Goal: Book appointment/travel/reservation

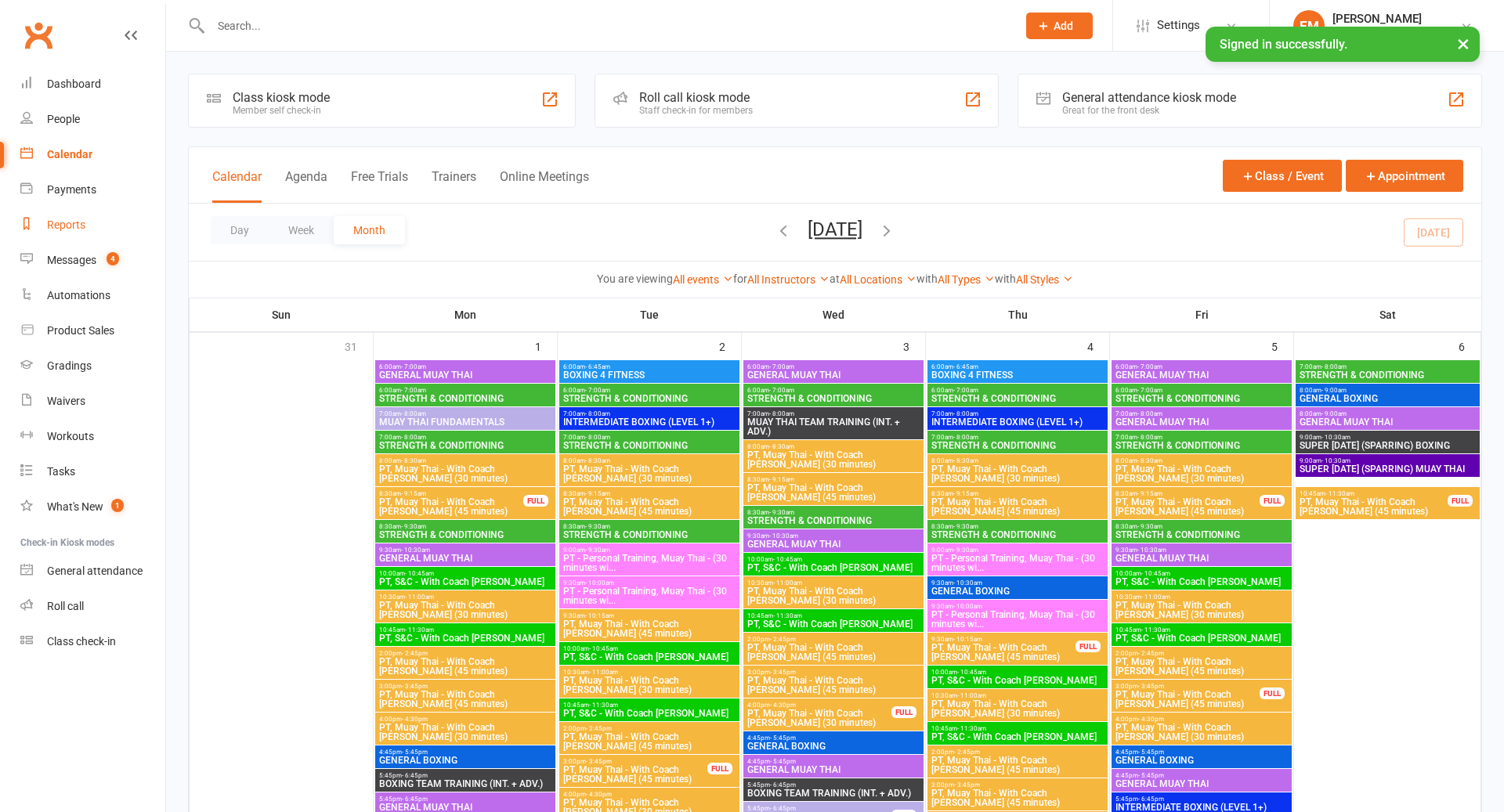
click at [66, 222] on div "Reports" at bounding box center [66, 224] width 38 height 12
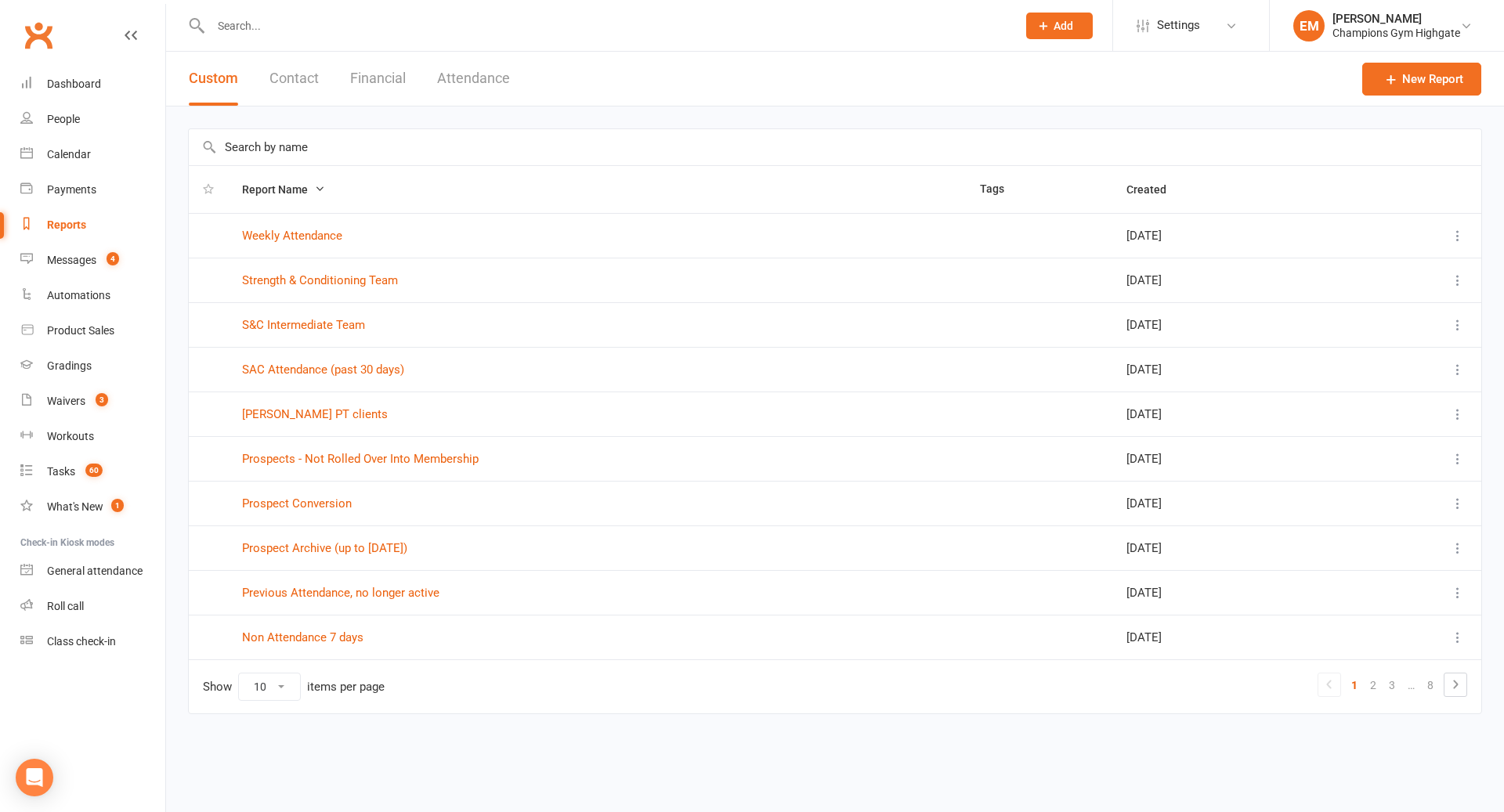
click at [371, 89] on button "Financial" at bounding box center [378, 78] width 55 height 54
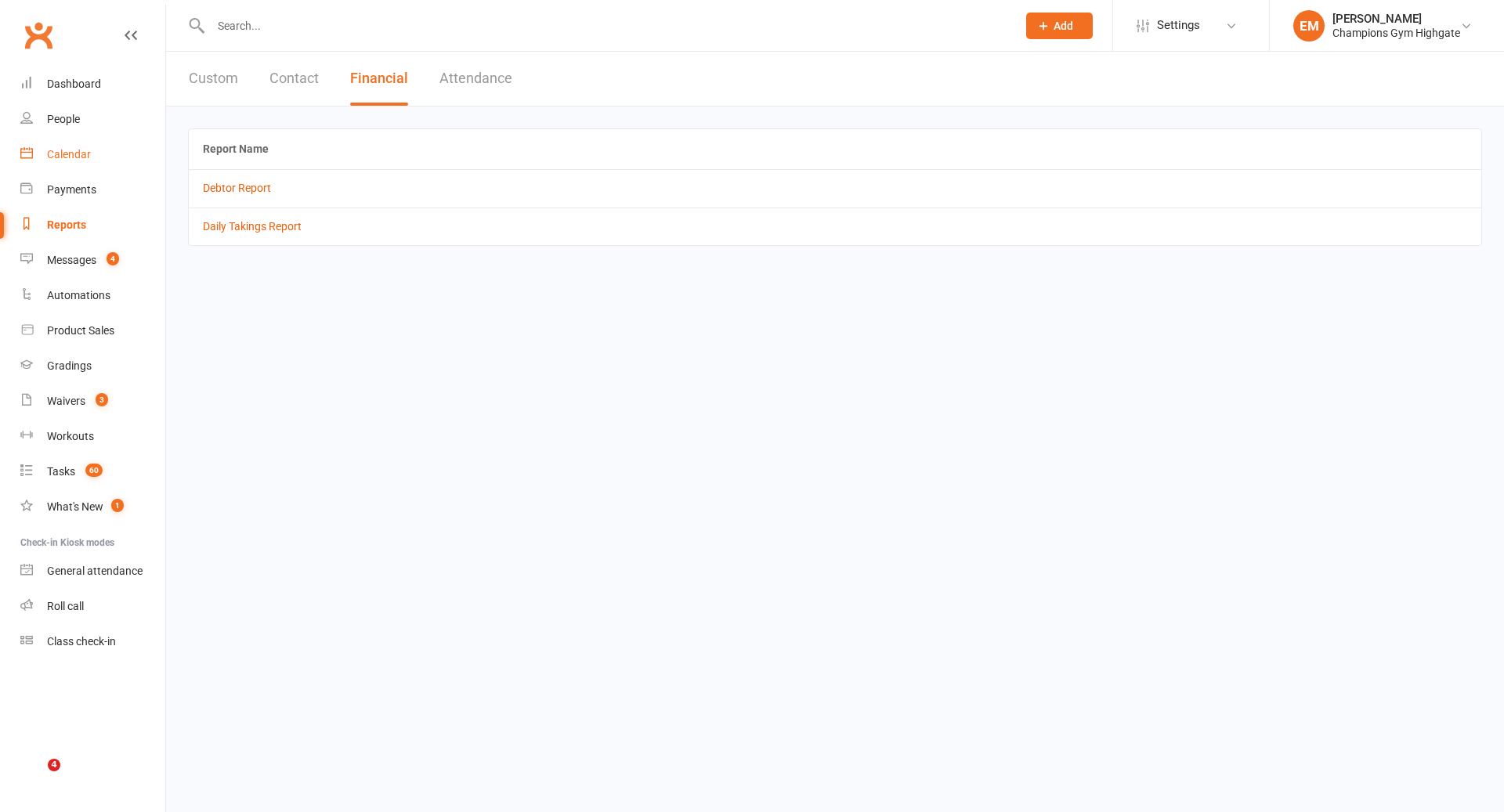
click at [72, 165] on link "Calendar" at bounding box center [92, 154] width 145 height 35
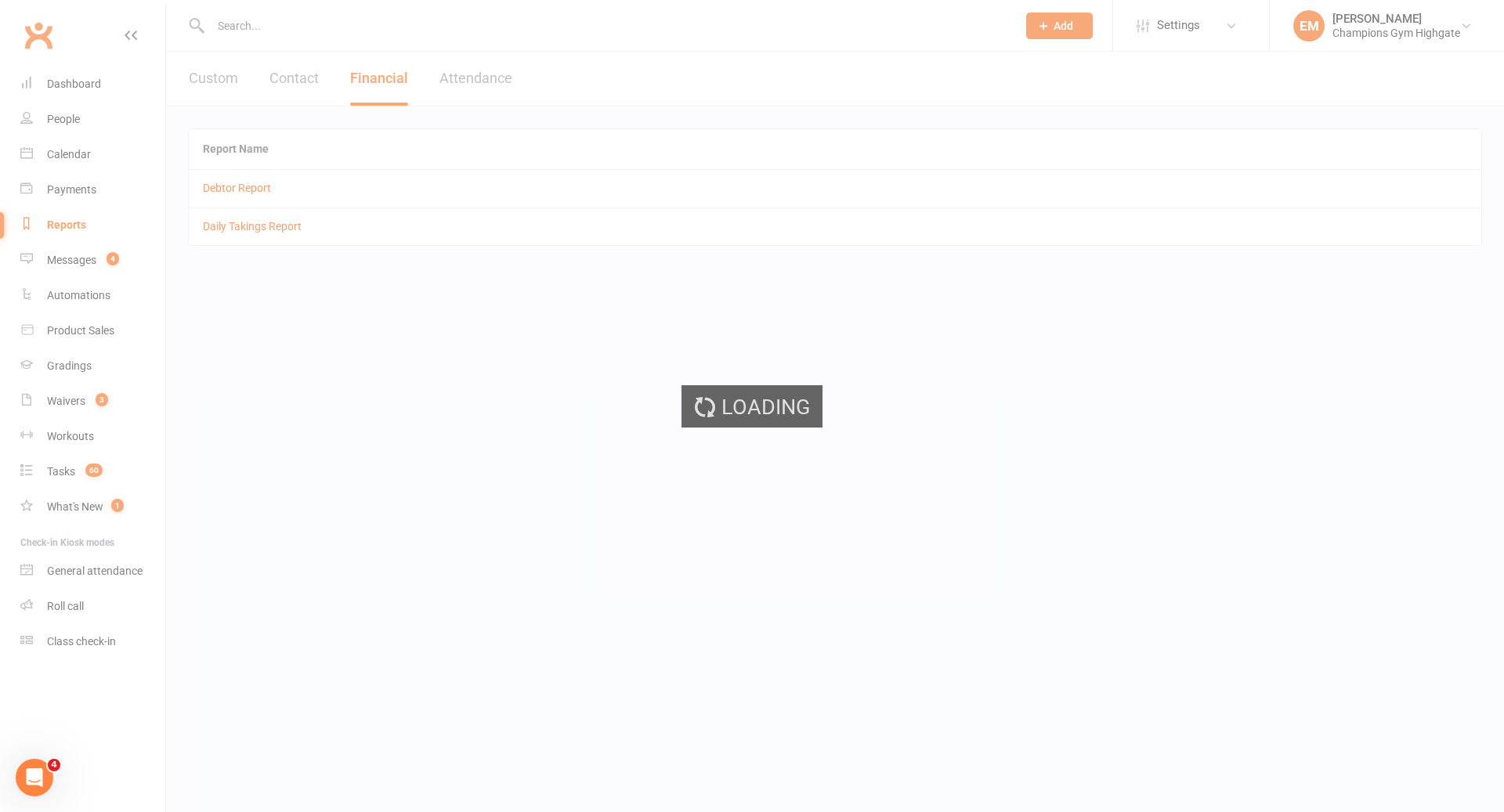
click at [72, 198] on div "Loading" at bounding box center [752, 406] width 1504 height 812
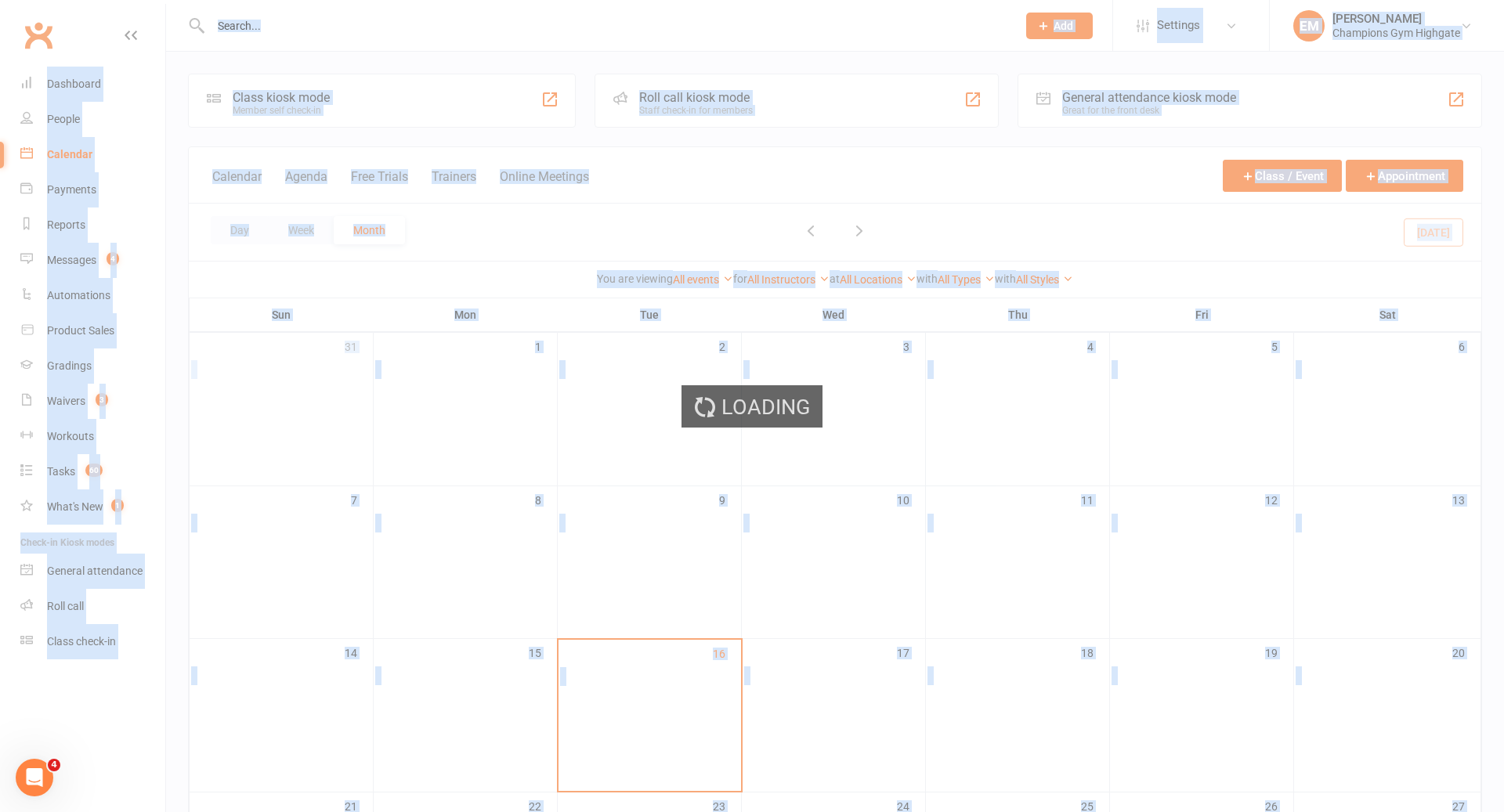
click at [72, 196] on div "Loading" at bounding box center [752, 406] width 1504 height 812
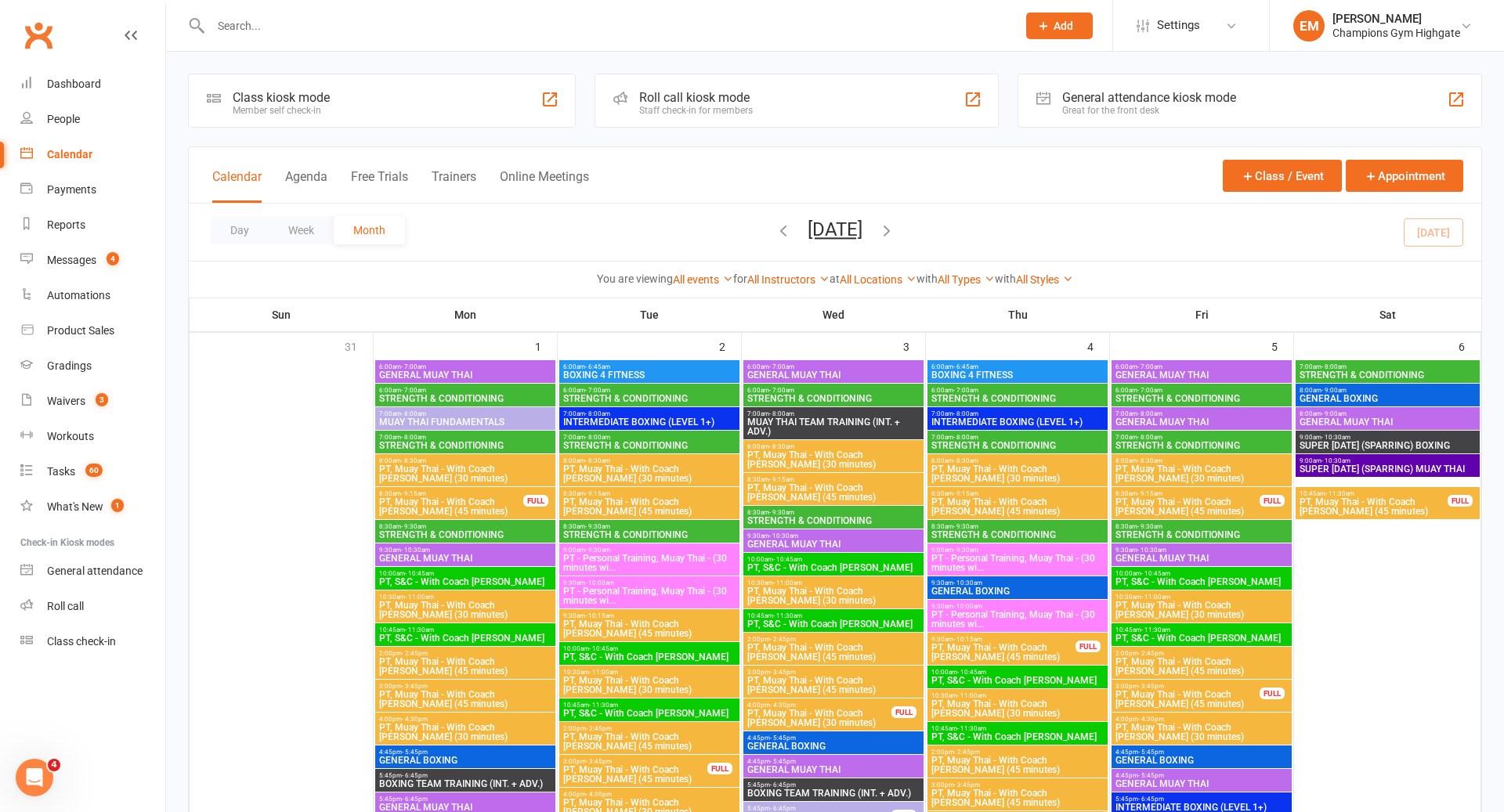
click at [72, 192] on div "Payments" at bounding box center [71, 188] width 50 height 12
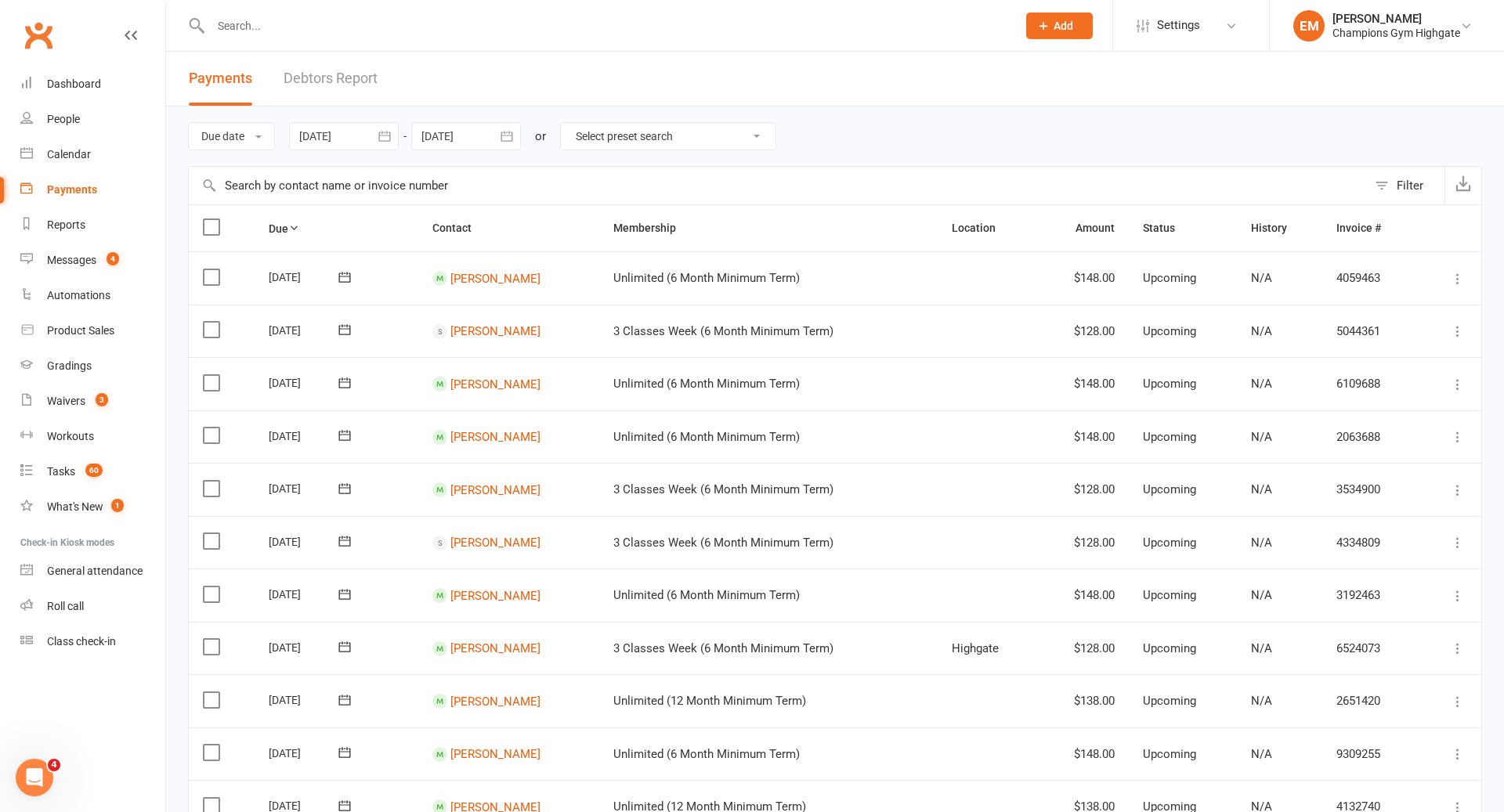
click at [363, 147] on div at bounding box center [343, 136] width 110 height 29
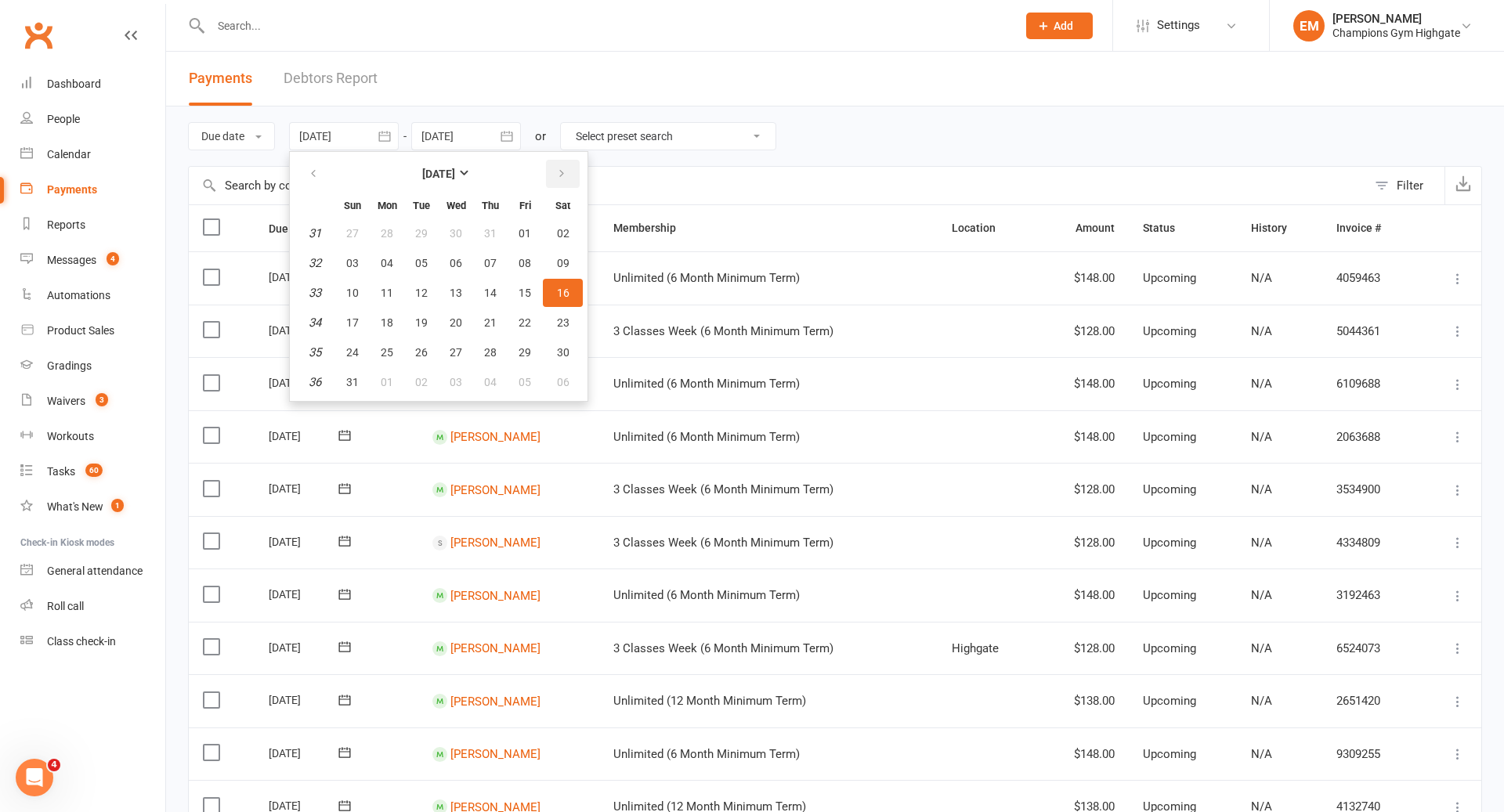
click at [562, 168] on icon "button" at bounding box center [562, 173] width 11 height 12
click at [455, 224] on button "03" at bounding box center [455, 233] width 33 height 29
type input "[DATE]"
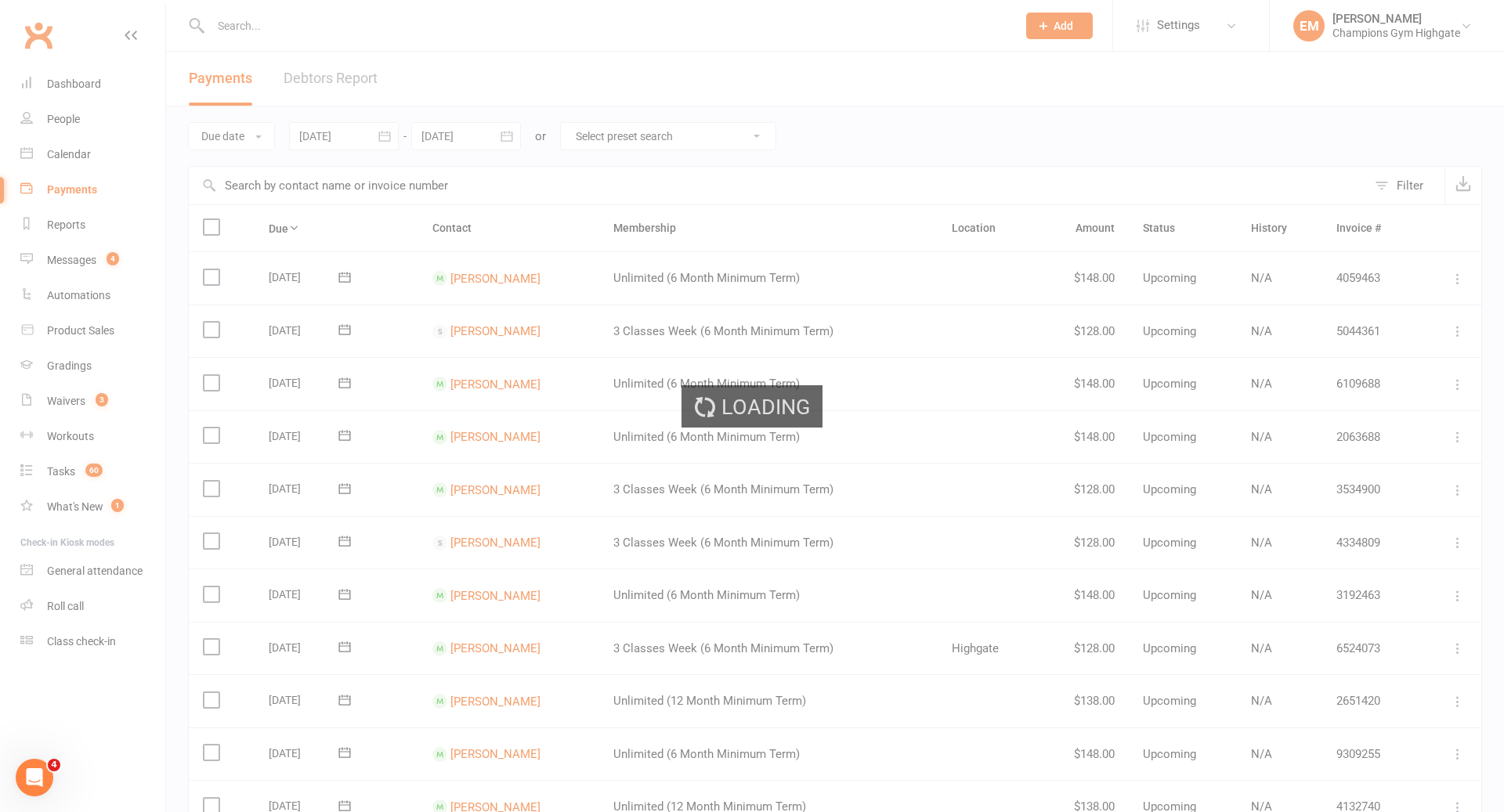
click at [466, 135] on div "Loading" at bounding box center [752, 406] width 1504 height 812
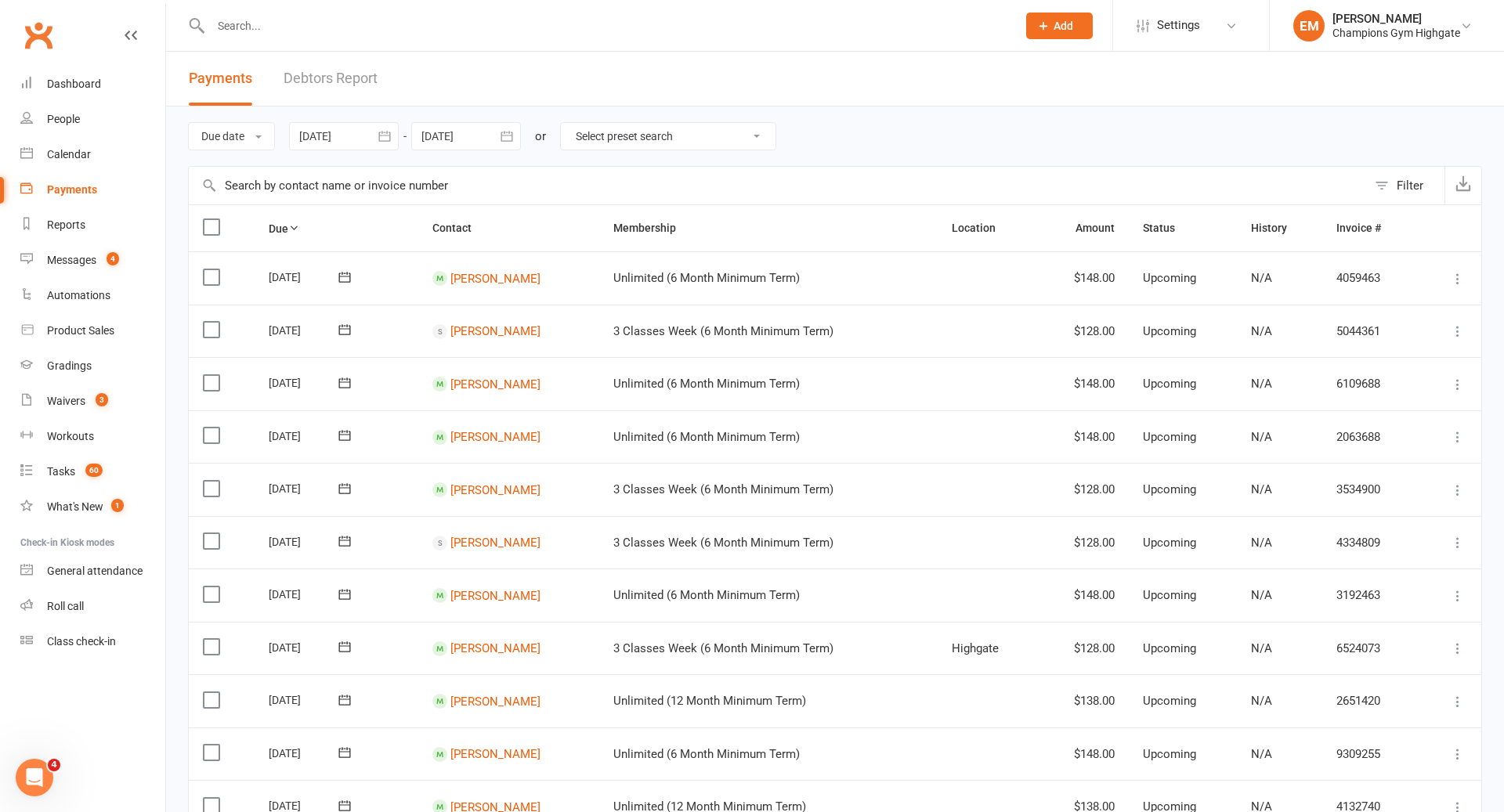
click at [466, 135] on div at bounding box center [466, 136] width 110 height 29
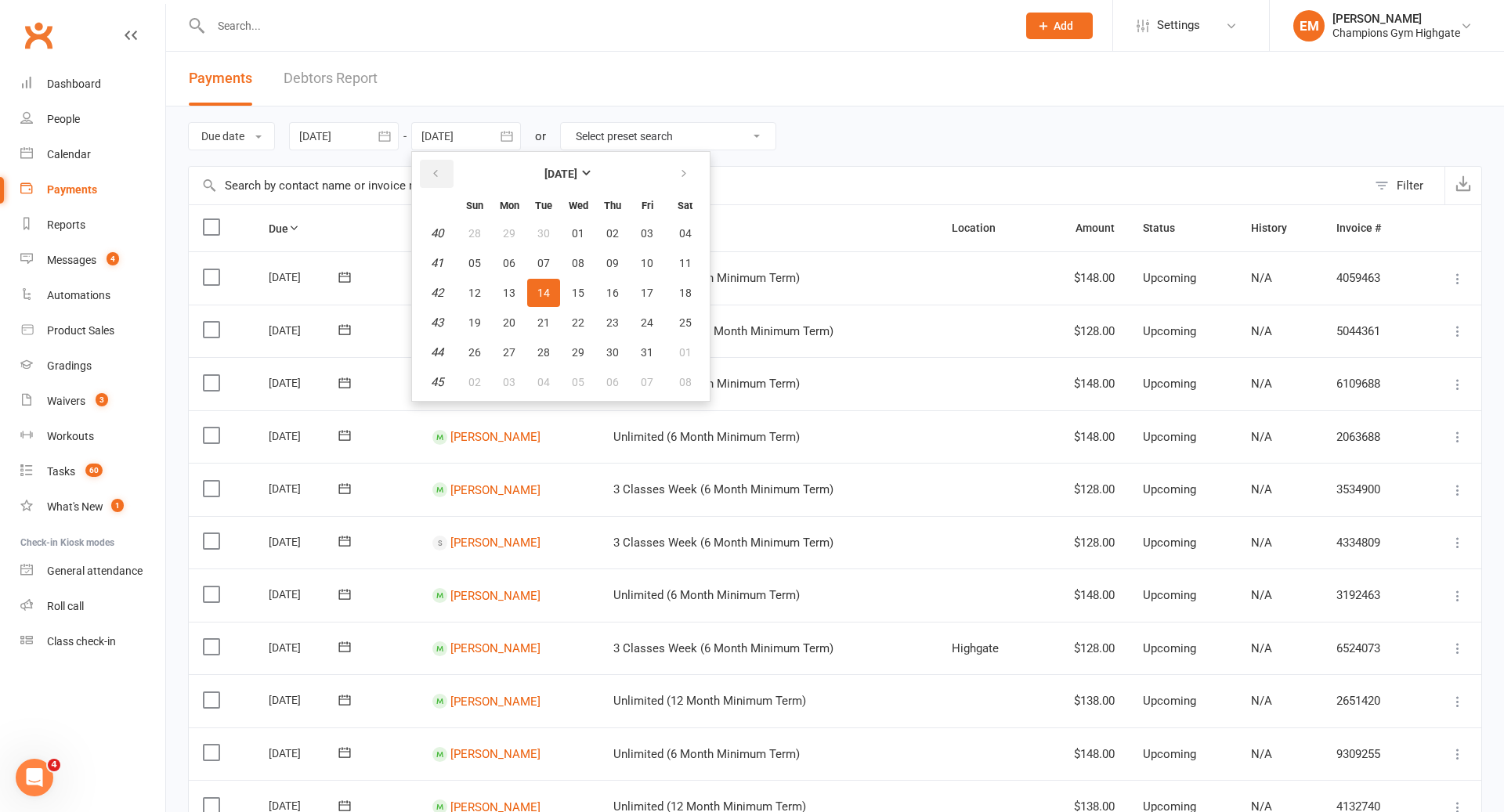
click at [433, 175] on icon "button" at bounding box center [435, 173] width 11 height 12
click at [541, 292] on span "16" at bounding box center [543, 292] width 12 height 12
type input "[DATE]"
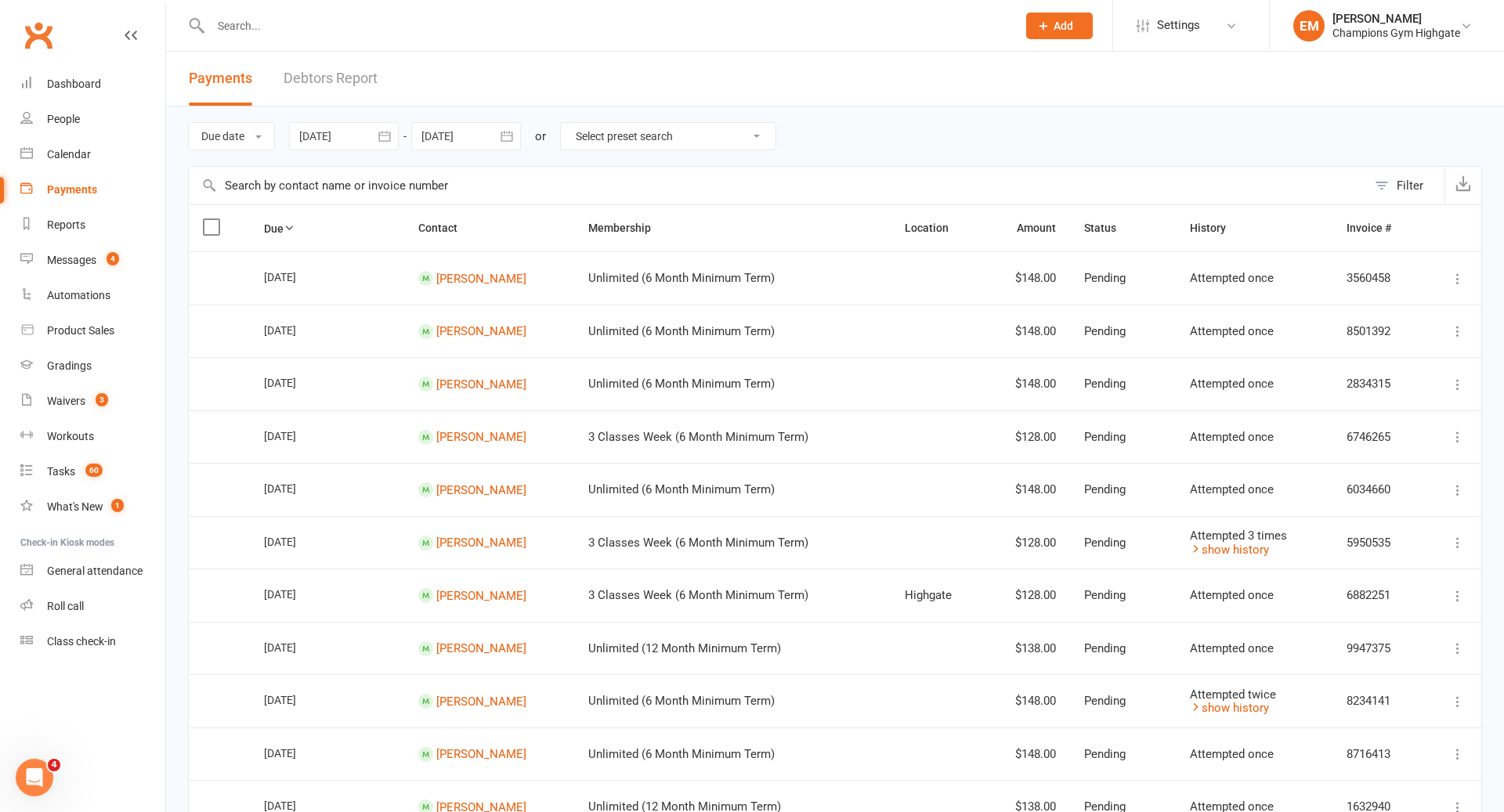
click at [657, 143] on select "Select preset search All failures All skipped payments All pending payments Suc…" at bounding box center [668, 136] width 214 height 27
drag, startPoint x: 1380, startPoint y: 182, endPoint x: 1313, endPoint y: 182, distance: 67.0
click at [1380, 182] on button "Filter" at bounding box center [1405, 185] width 77 height 37
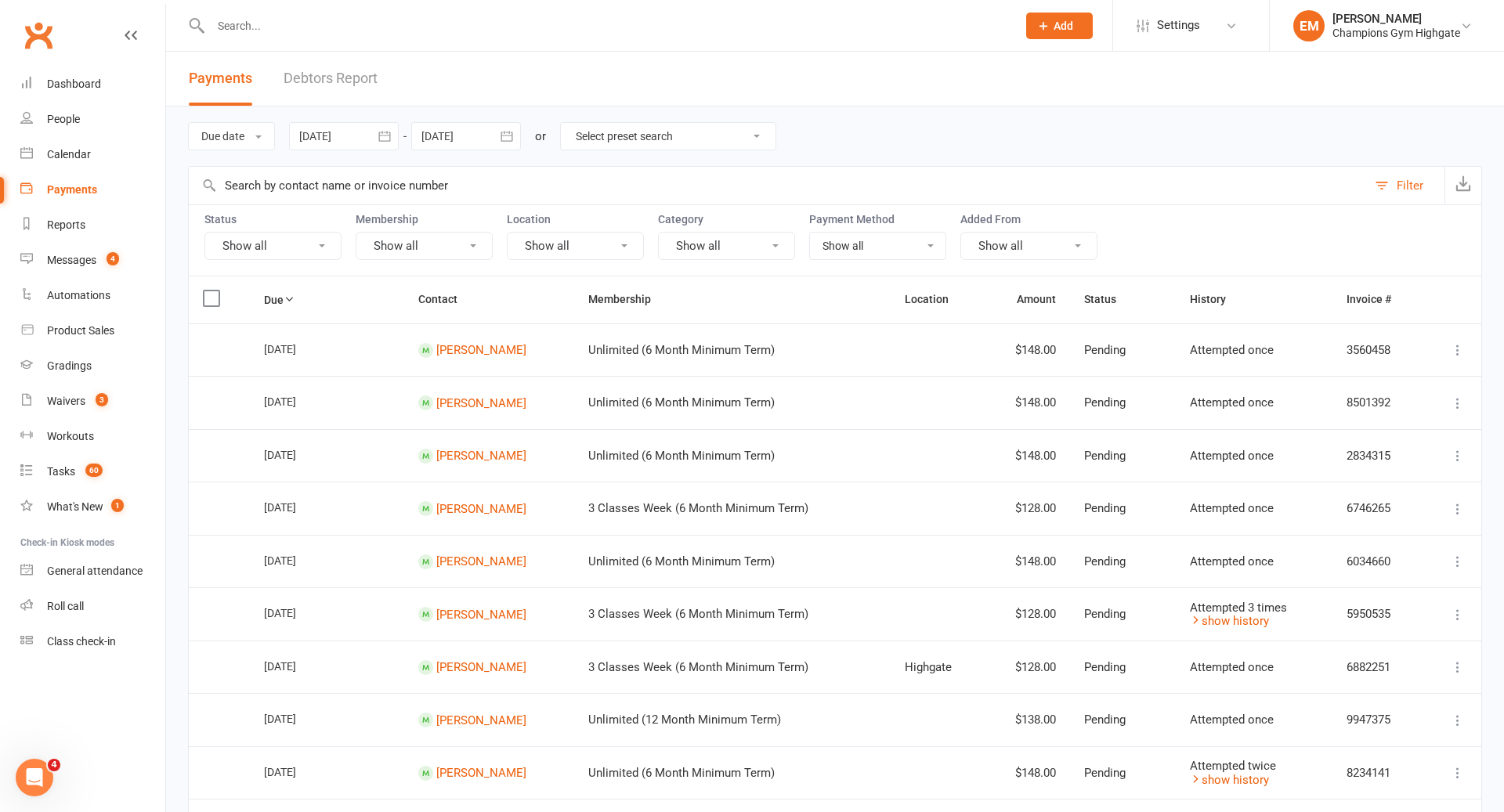
click at [460, 253] on button "Show all" at bounding box center [424, 246] width 137 height 29
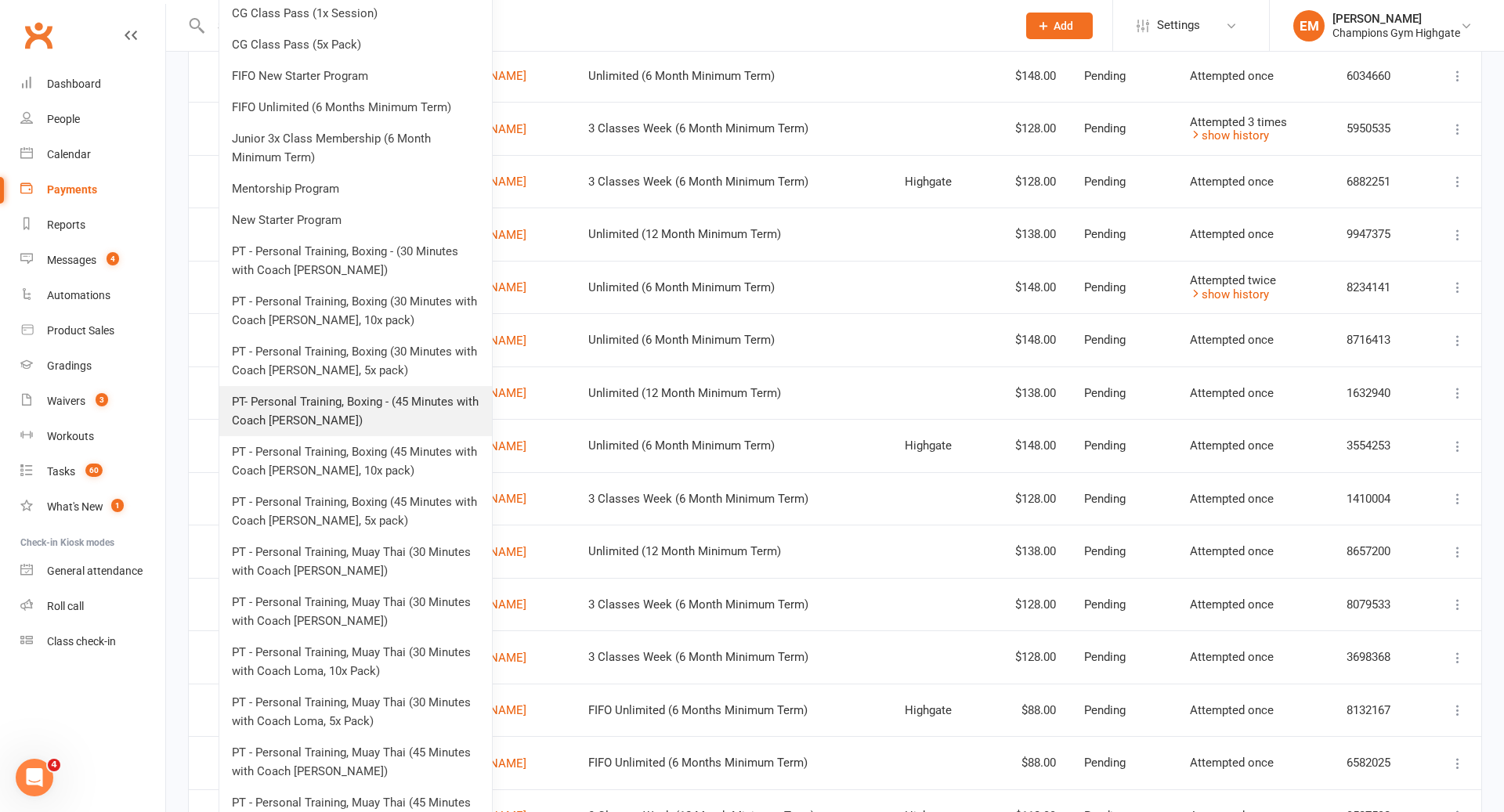
scroll to position [482, 0]
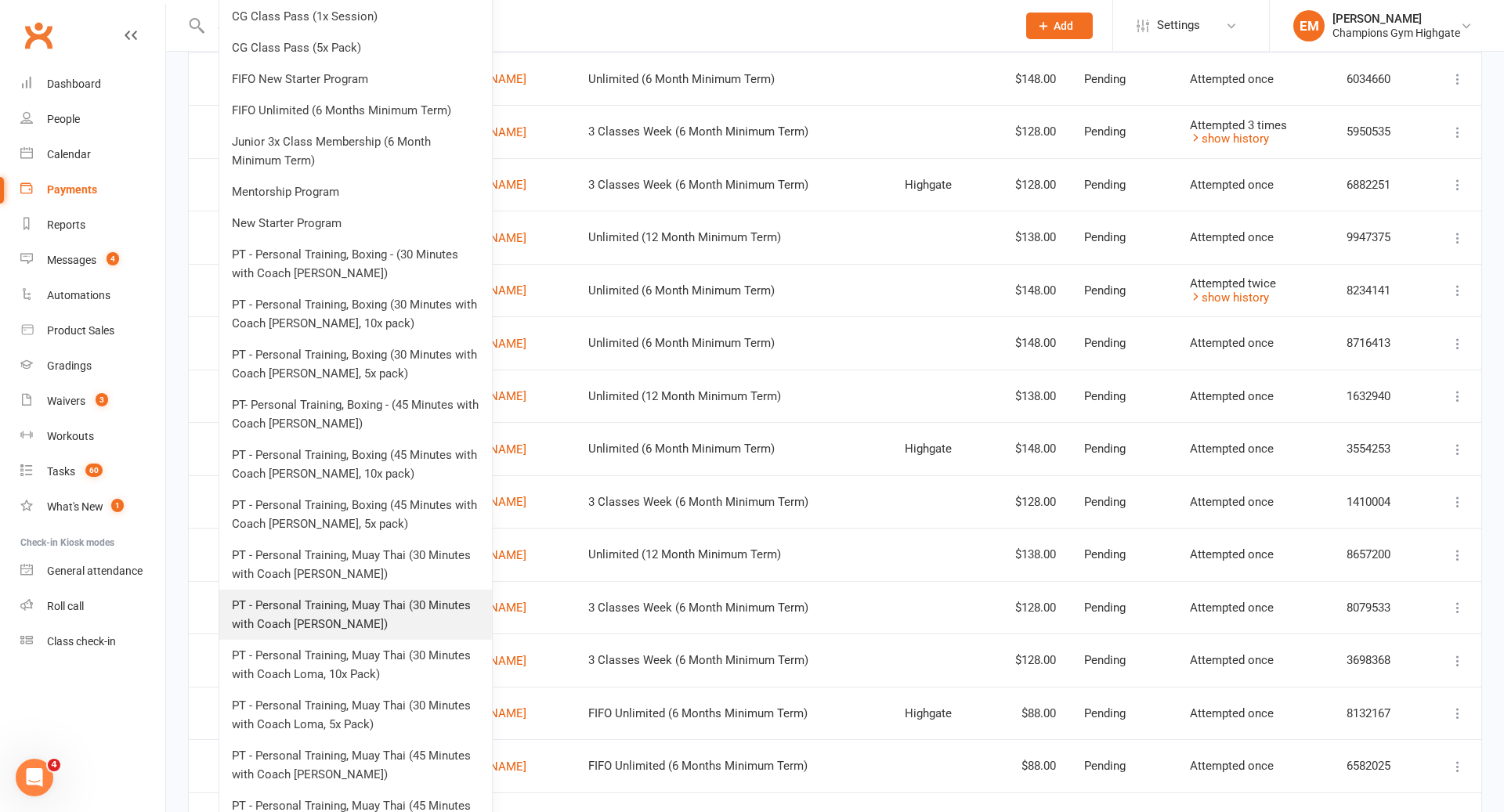
click at [363, 624] on link "PT - Personal Training, Muay Thai (30 Minutes with Coach [PERSON_NAME])" at bounding box center [355, 614] width 272 height 50
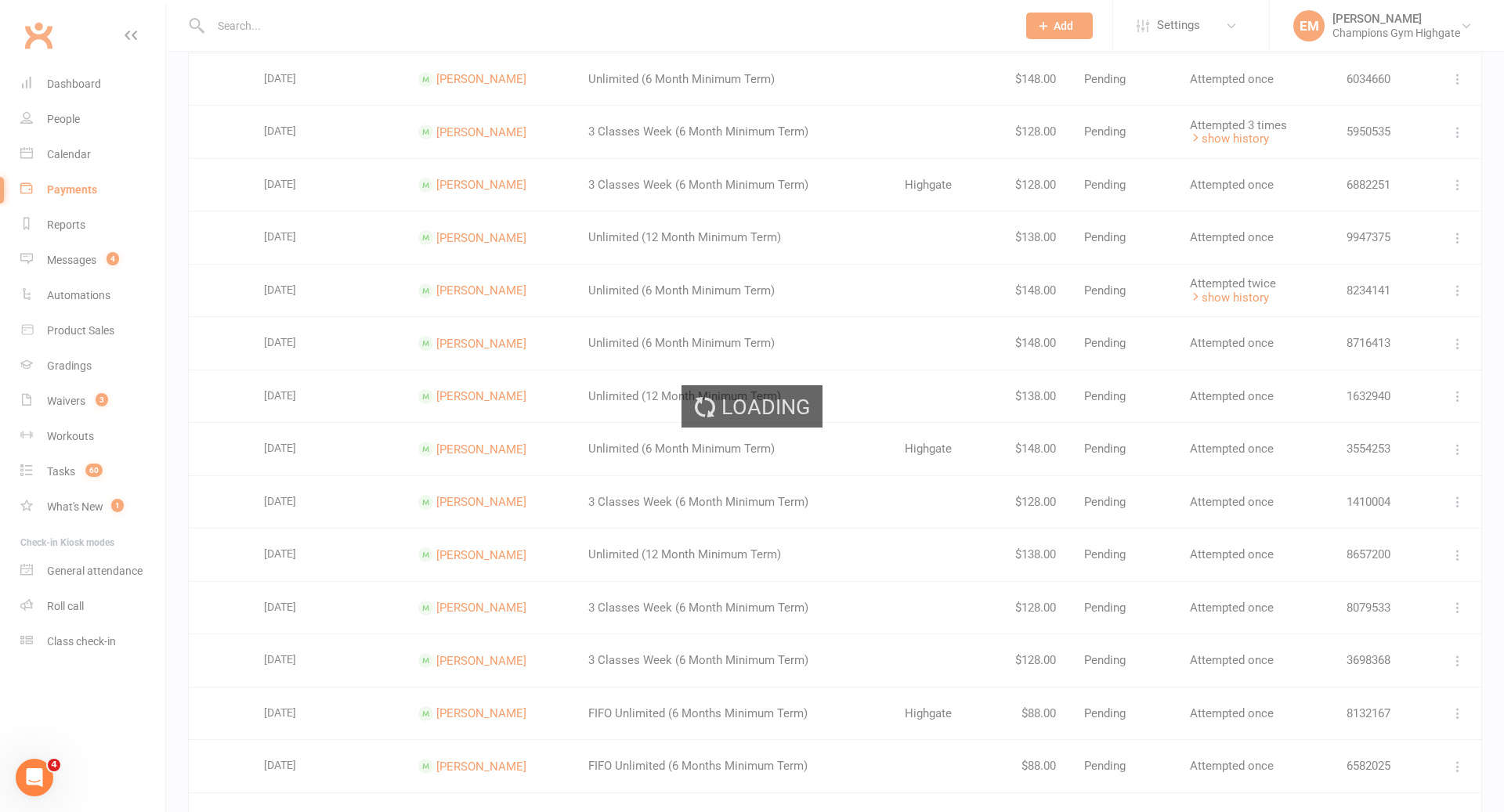
scroll to position [0, 0]
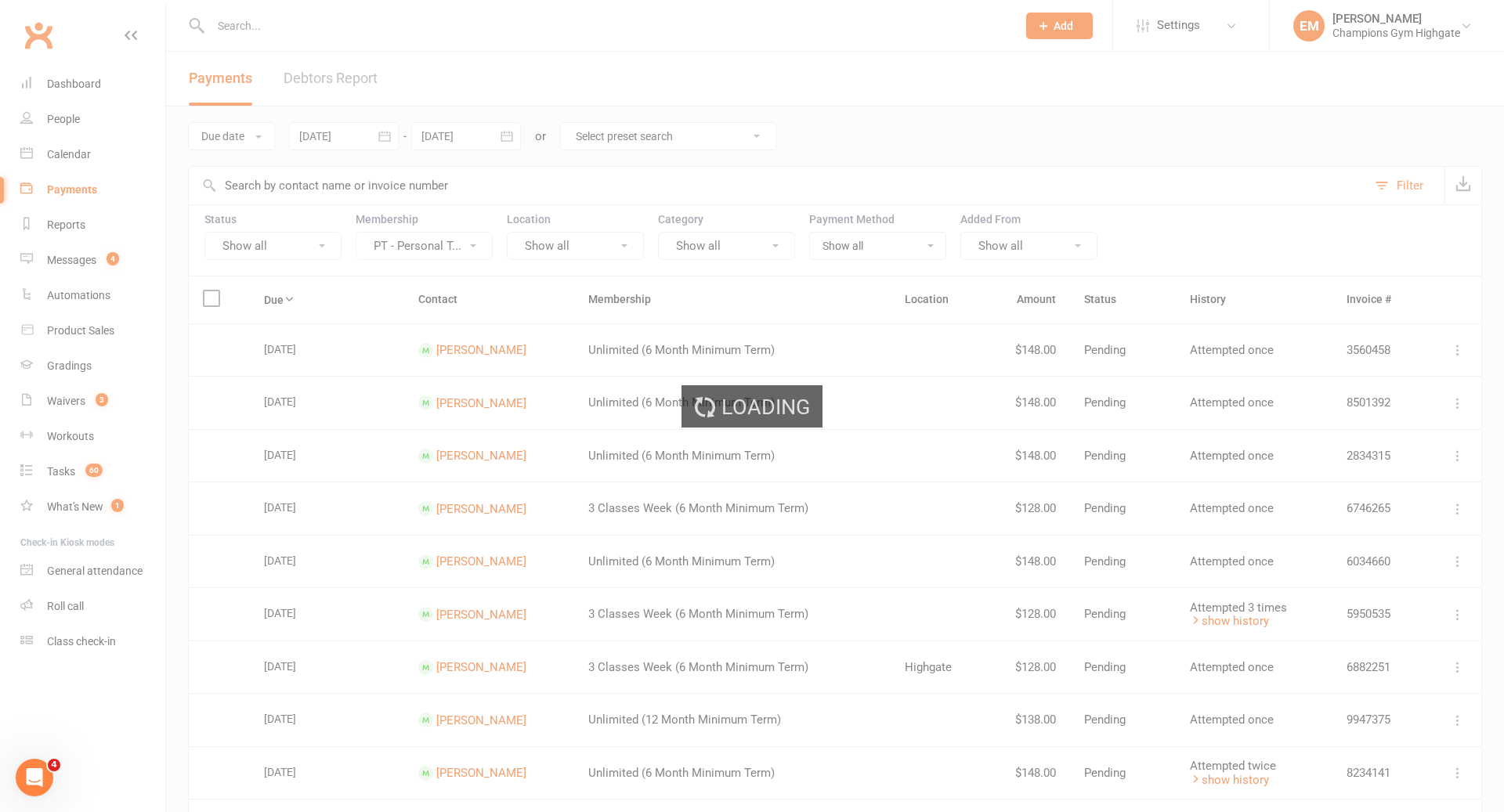
click at [443, 244] on div "Loading" at bounding box center [752, 406] width 1504 height 812
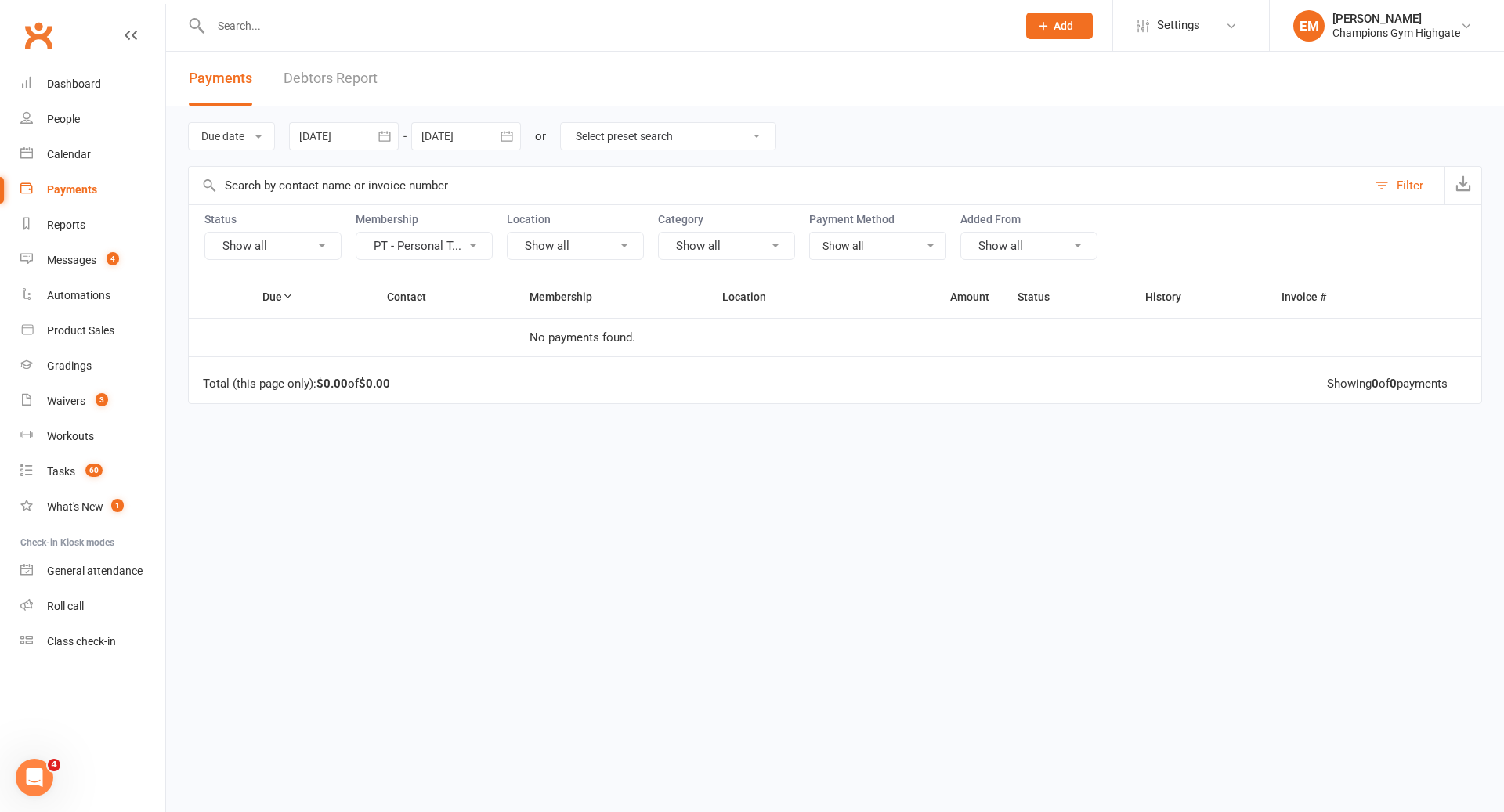
click at [443, 245] on button "PT - Personal T..." at bounding box center [424, 246] width 137 height 29
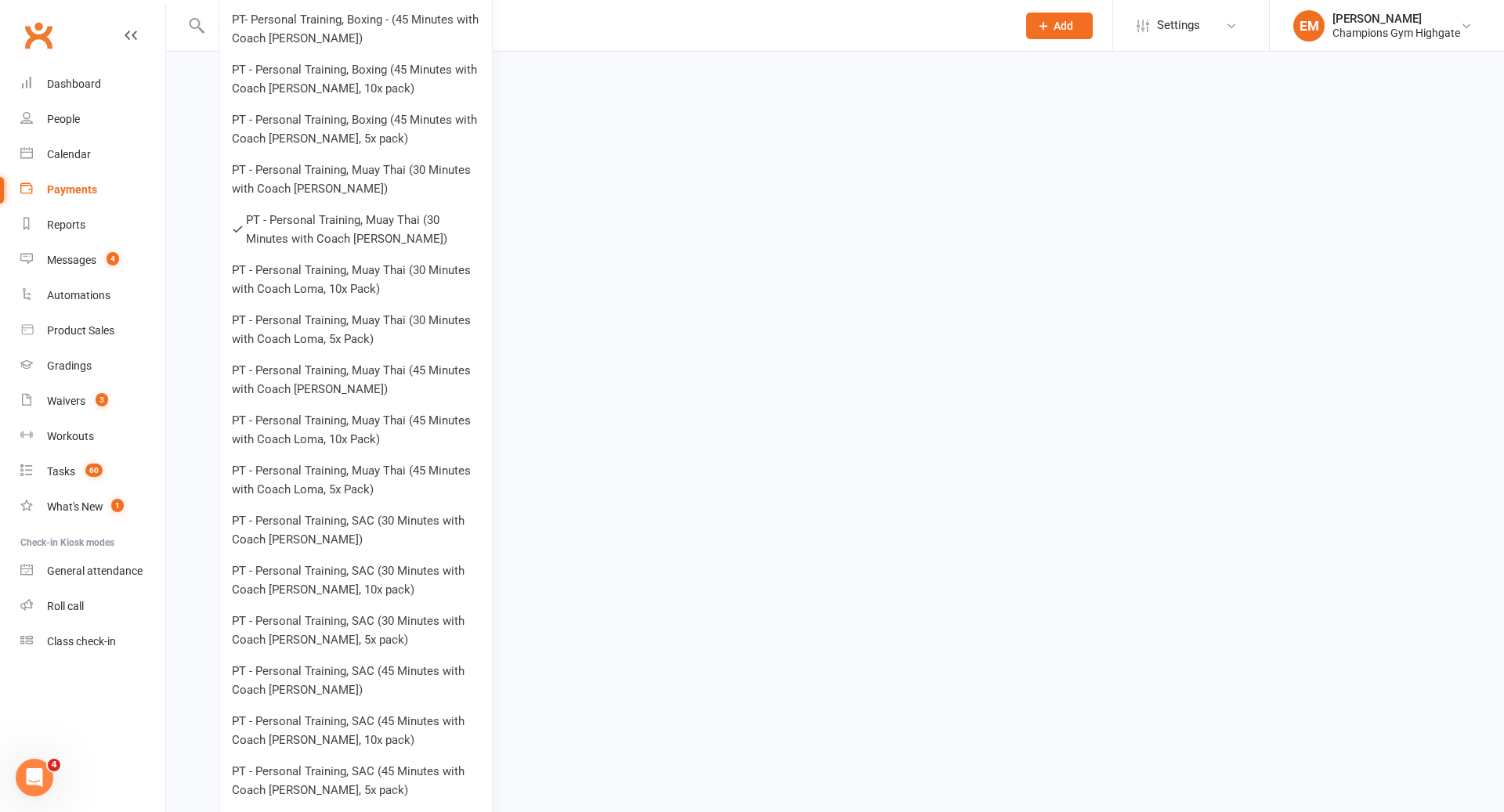
scroll to position [837, 0]
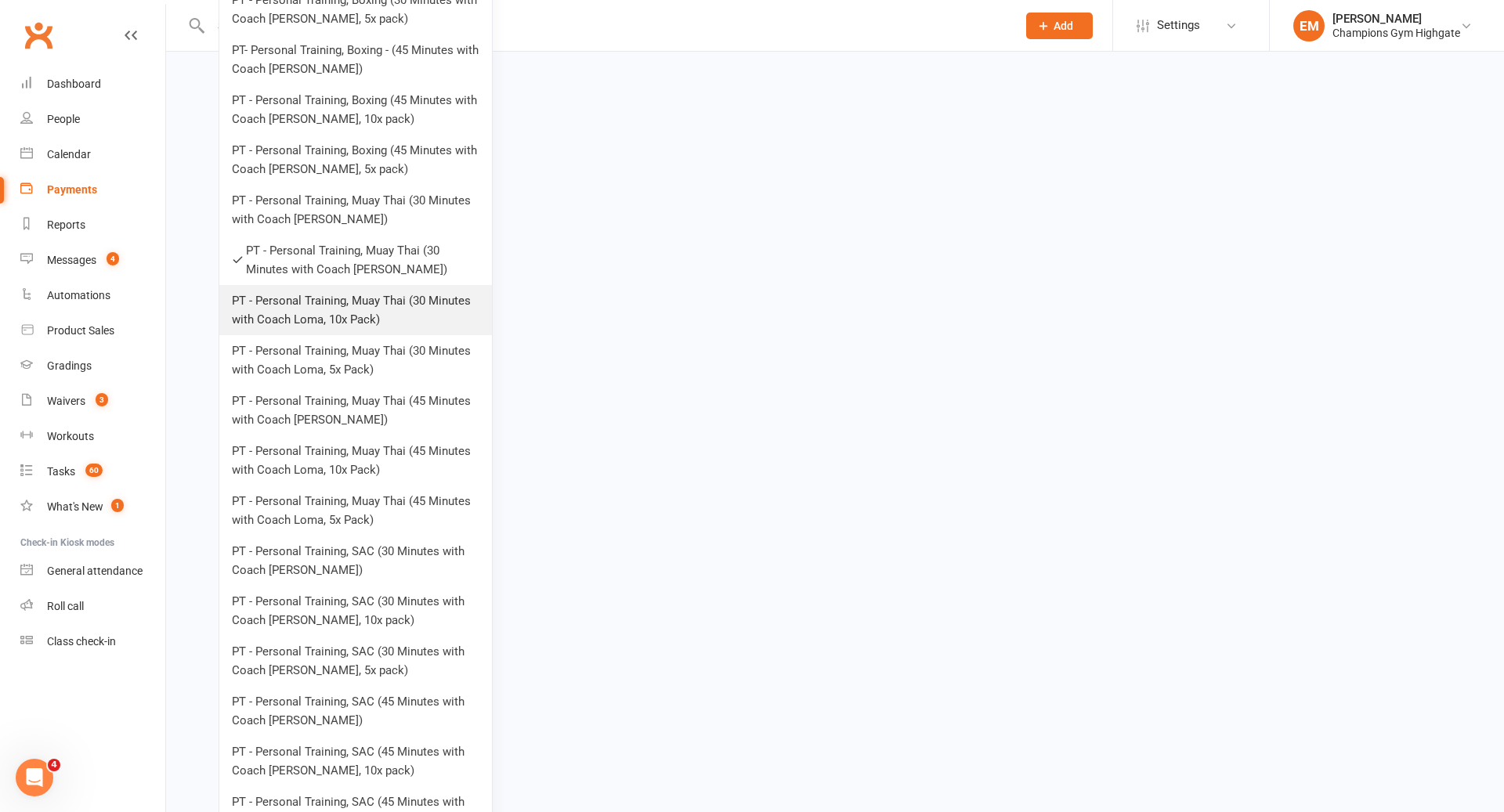
click at [363, 307] on link "PT - Personal Training, Muay Thai (30 Minutes with Coach Loma, 10x Pack)" at bounding box center [355, 309] width 272 height 50
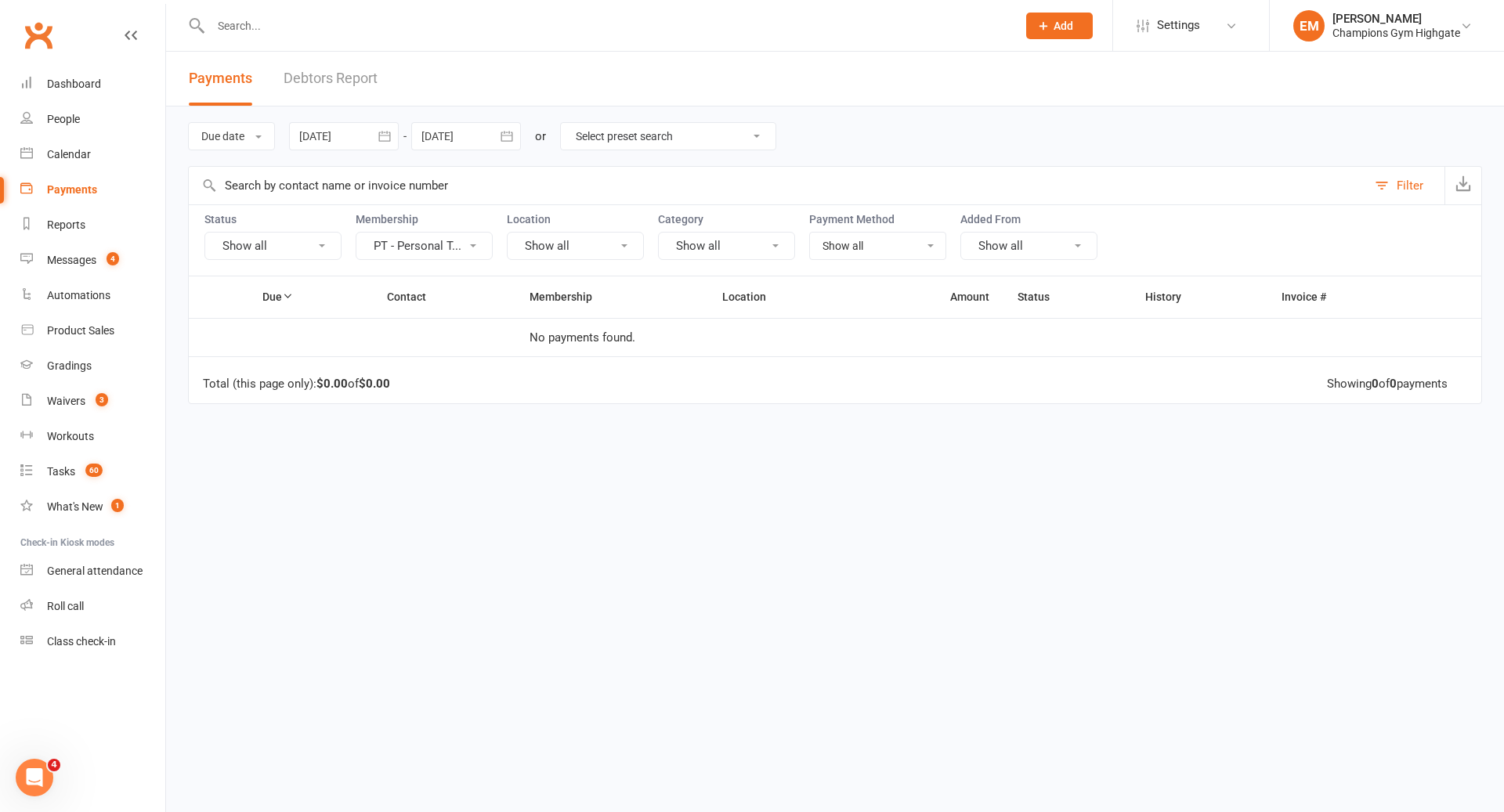
click at [419, 245] on button "PT - Personal T..." at bounding box center [424, 246] width 137 height 29
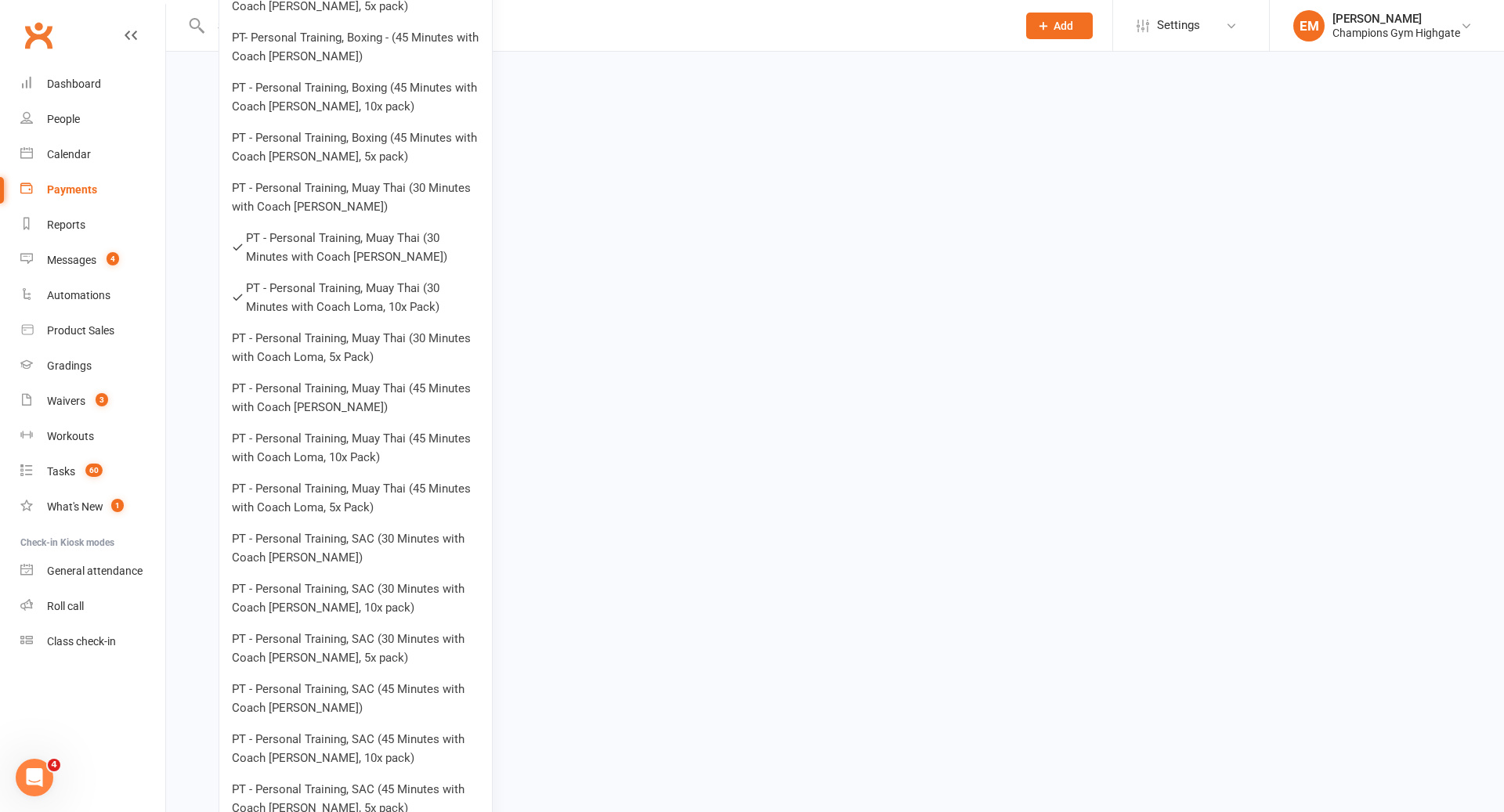
scroll to position [802, 0]
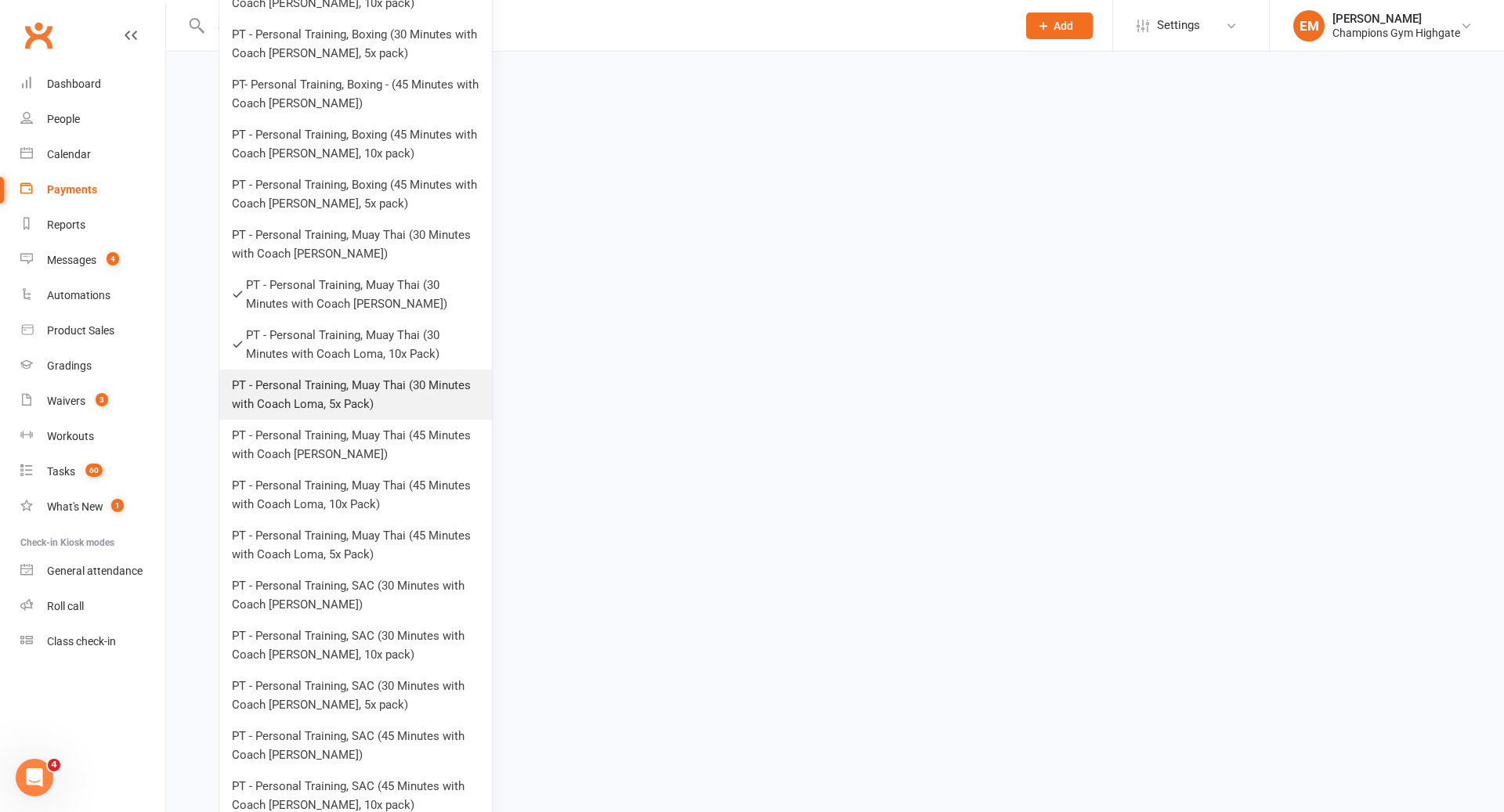
click at [381, 398] on link "PT - Personal Training, Muay Thai (30 Minutes with Coach Loma, 5x Pack)" at bounding box center [355, 394] width 272 height 50
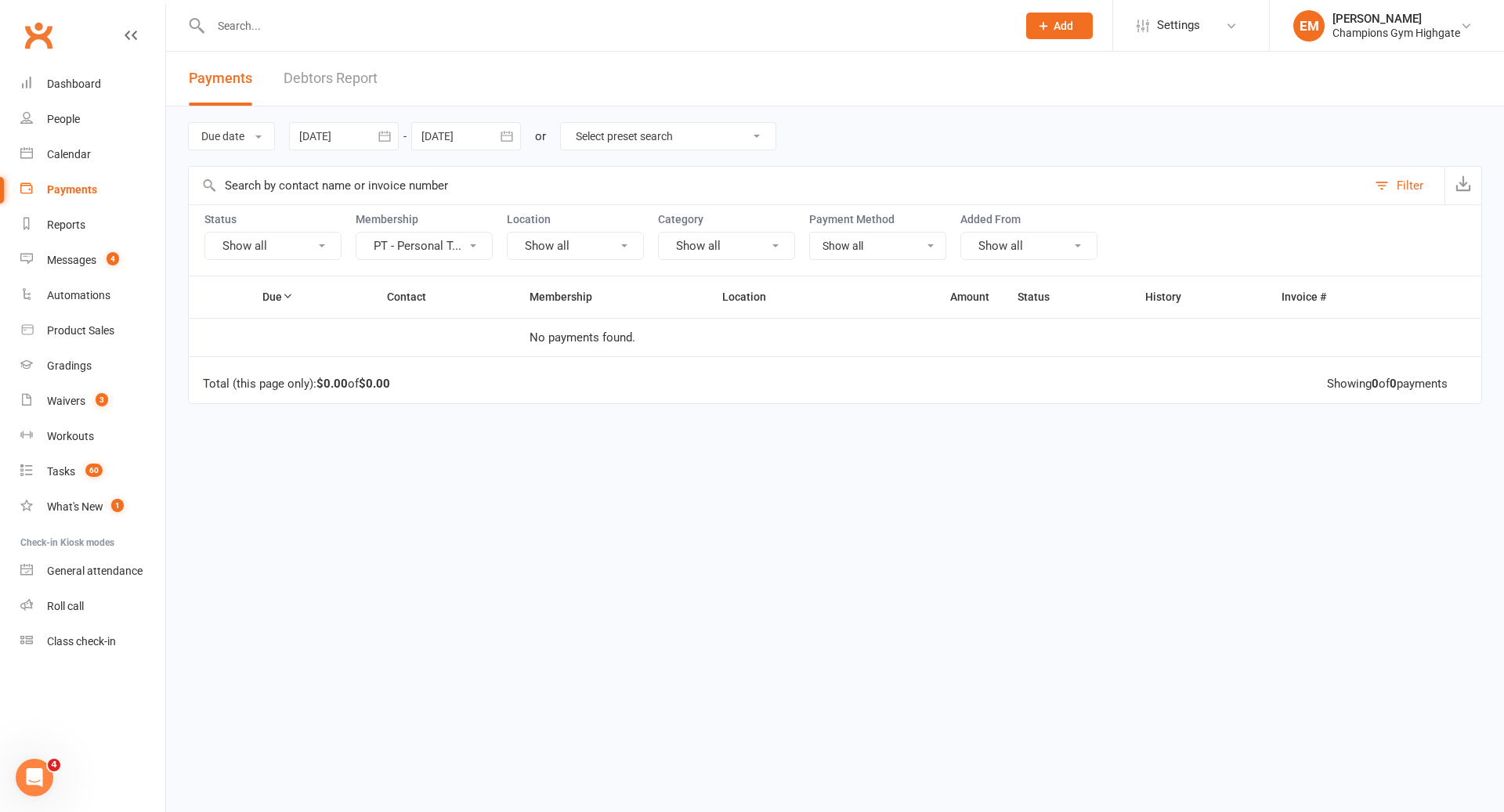
click at [459, 237] on button "PT - Personal T..." at bounding box center [424, 246] width 137 height 29
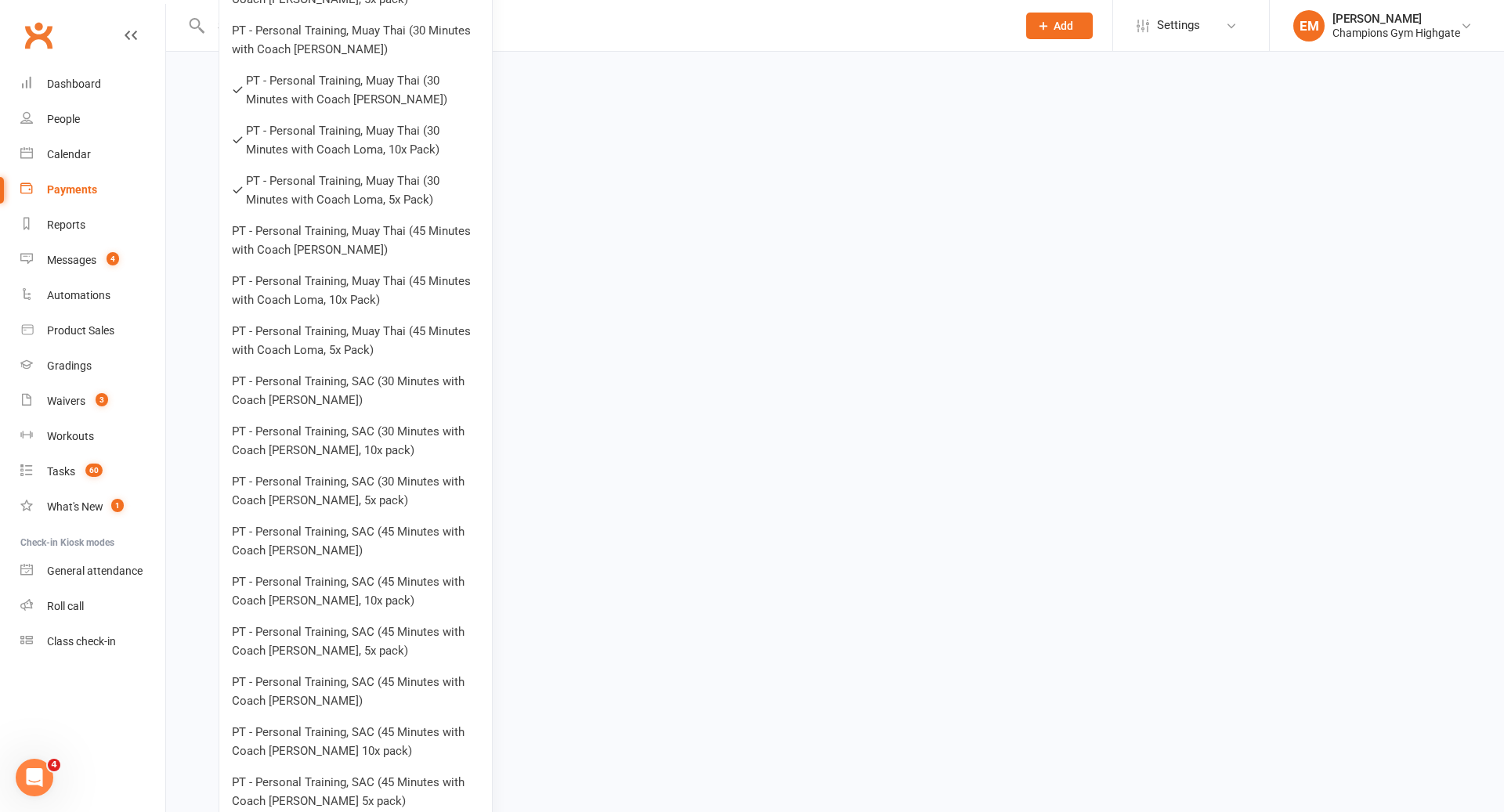
scroll to position [1002, 0]
click at [367, 229] on link "PT - Personal Training, Muay Thai (45 Minutes with Coach [PERSON_NAME])" at bounding box center [355, 244] width 272 height 50
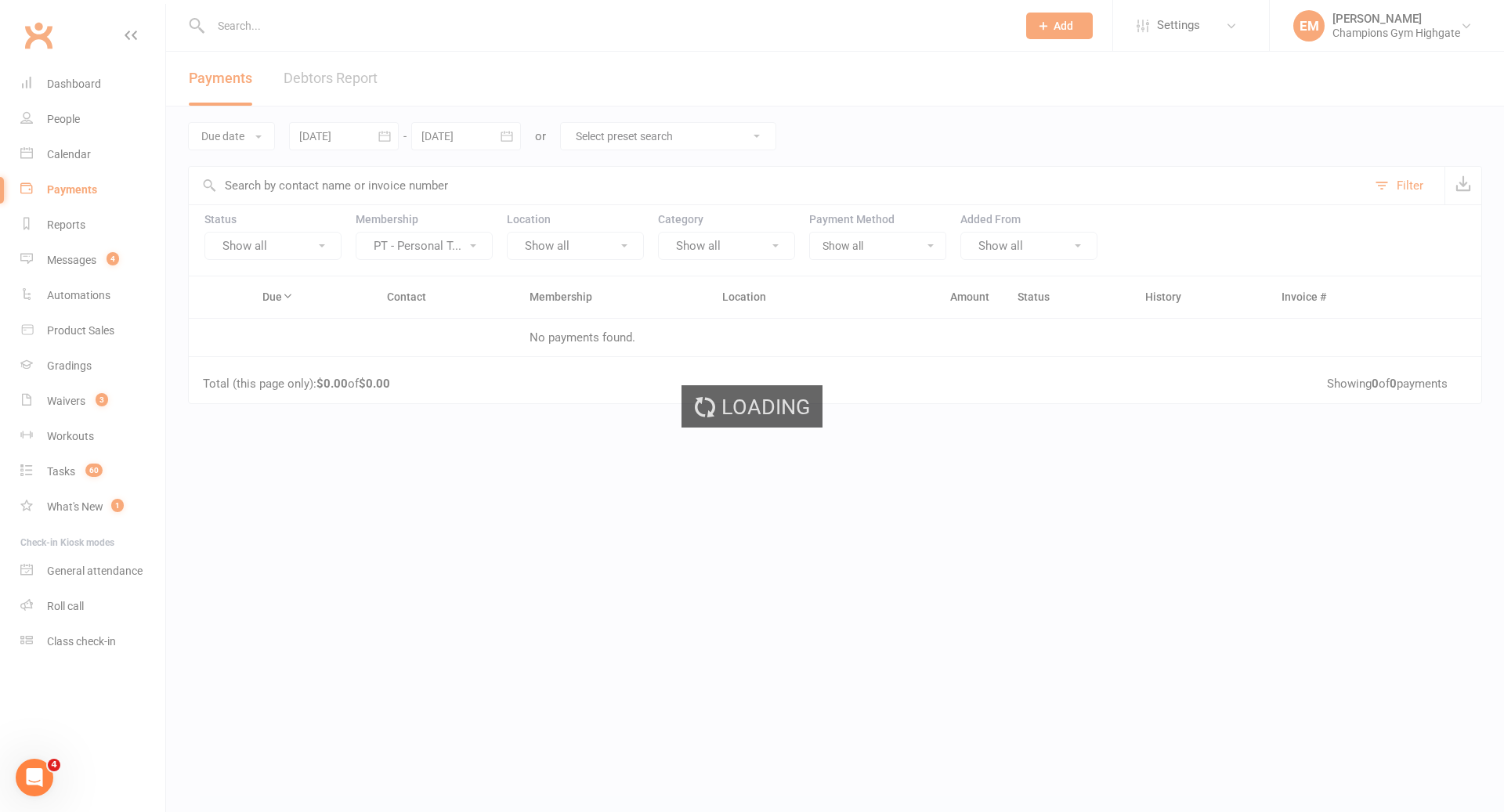
scroll to position [0, 0]
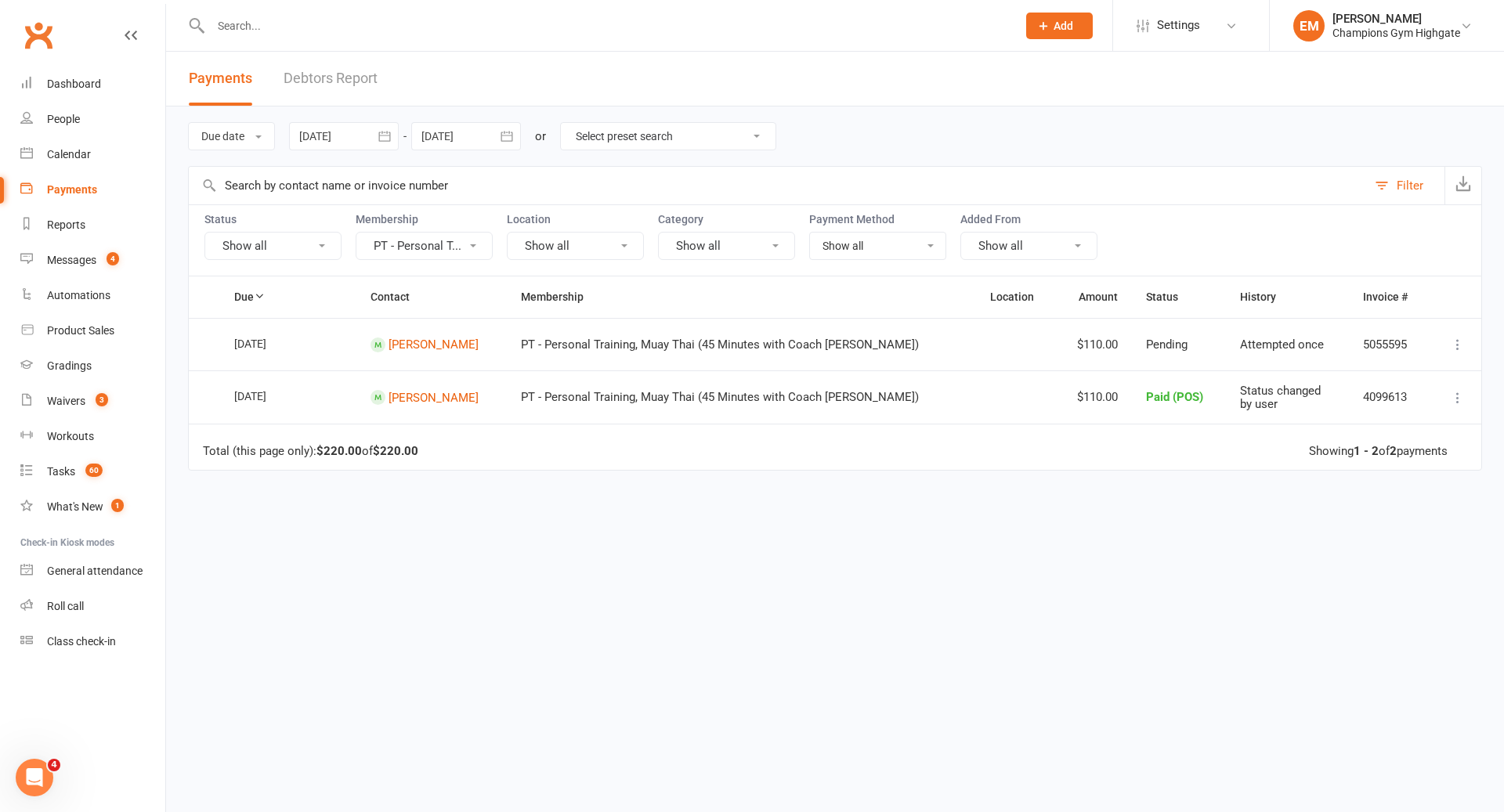
click at [415, 245] on button "PT - Personal T..." at bounding box center [424, 246] width 137 height 29
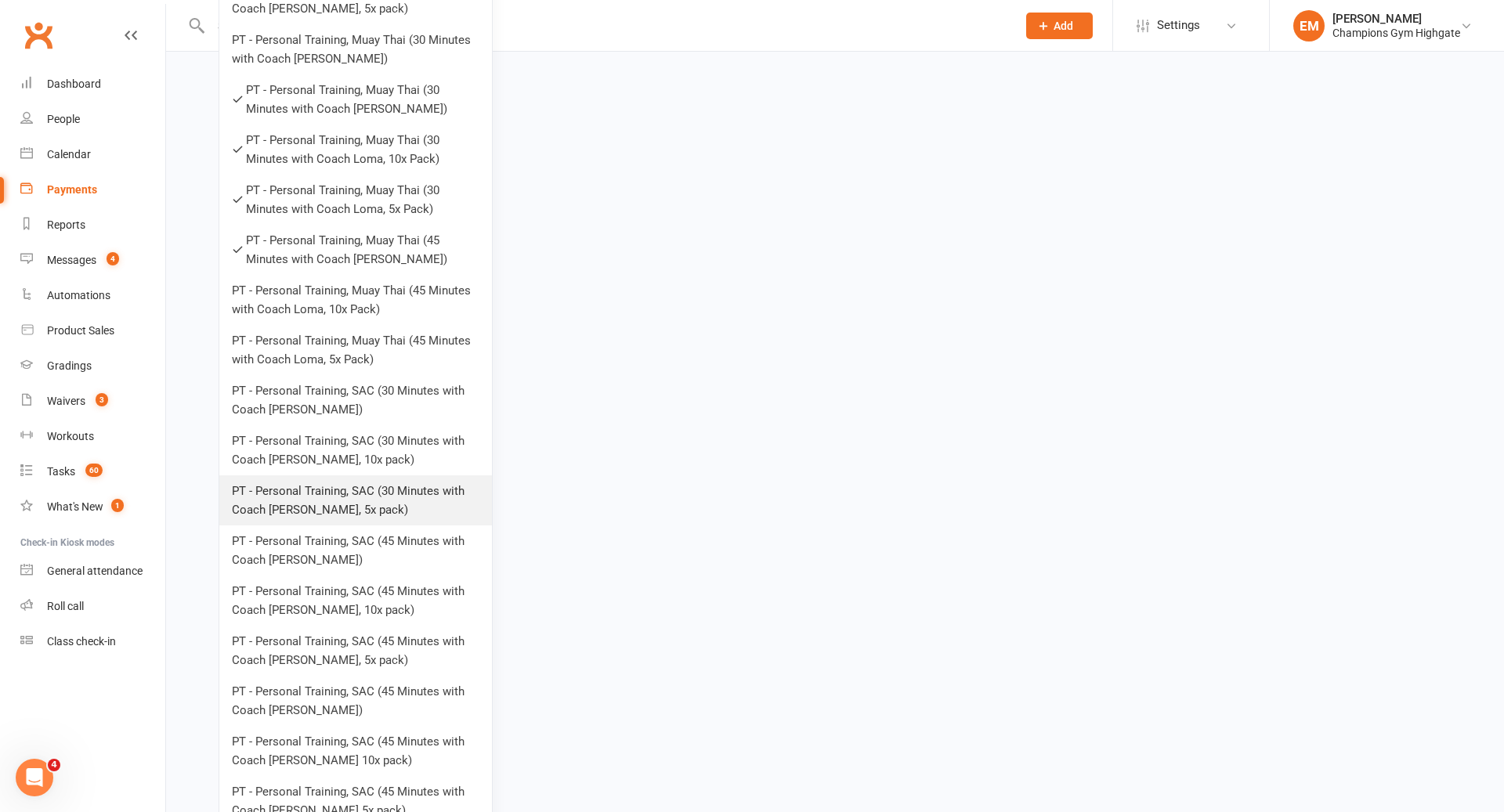
scroll to position [992, 0]
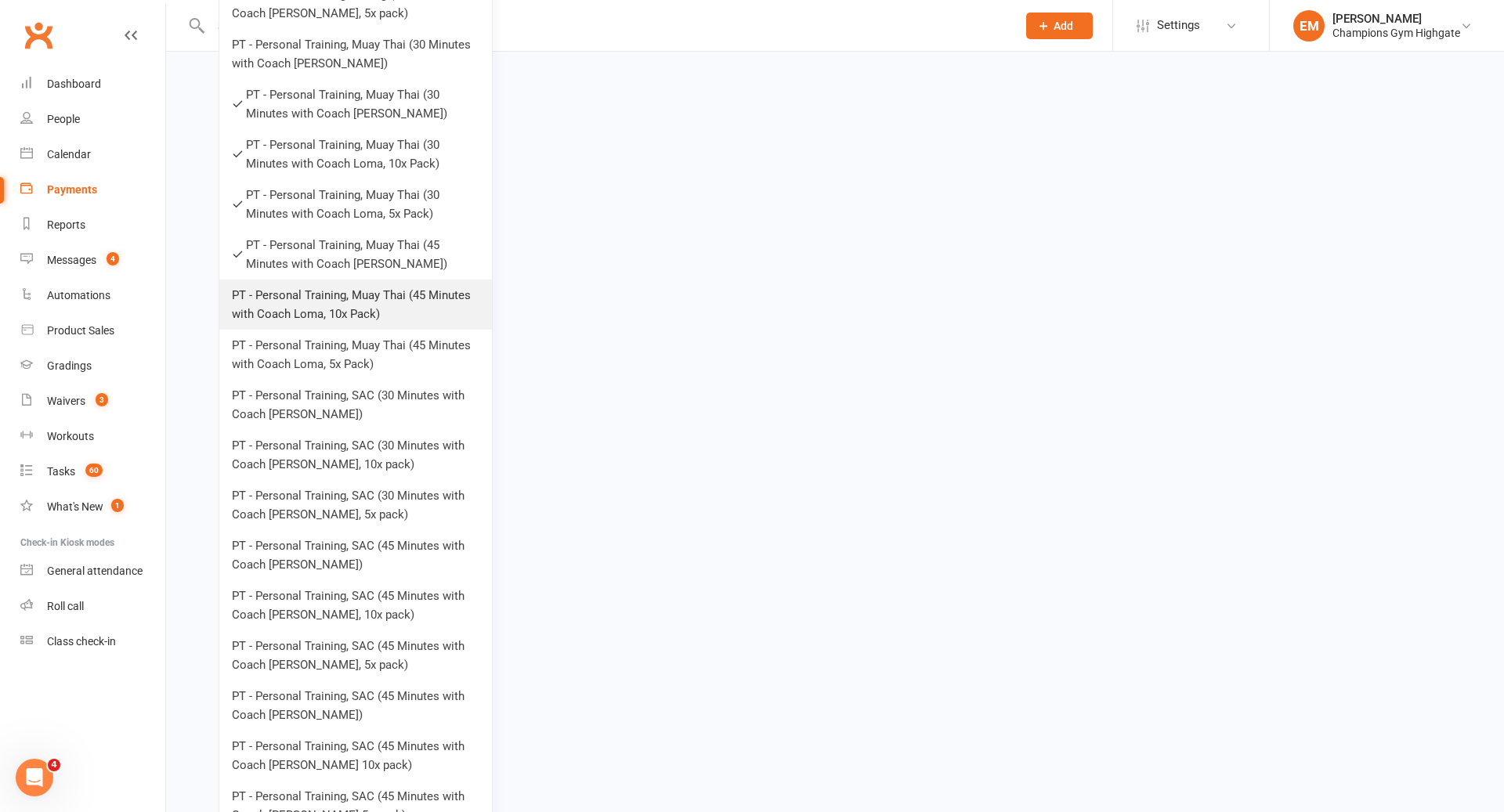
click at [375, 316] on link "PT - Personal Training, Muay Thai (45 Minutes with Coach Loma, 10x Pack)" at bounding box center [355, 305] width 272 height 50
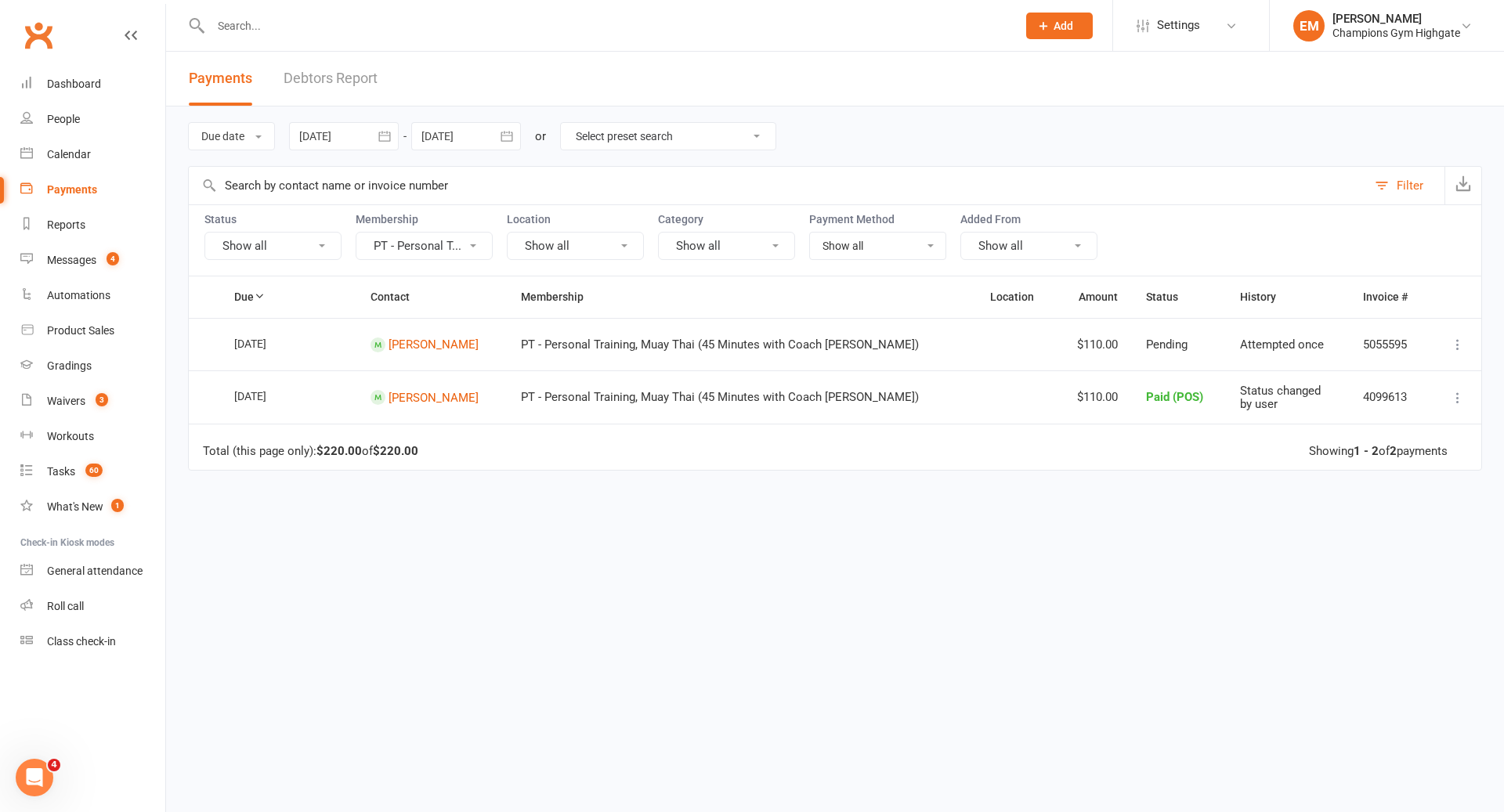
click at [448, 247] on ui-view "Prospect Member Non-attending contact Class / event Appointment Grading event T…" at bounding box center [752, 338] width 1504 height 668
click at [448, 247] on button "PT - Personal T..." at bounding box center [424, 246] width 137 height 29
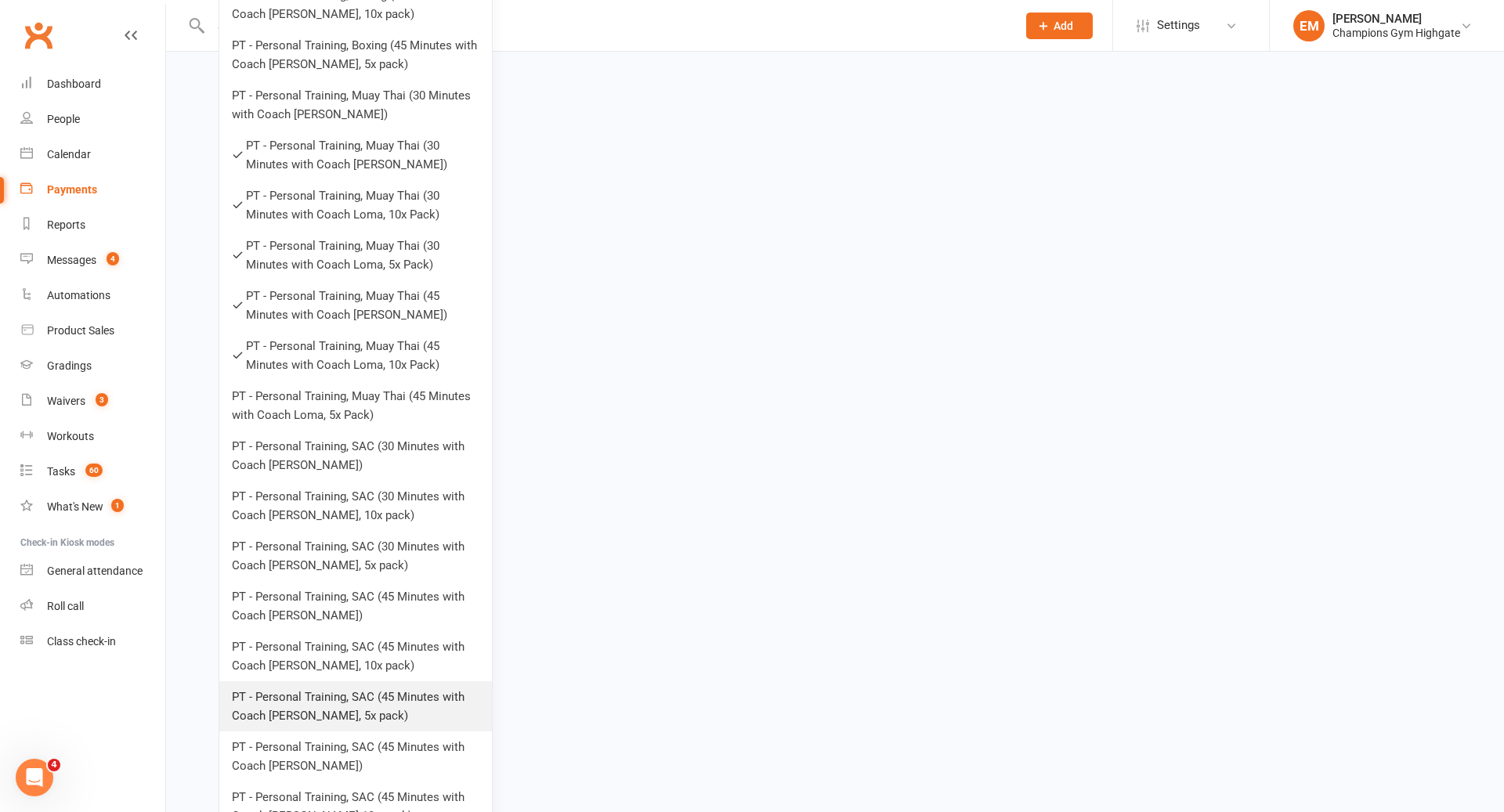
scroll to position [925, 0]
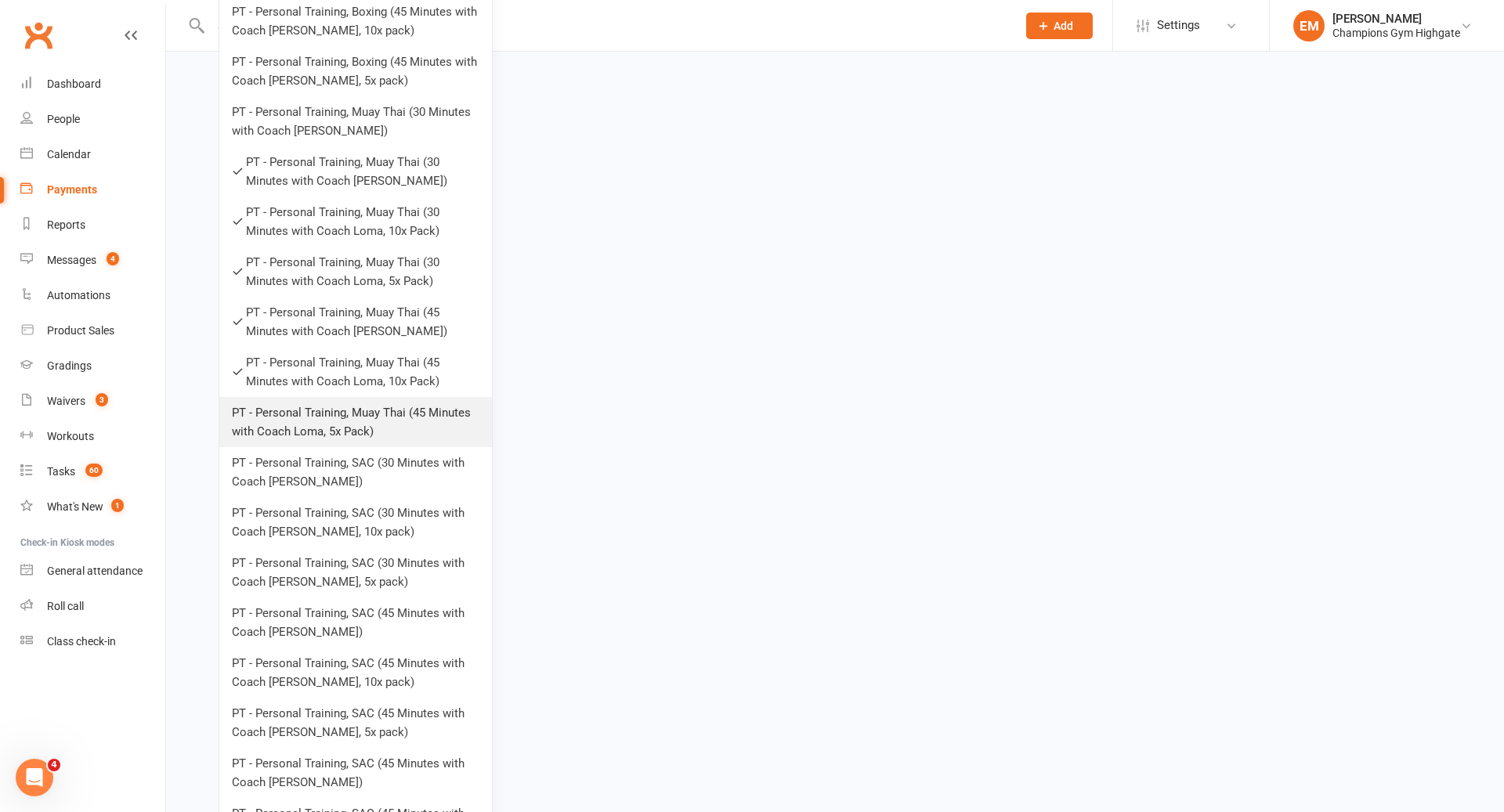
click at [336, 421] on link "PT - Personal Training, Muay Thai (45 Minutes with Coach Loma, 5x Pack)" at bounding box center [355, 422] width 272 height 50
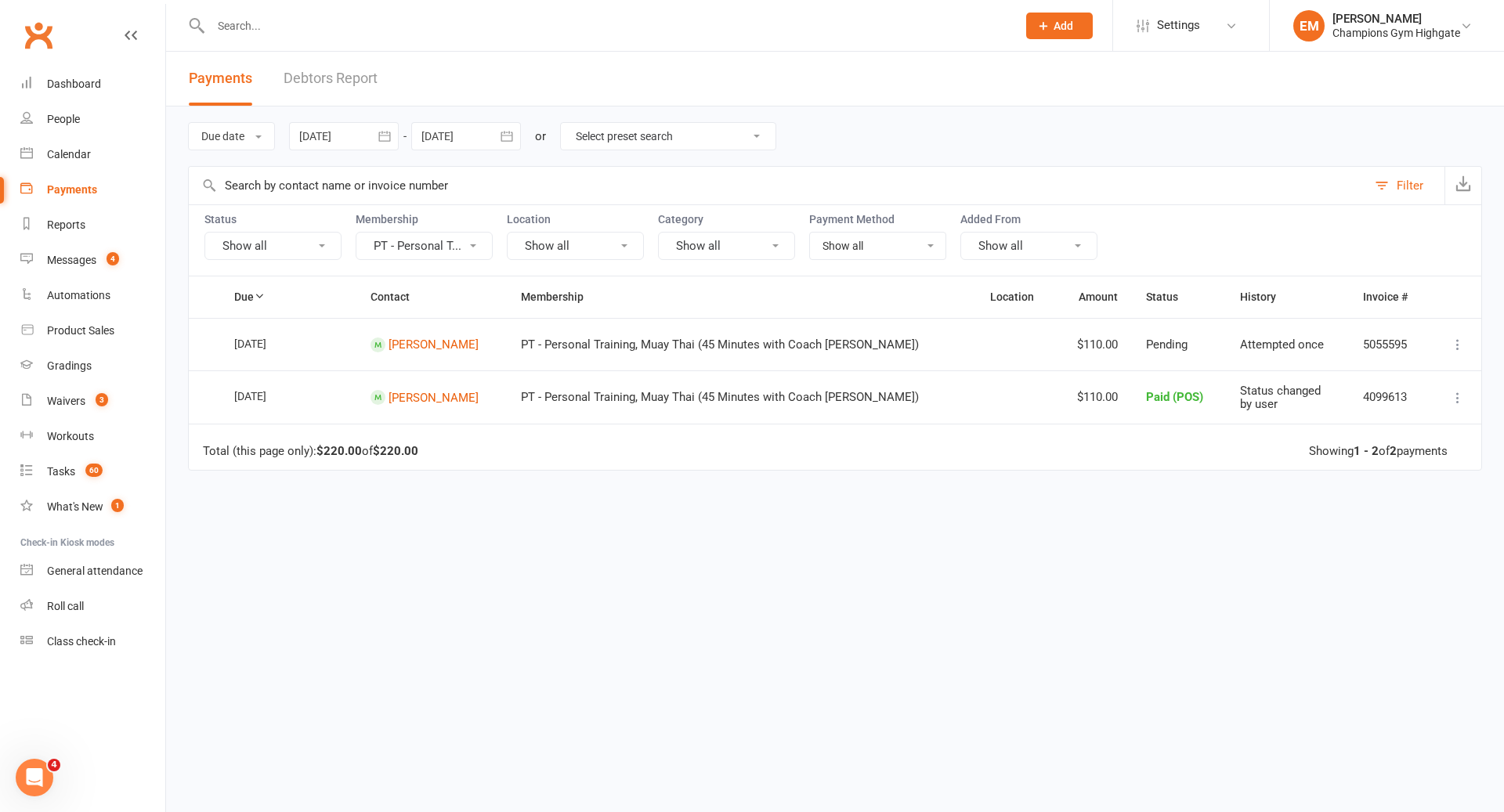
click at [446, 234] on button "PT - Personal T..." at bounding box center [424, 246] width 137 height 29
click at [579, 401] on html "Prospect Member Non-attending contact Class / event Appointment Grading event T…" at bounding box center [752, 347] width 1504 height 694
click at [91, 137] on link "Calendar" at bounding box center [92, 154] width 145 height 35
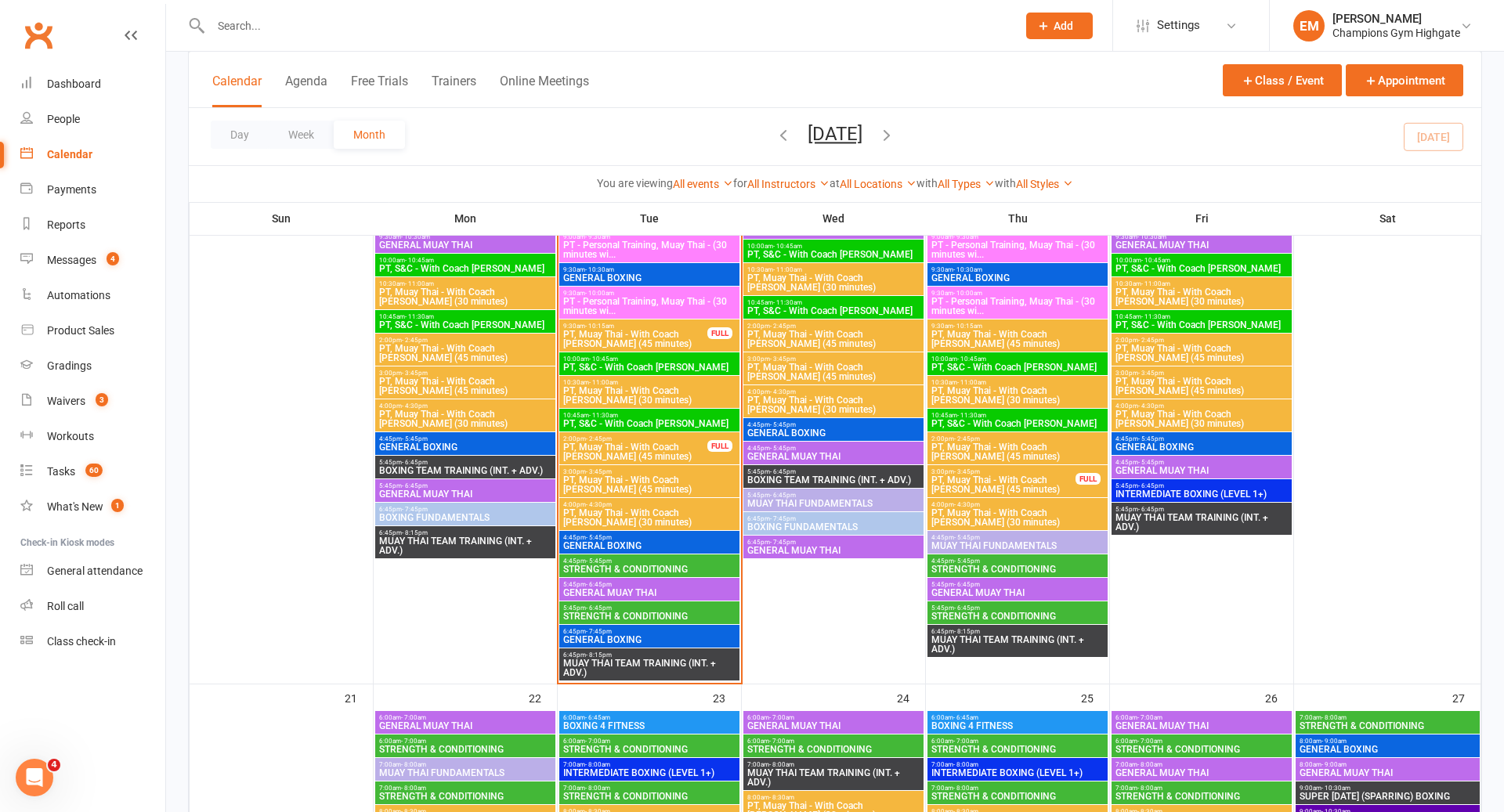
scroll to position [1362, 0]
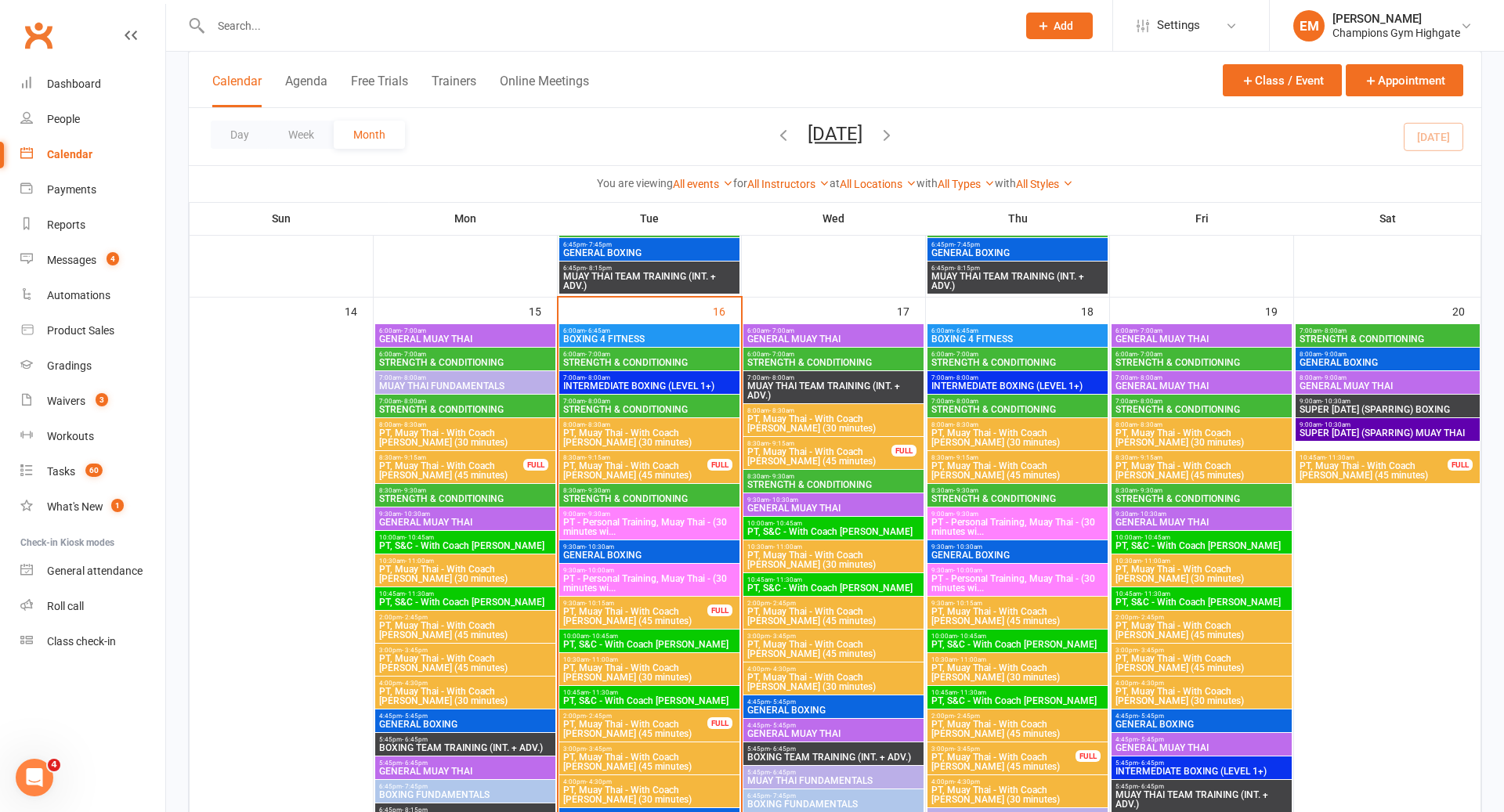
click at [640, 342] on span "BOXING 4 FITNESS" at bounding box center [649, 339] width 174 height 10
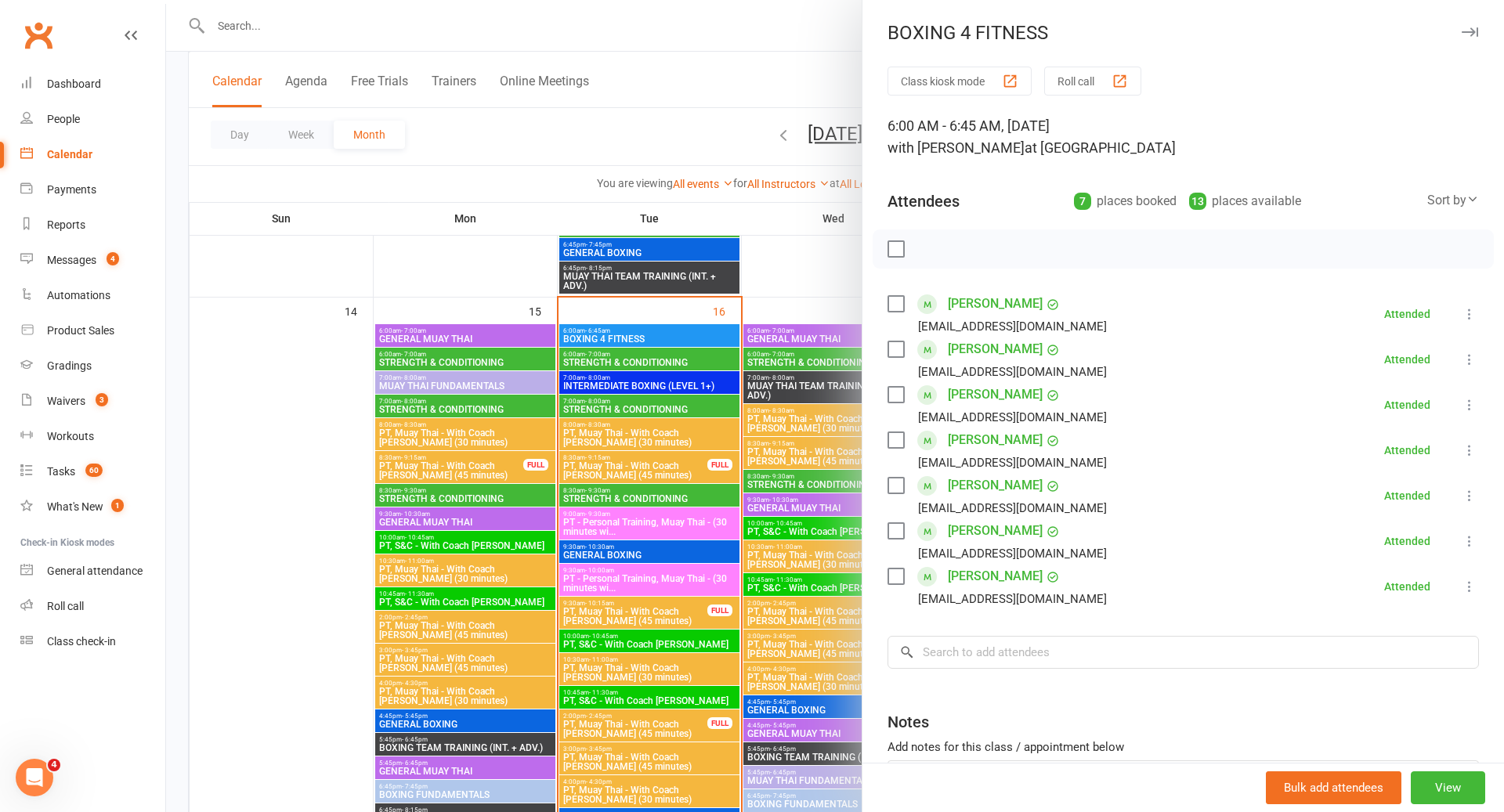
click at [643, 338] on div at bounding box center [834, 406] width 1337 height 812
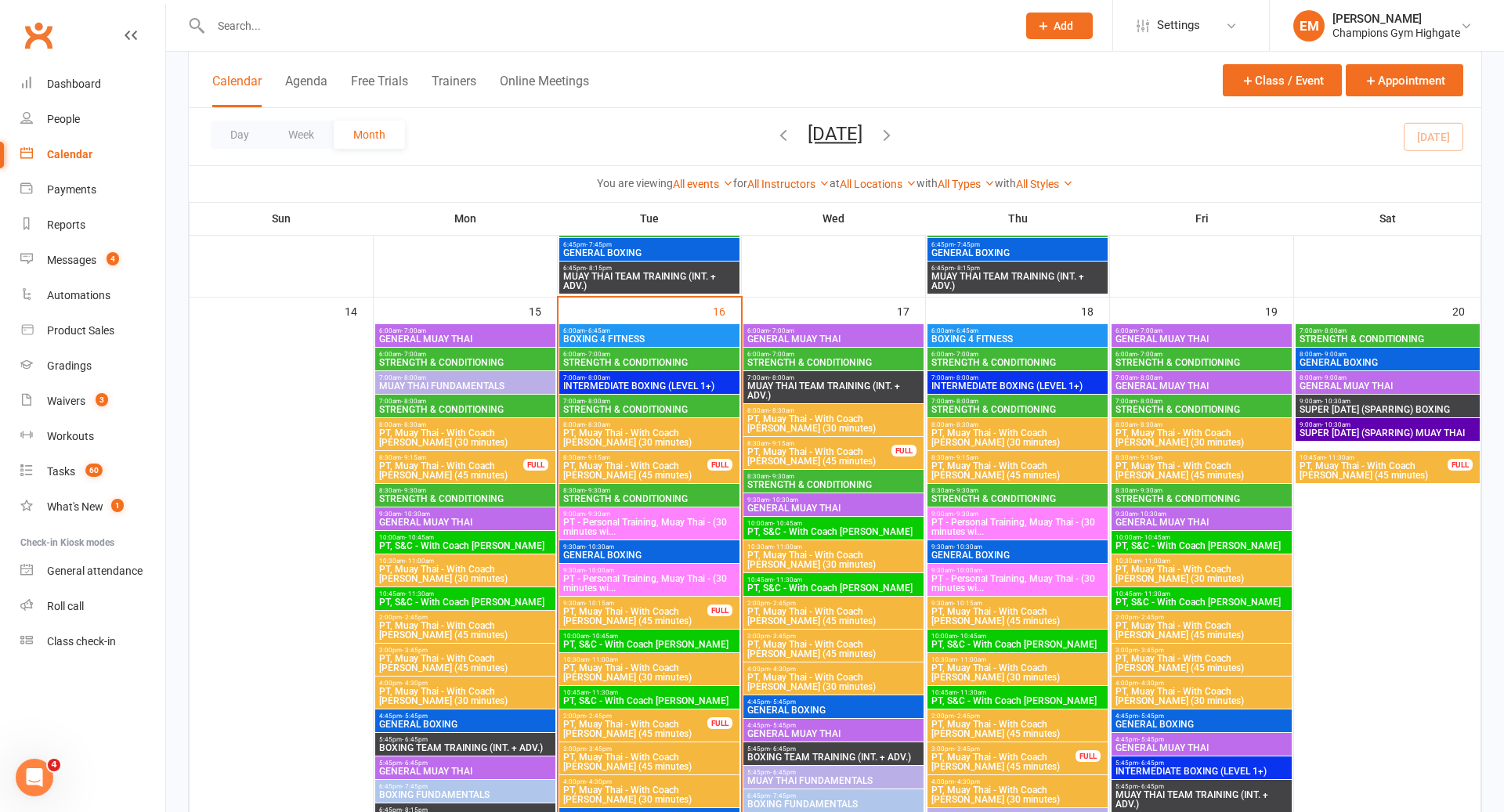
click at [641, 358] on span "STRENGTH & CONDITIONING" at bounding box center [649, 363] width 174 height 10
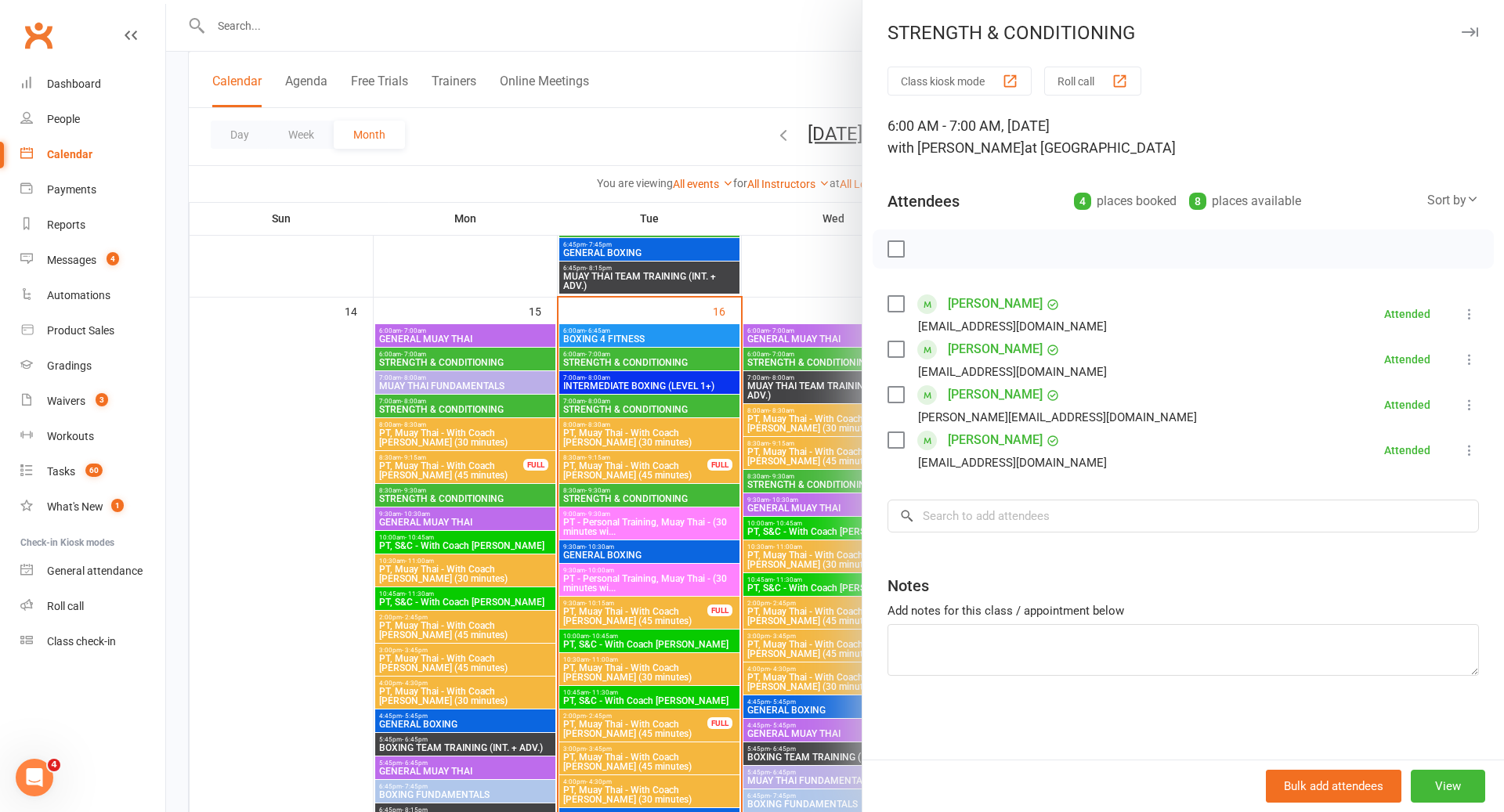
click at [641, 358] on div at bounding box center [834, 406] width 1337 height 812
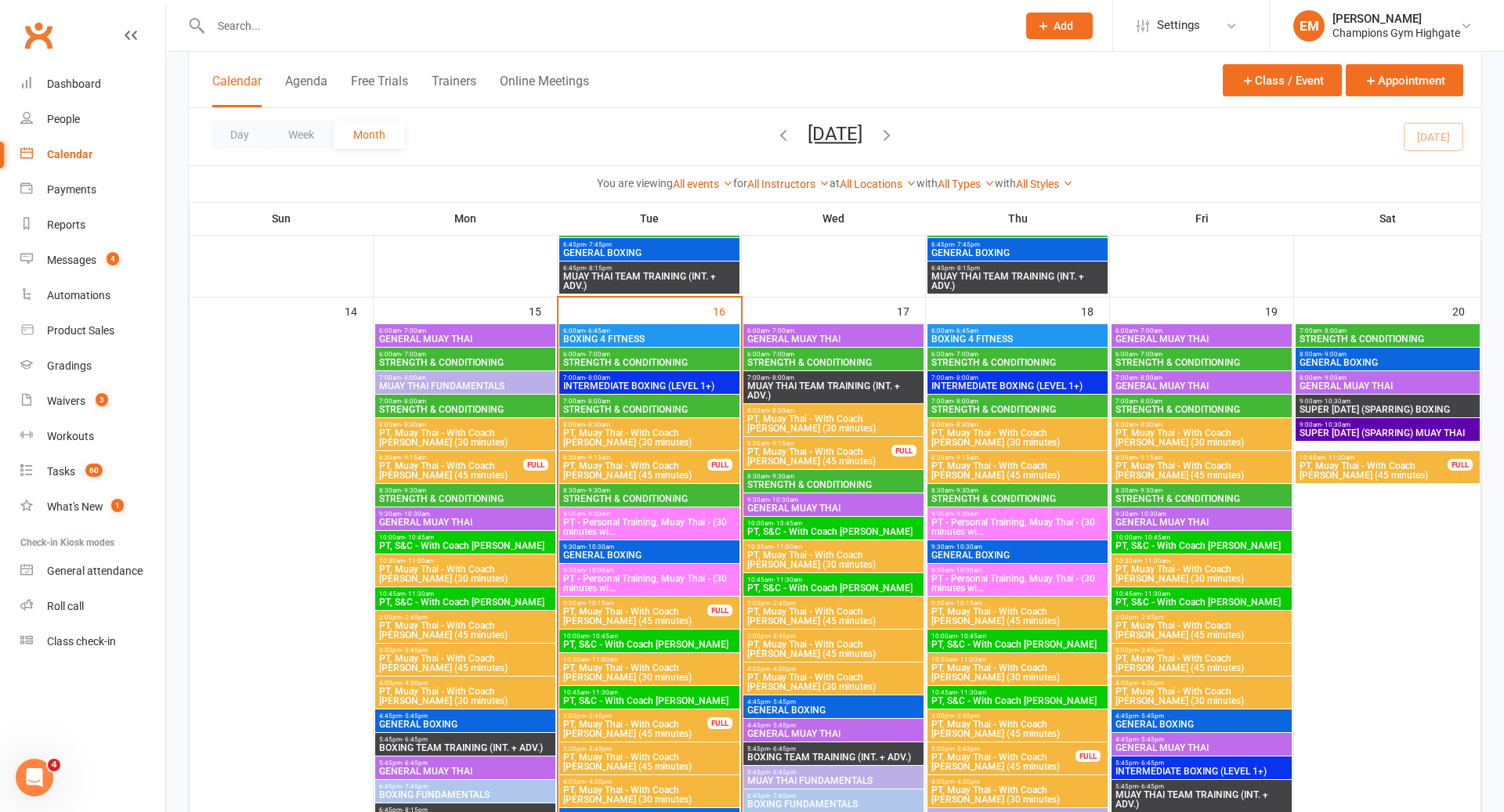
click at [632, 385] on span "INTERMEDIATE BOXING (LEVEL 1+)" at bounding box center [649, 386] width 174 height 10
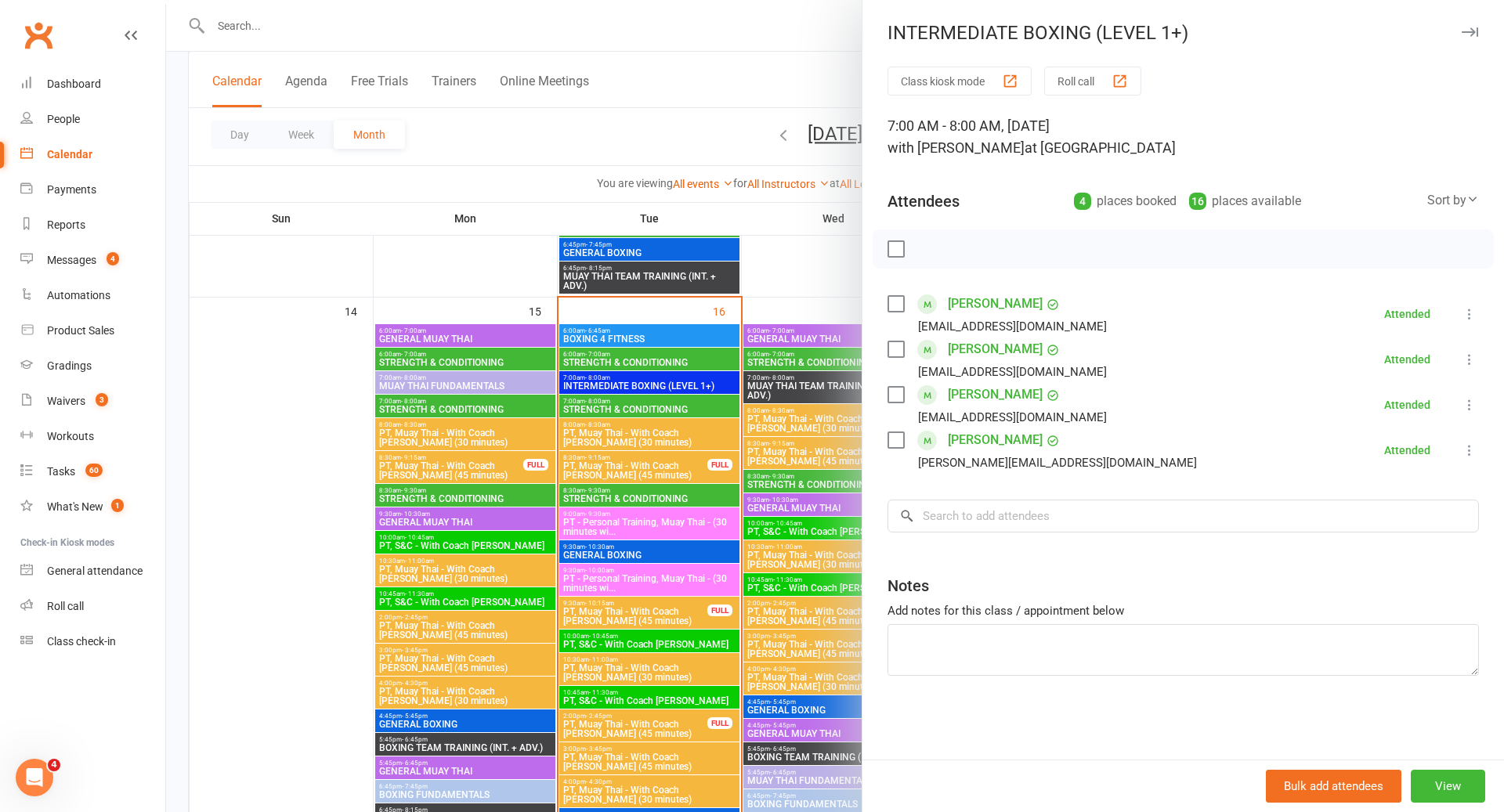
click at [632, 385] on div at bounding box center [834, 406] width 1337 height 812
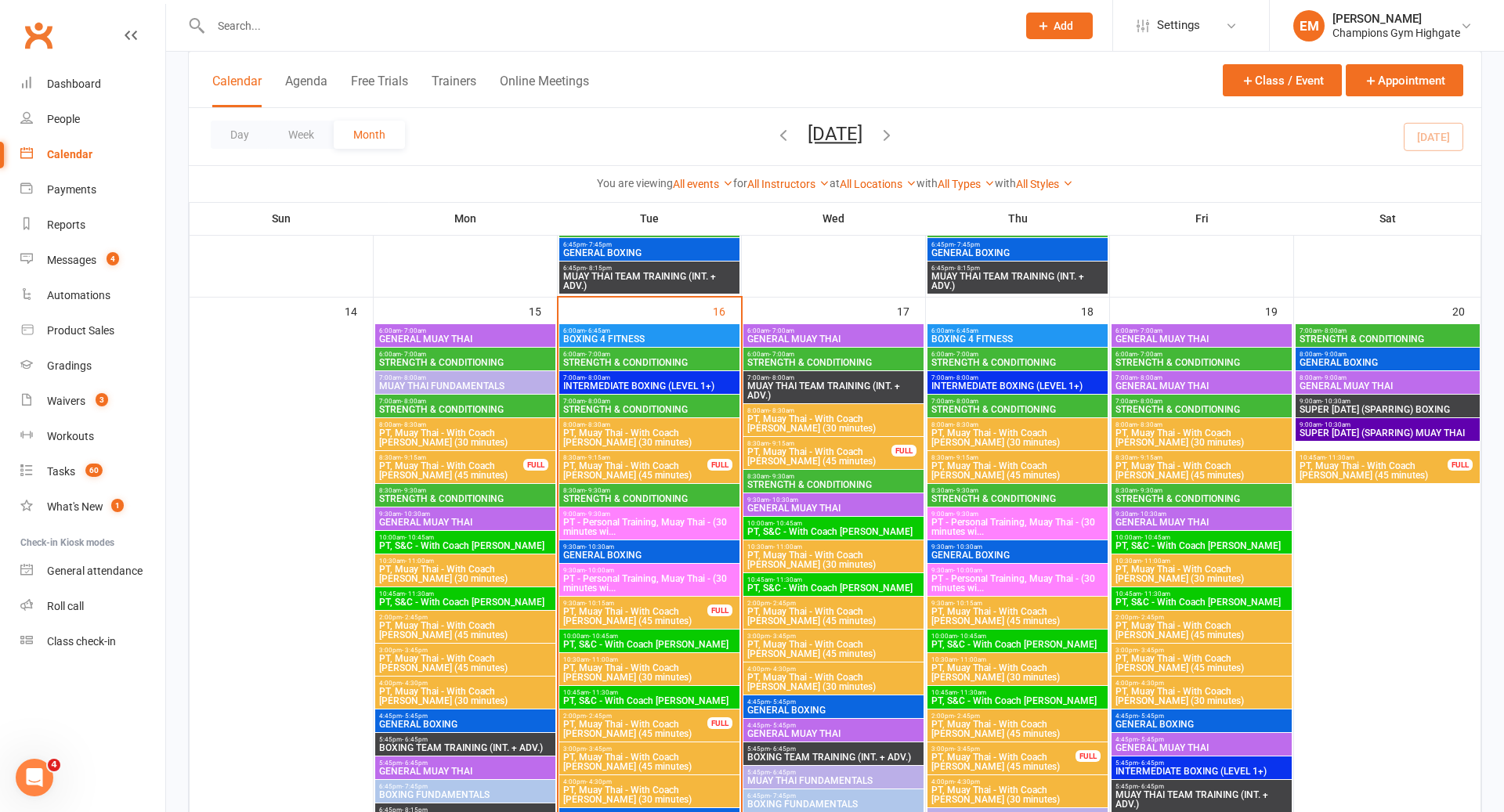
click at [627, 411] on span "STRENGTH & CONDITIONING" at bounding box center [649, 409] width 174 height 10
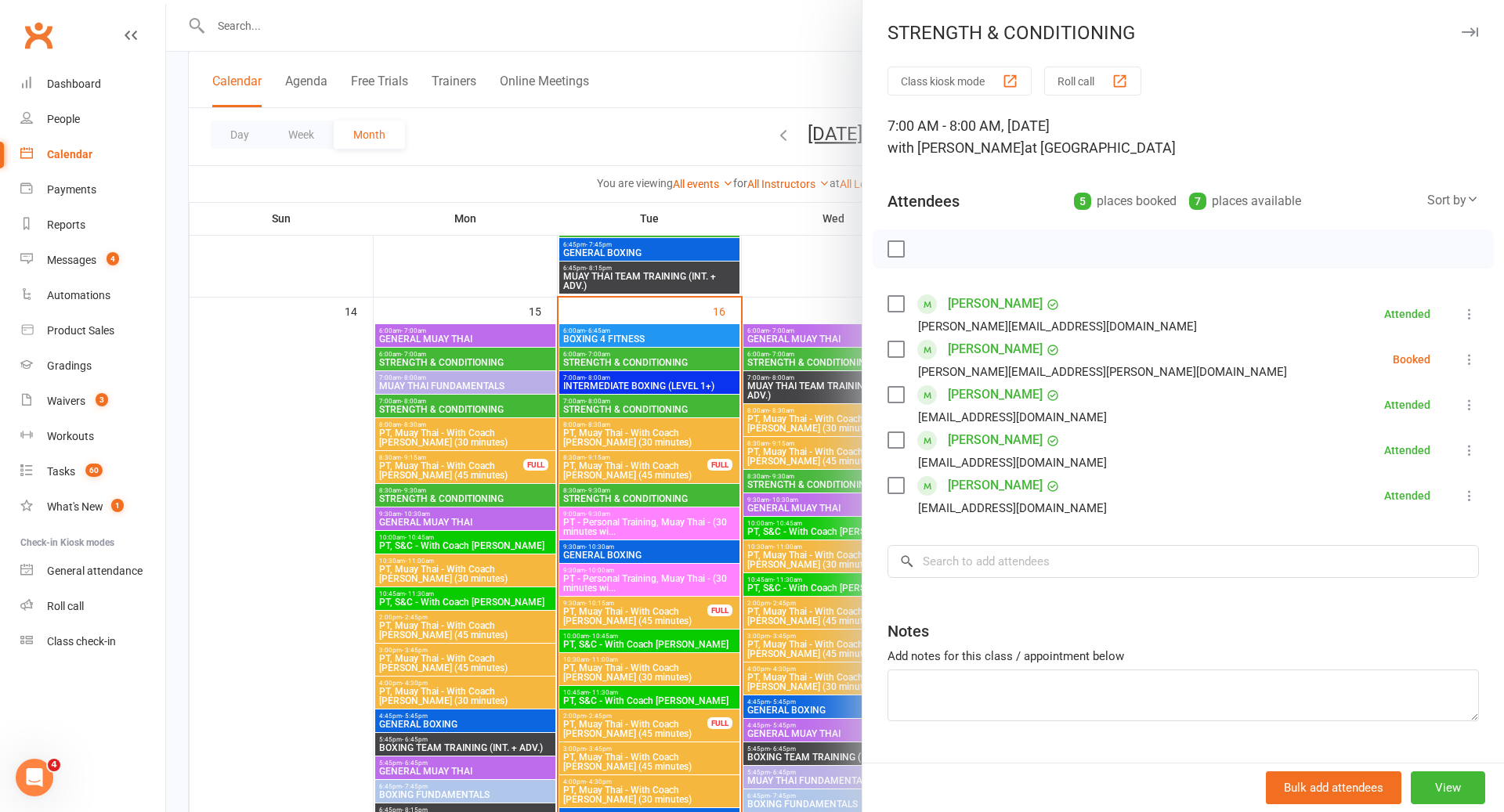
click at [627, 411] on div at bounding box center [834, 406] width 1337 height 812
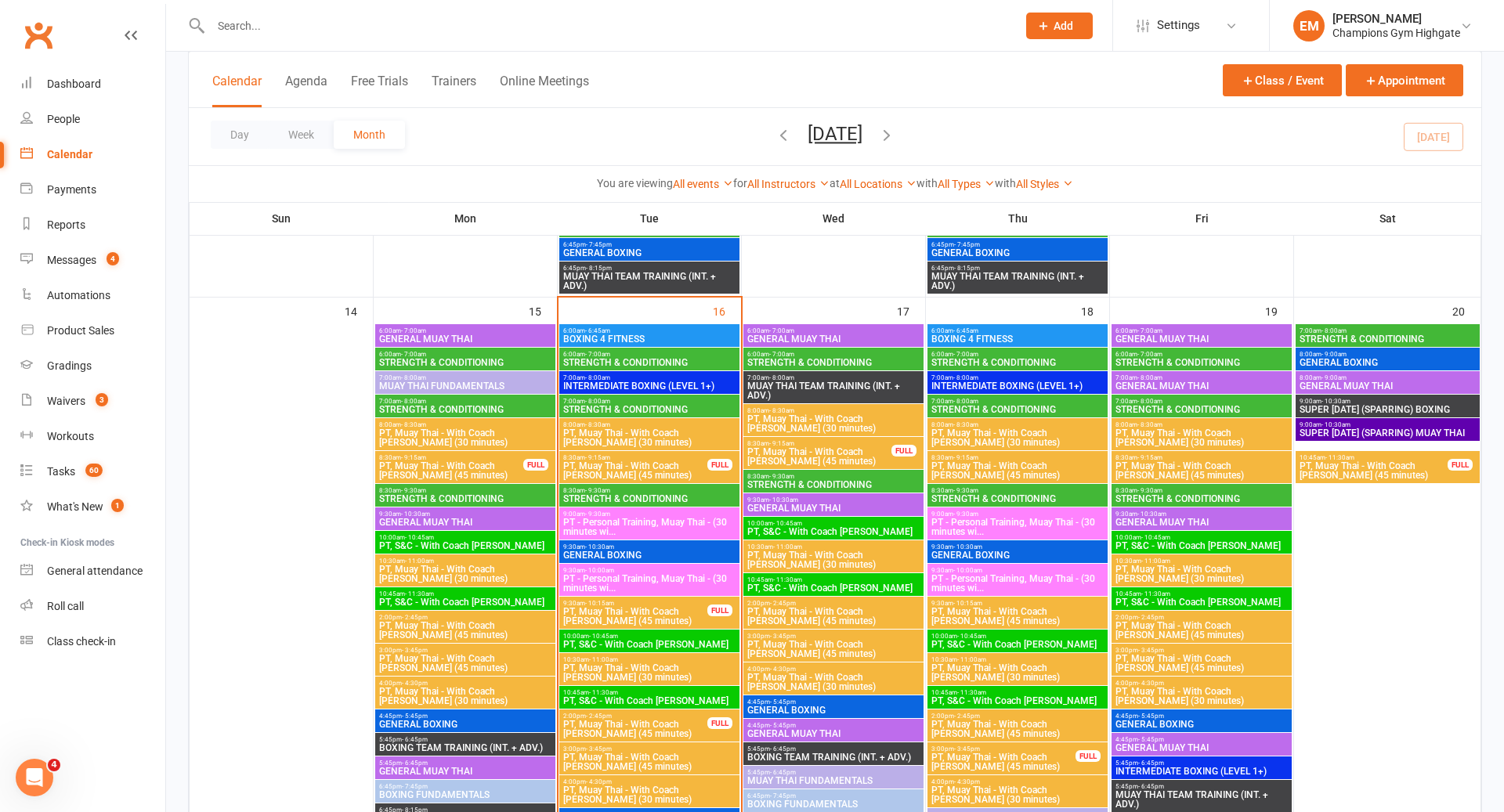
click at [625, 461] on span "PT, Muay Thai - With Coach [PERSON_NAME] (45 minutes)" at bounding box center [634, 470] width 146 height 19
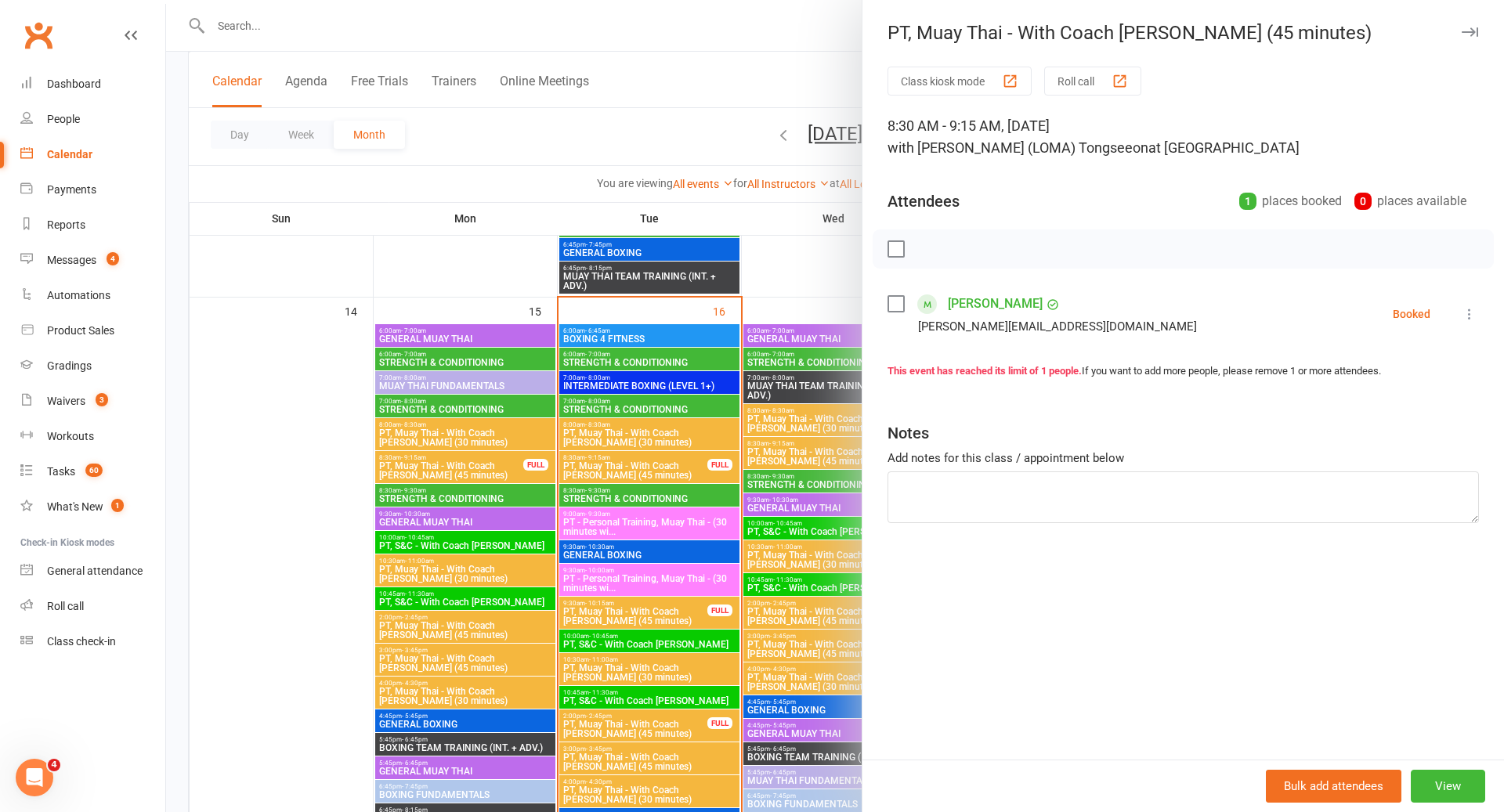
click at [625, 459] on div at bounding box center [834, 406] width 1337 height 812
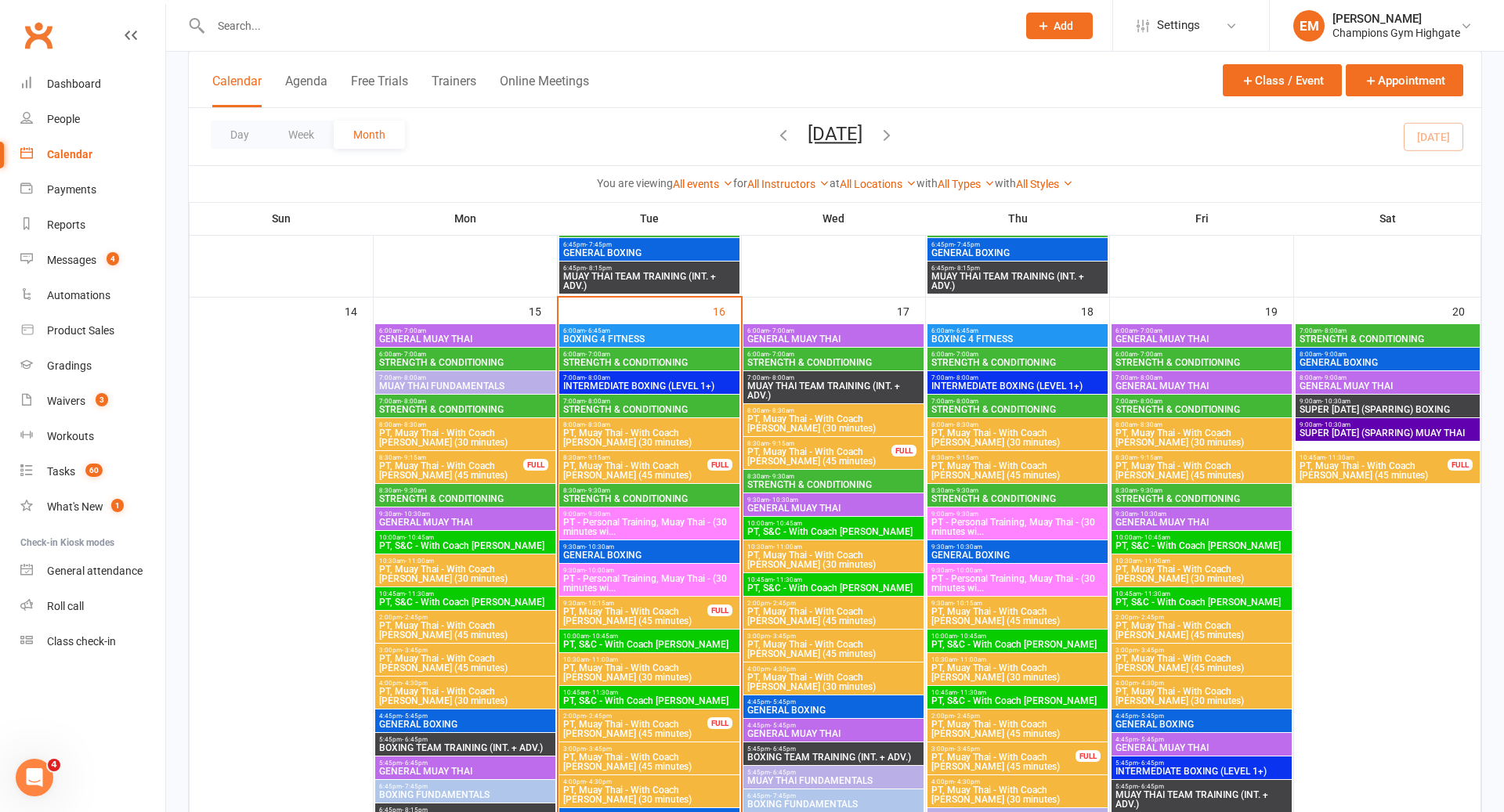
click at [624, 495] on span "STRENGTH & CONDITIONING" at bounding box center [649, 499] width 174 height 10
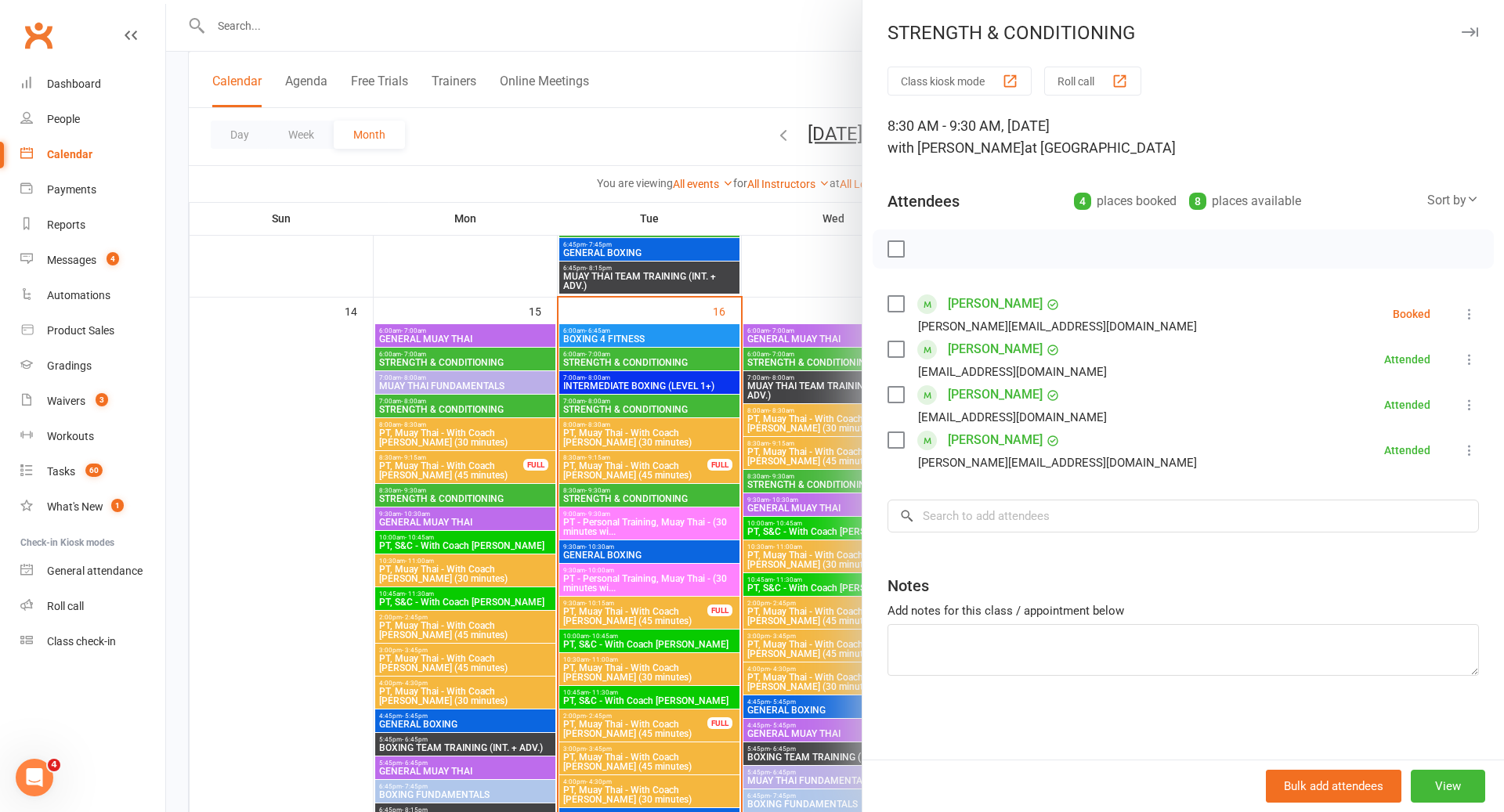
click at [624, 495] on div at bounding box center [834, 406] width 1337 height 812
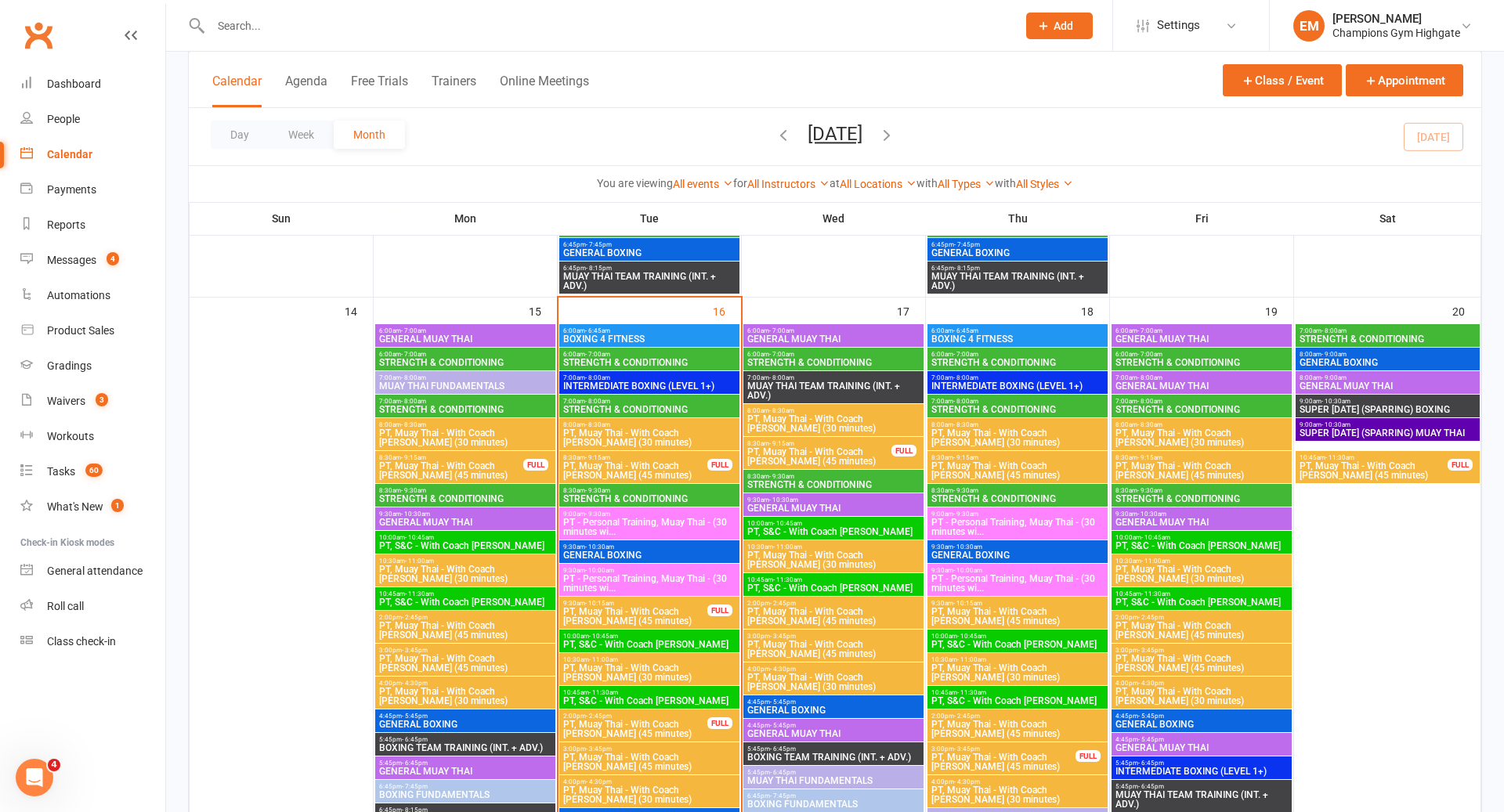
click at [623, 552] on span "GENERAL BOXING" at bounding box center [649, 555] width 174 height 10
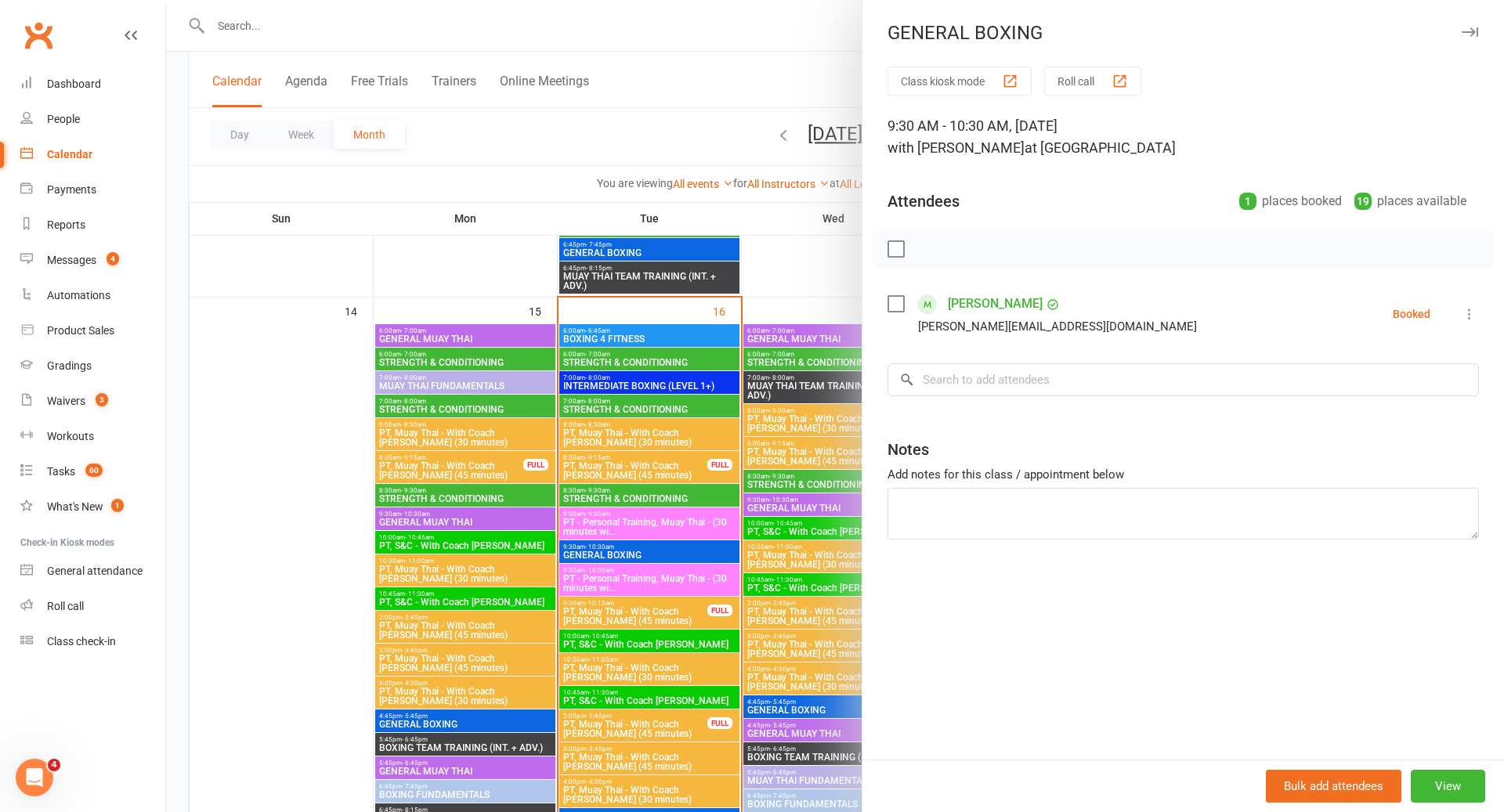
click at [623, 552] on div at bounding box center [834, 406] width 1337 height 812
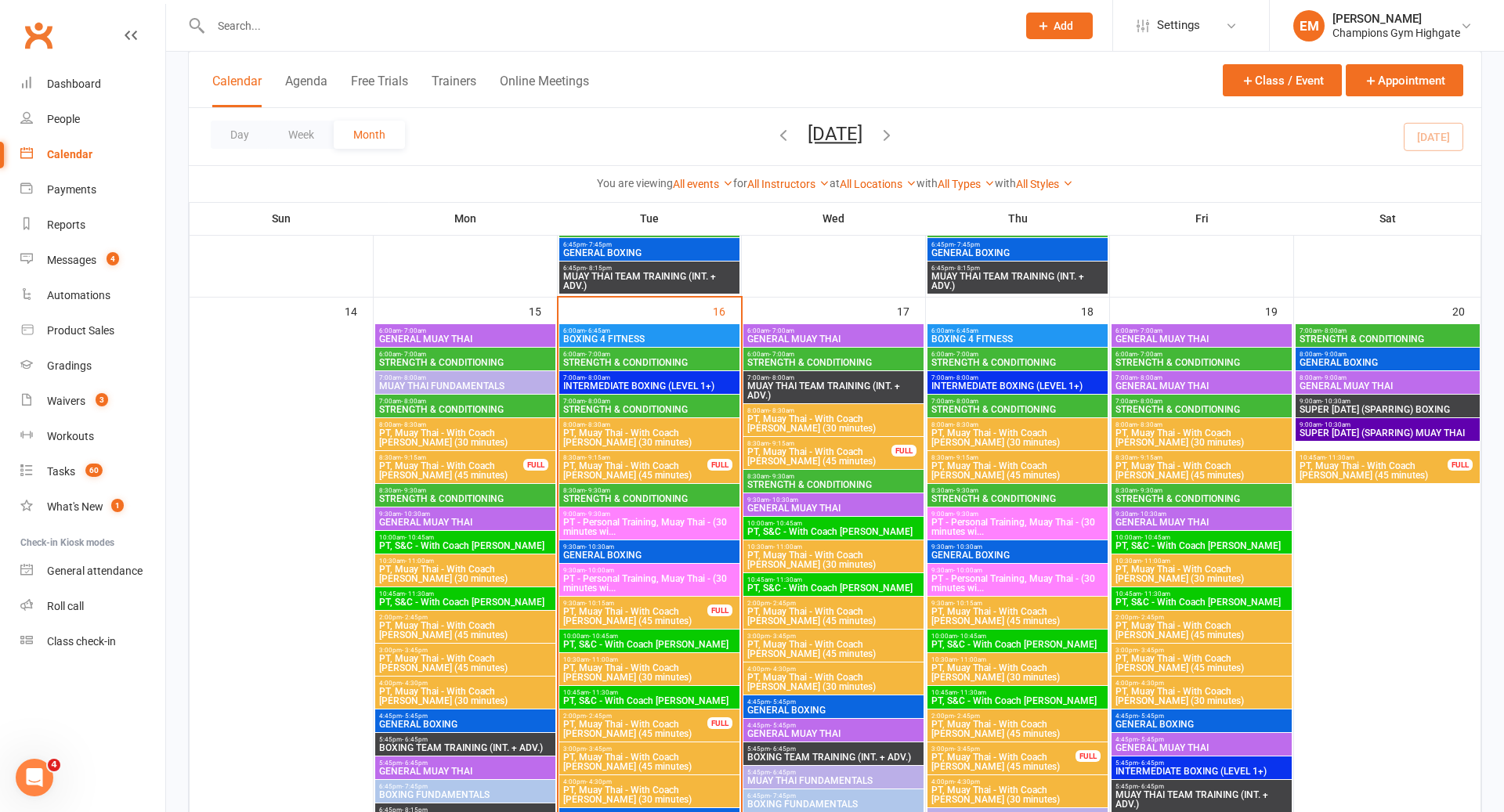
click at [640, 621] on span "PT, Muay Thai - With Coach [PERSON_NAME] (45 minutes)" at bounding box center [634, 616] width 146 height 19
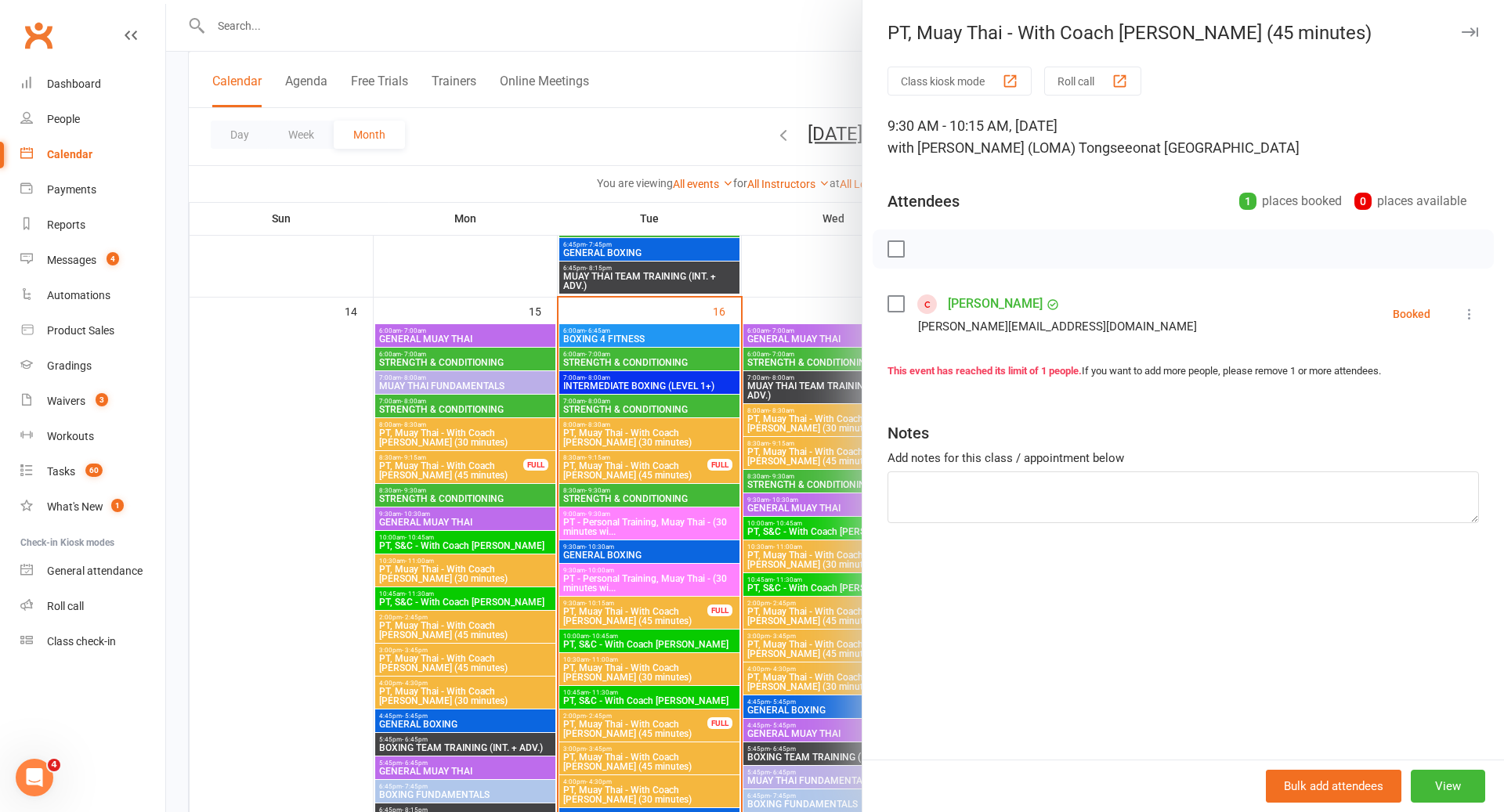
click at [640, 621] on div at bounding box center [834, 406] width 1337 height 812
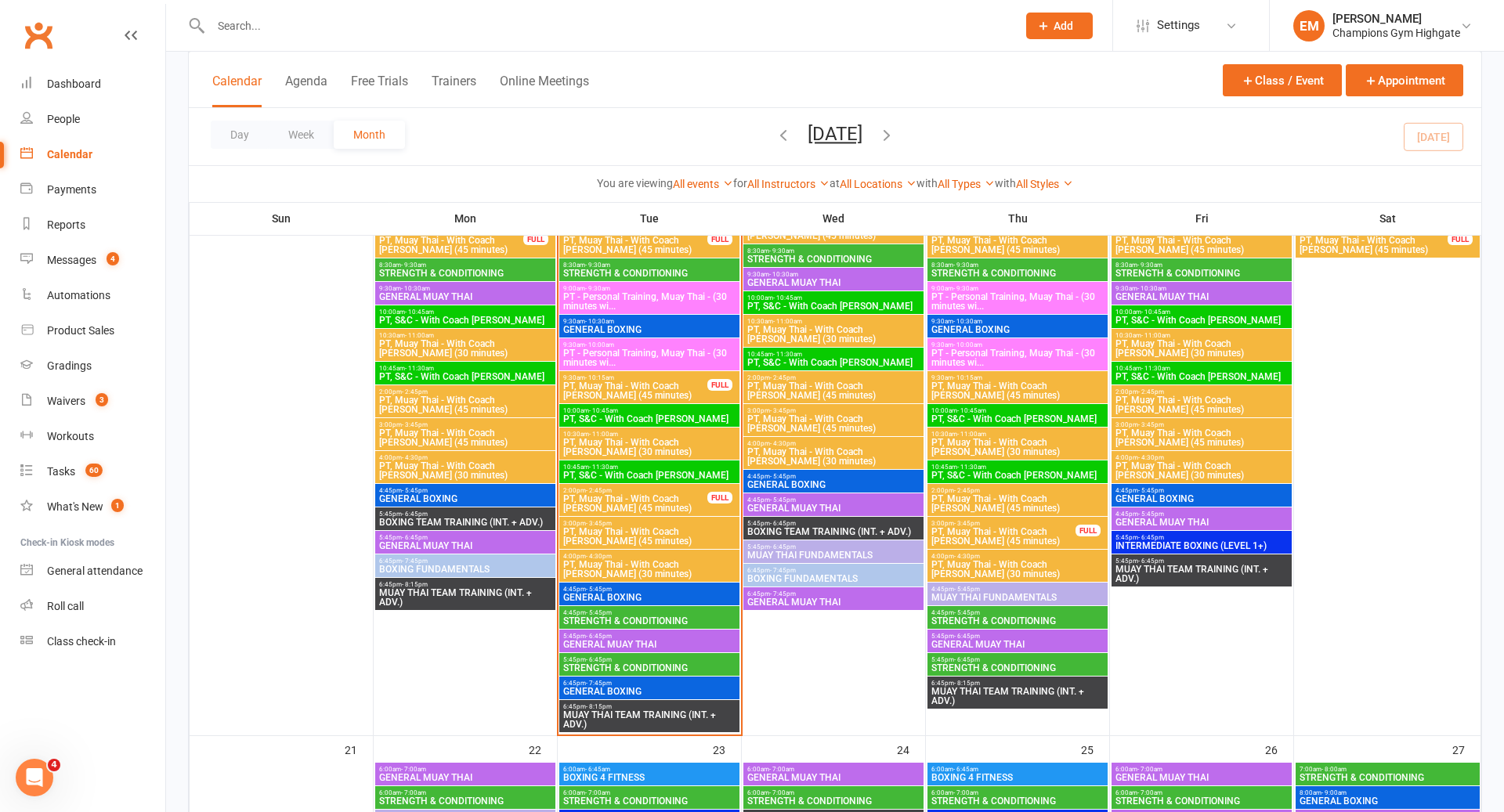
scroll to position [1738, 0]
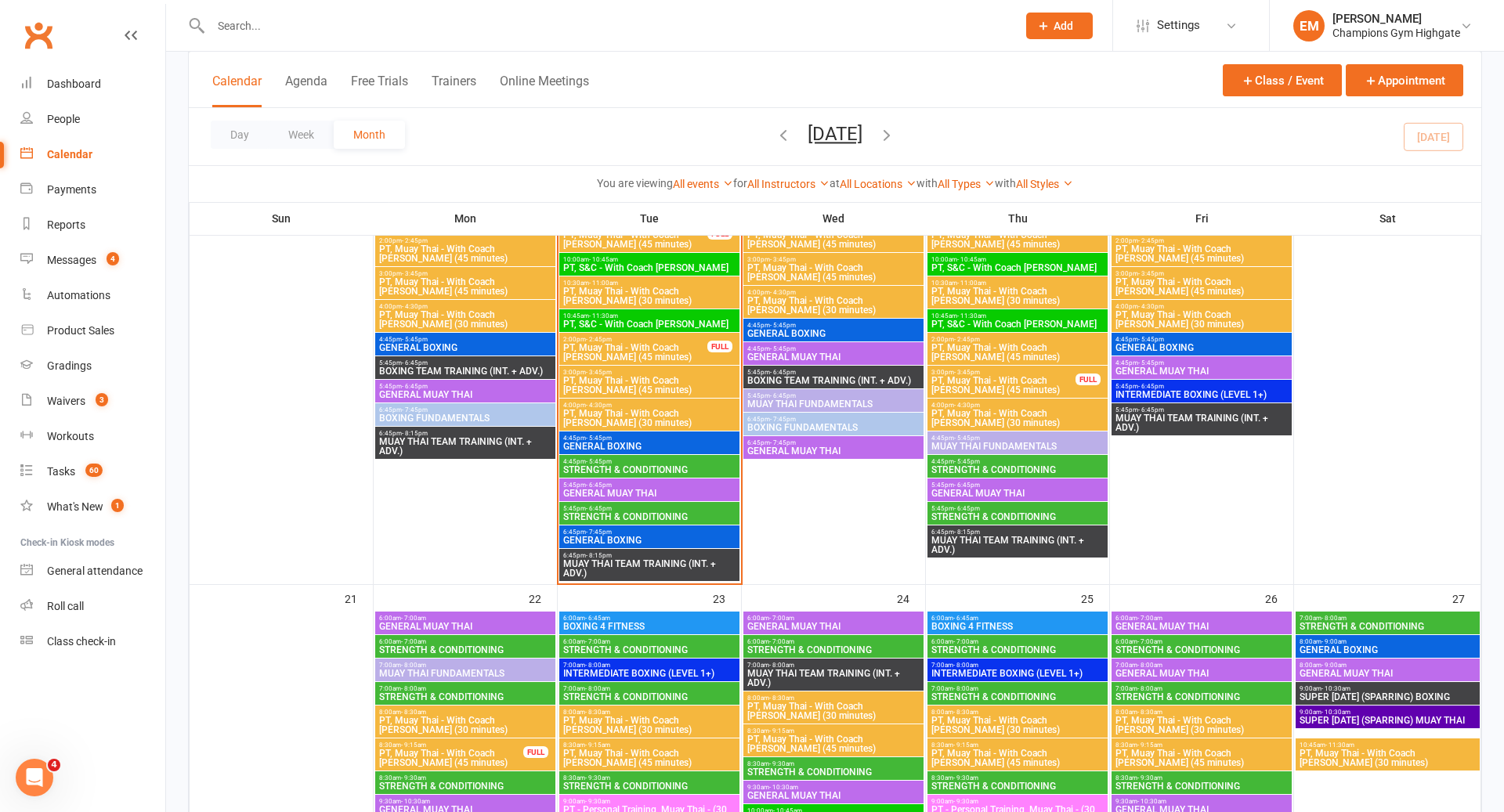
click at [664, 350] on span "PT, Muay Thai - With Coach [PERSON_NAME] (45 minutes)" at bounding box center [634, 352] width 146 height 19
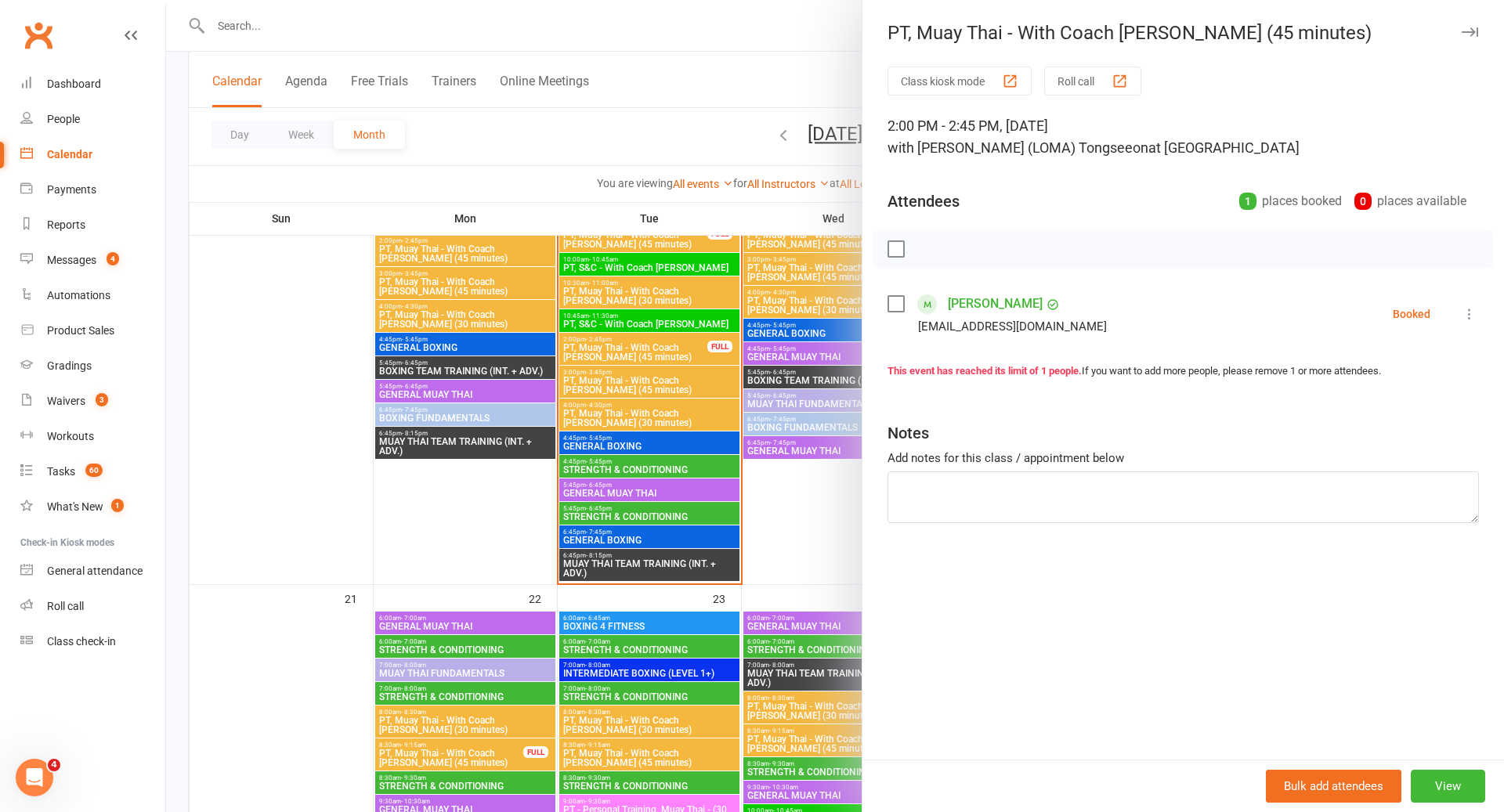
click at [664, 350] on div at bounding box center [834, 406] width 1337 height 812
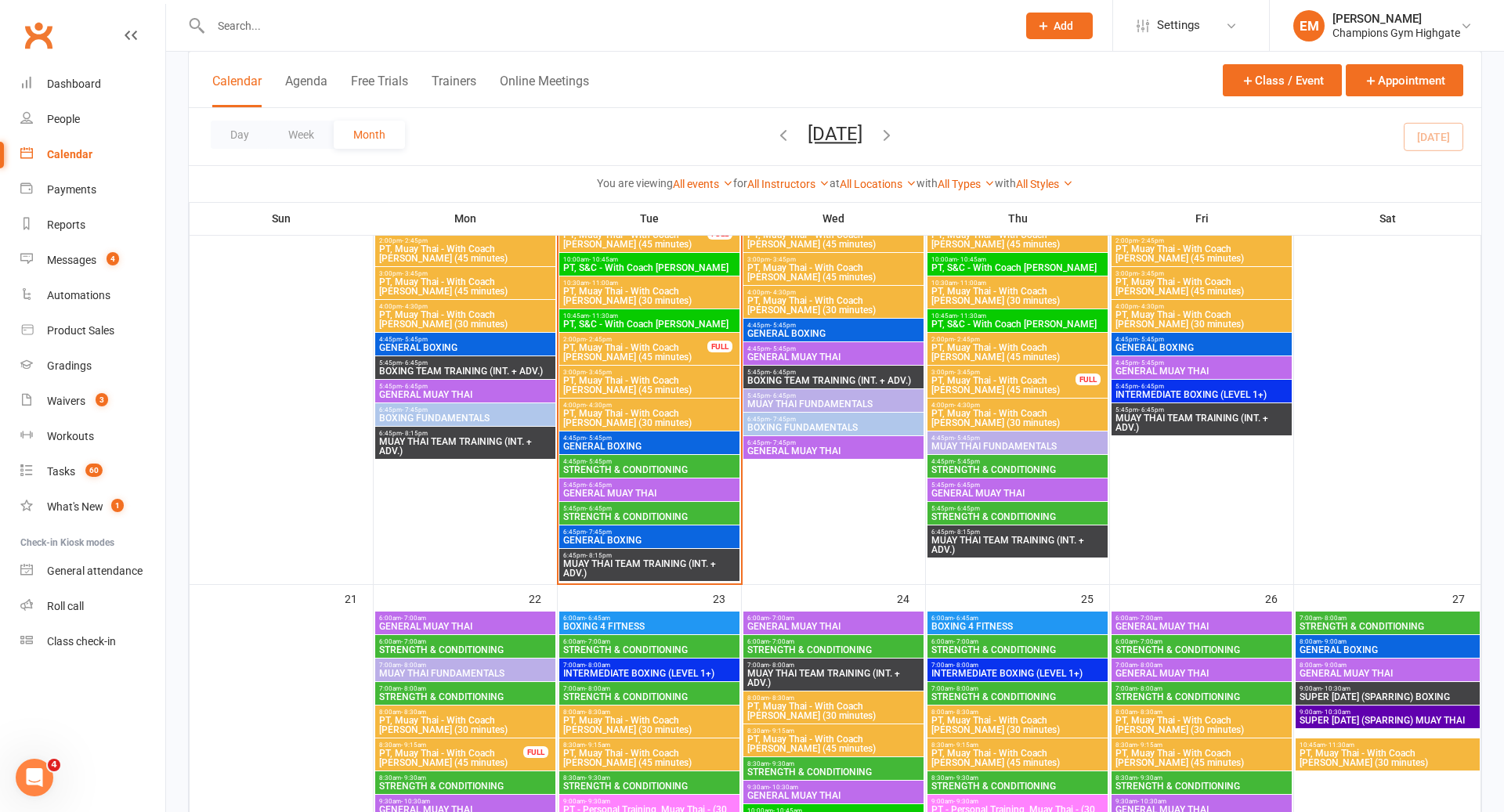
click at [643, 432] on div "4:45pm - 5:45pm GENERAL BOXING" at bounding box center [649, 443] width 180 height 23
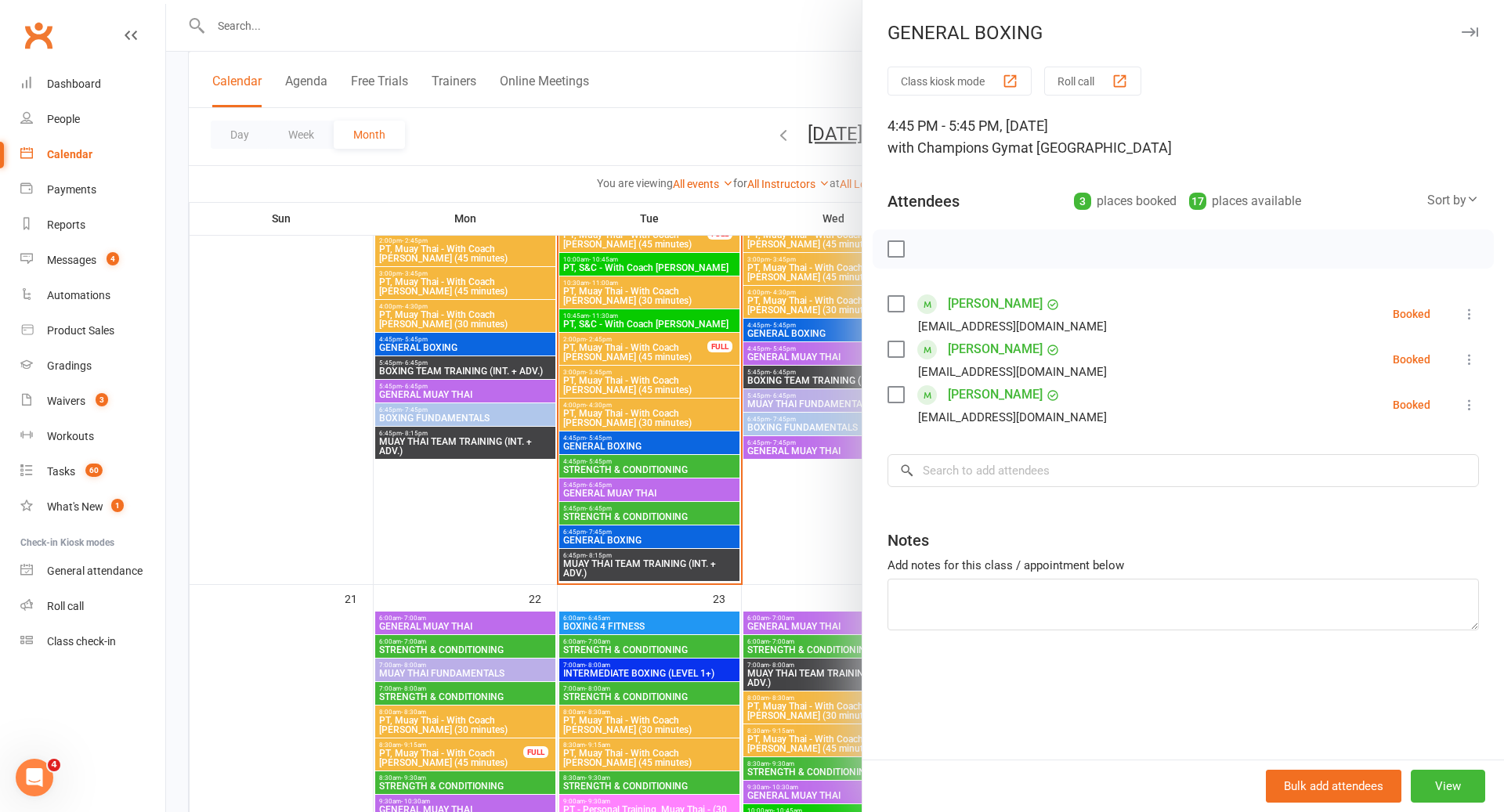
click at [643, 432] on div at bounding box center [834, 406] width 1337 height 812
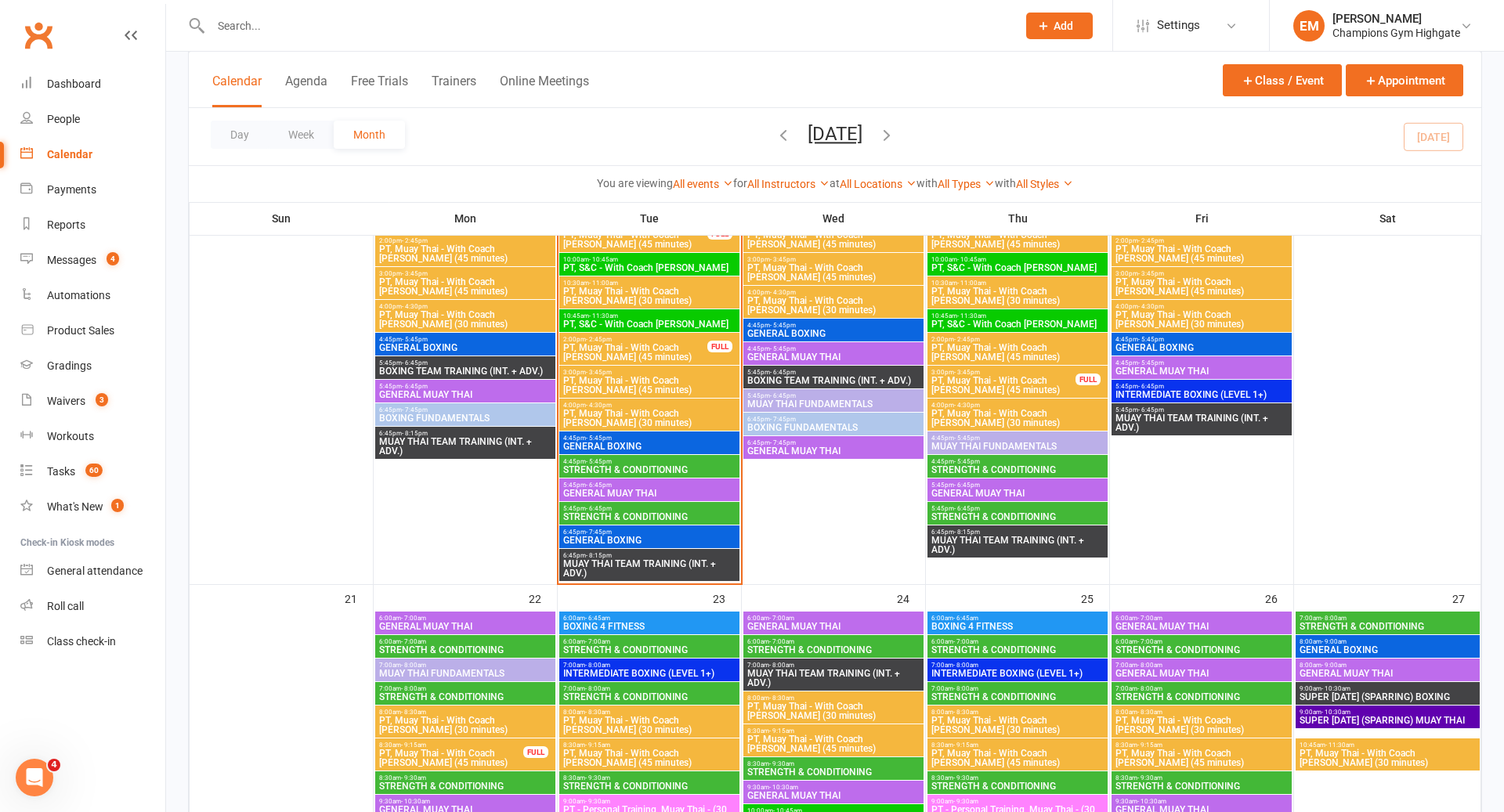
click at [639, 466] on span "STRENGTH & CONDITIONING" at bounding box center [649, 469] width 174 height 10
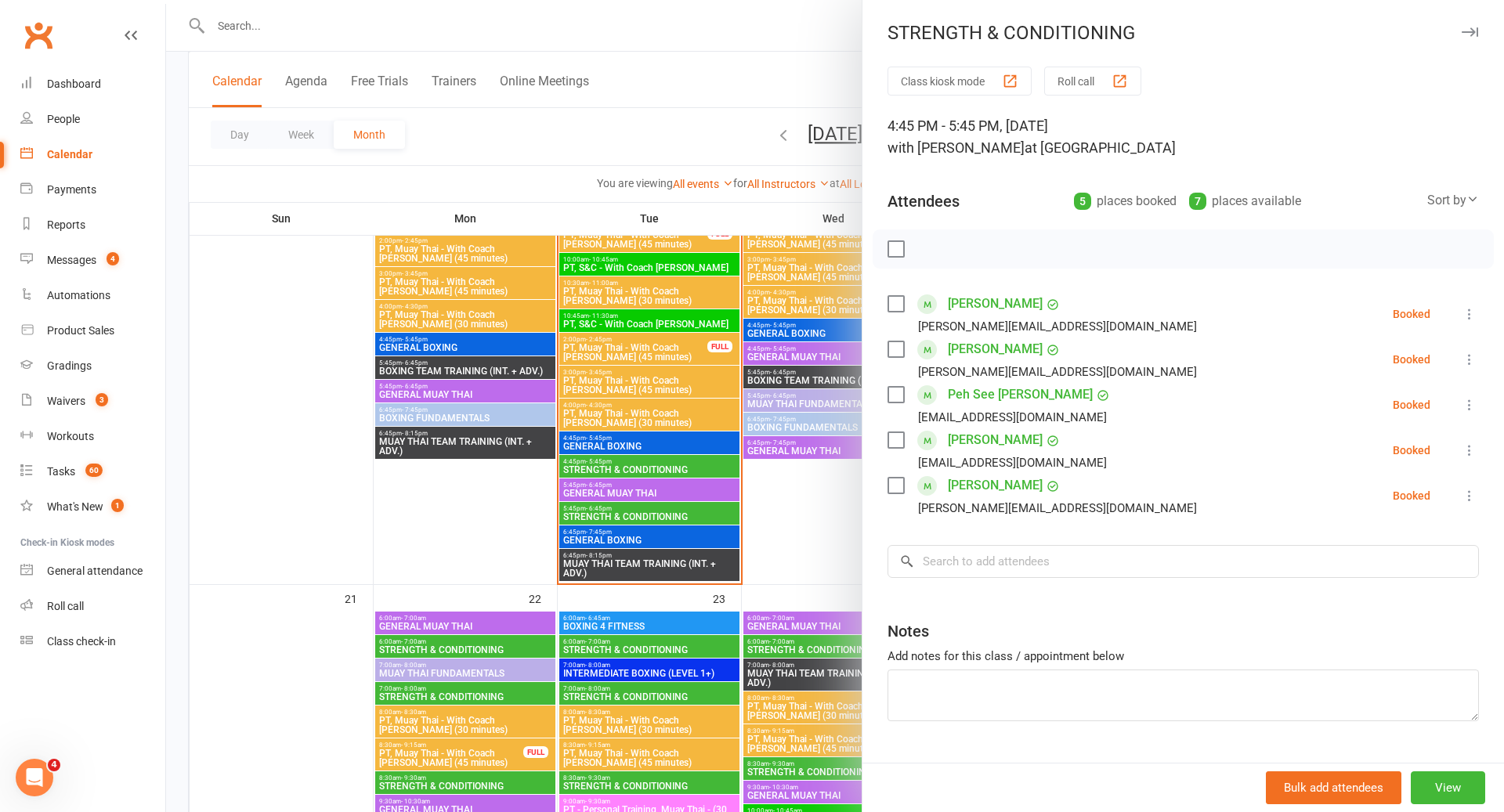
click at [640, 466] on div at bounding box center [834, 406] width 1337 height 812
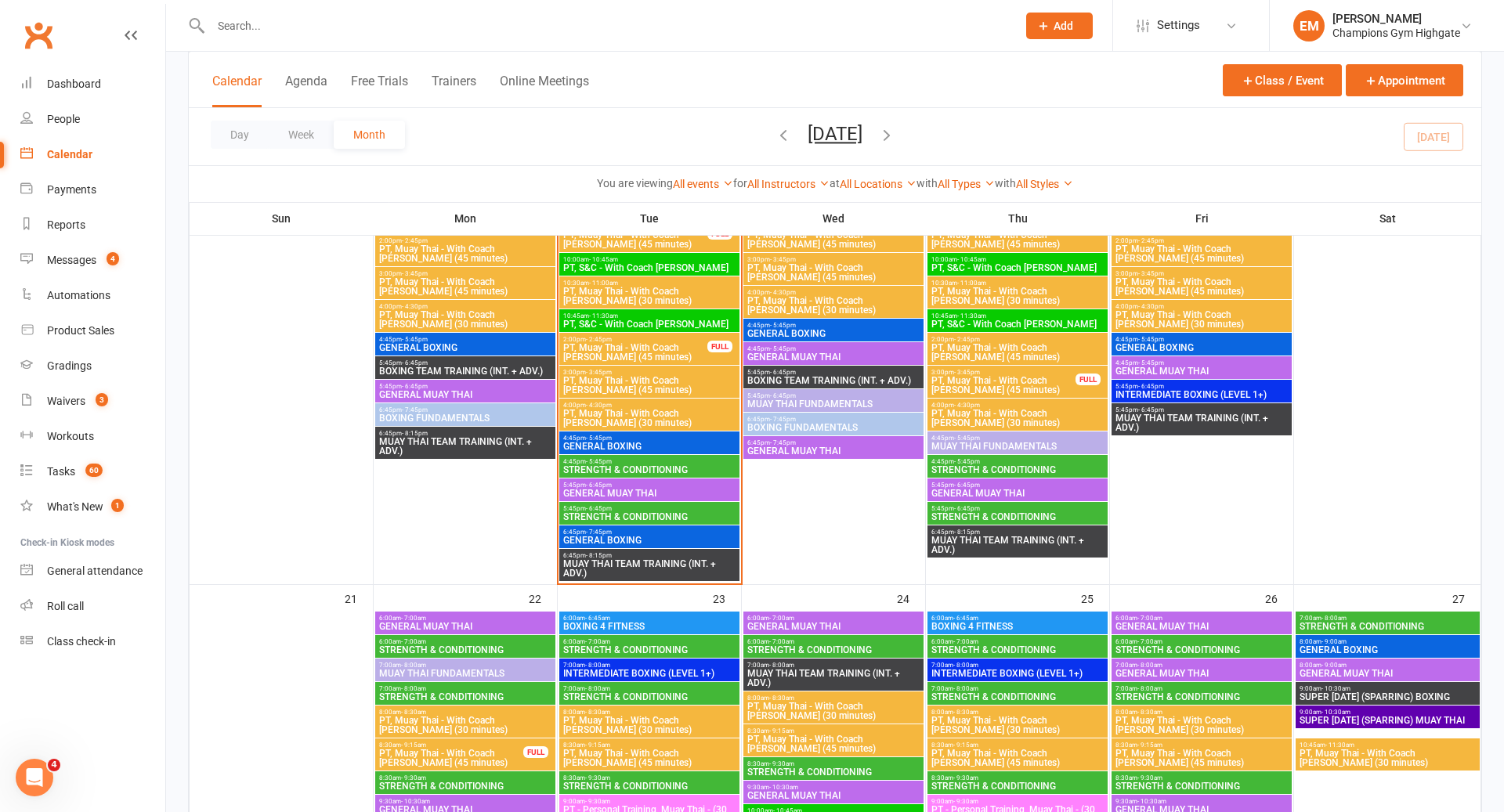
click at [631, 493] on span "GENERAL MUAY THAI" at bounding box center [649, 493] width 174 height 10
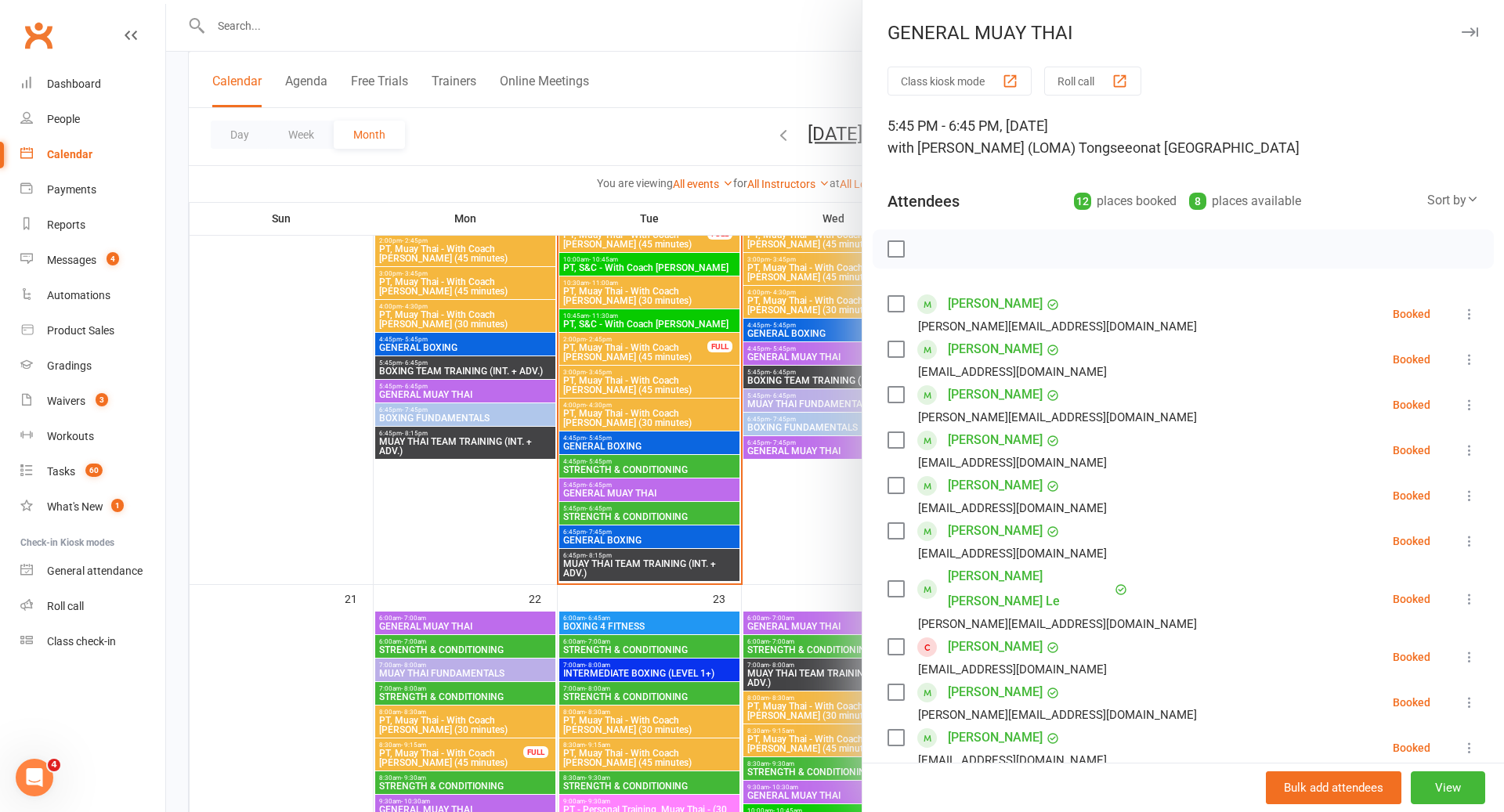
click at [631, 493] on div at bounding box center [834, 406] width 1337 height 812
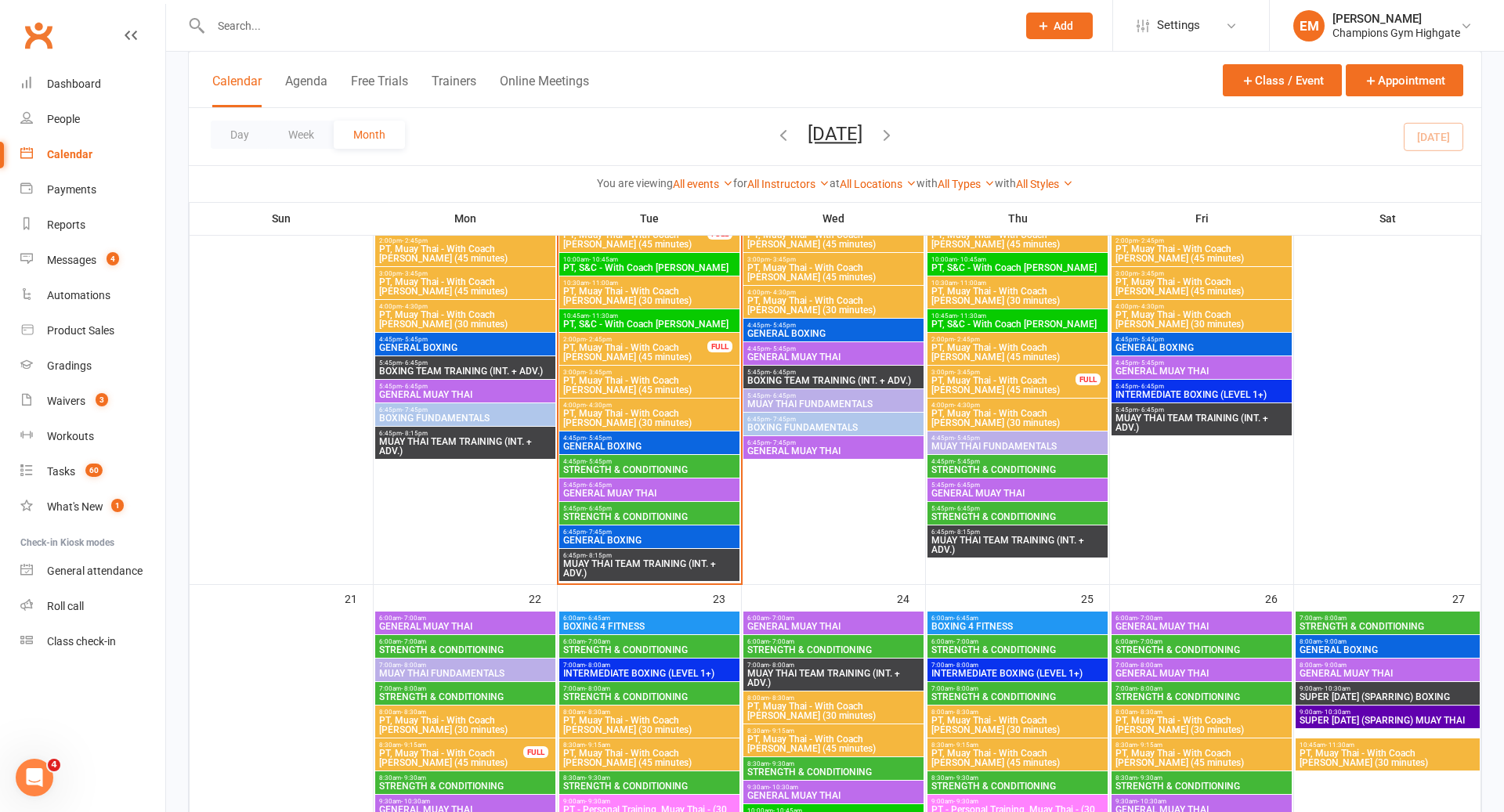
click at [620, 559] on span "MUAY THAI TEAM TRAINING (INT. + ADV.)" at bounding box center [649, 568] width 174 height 19
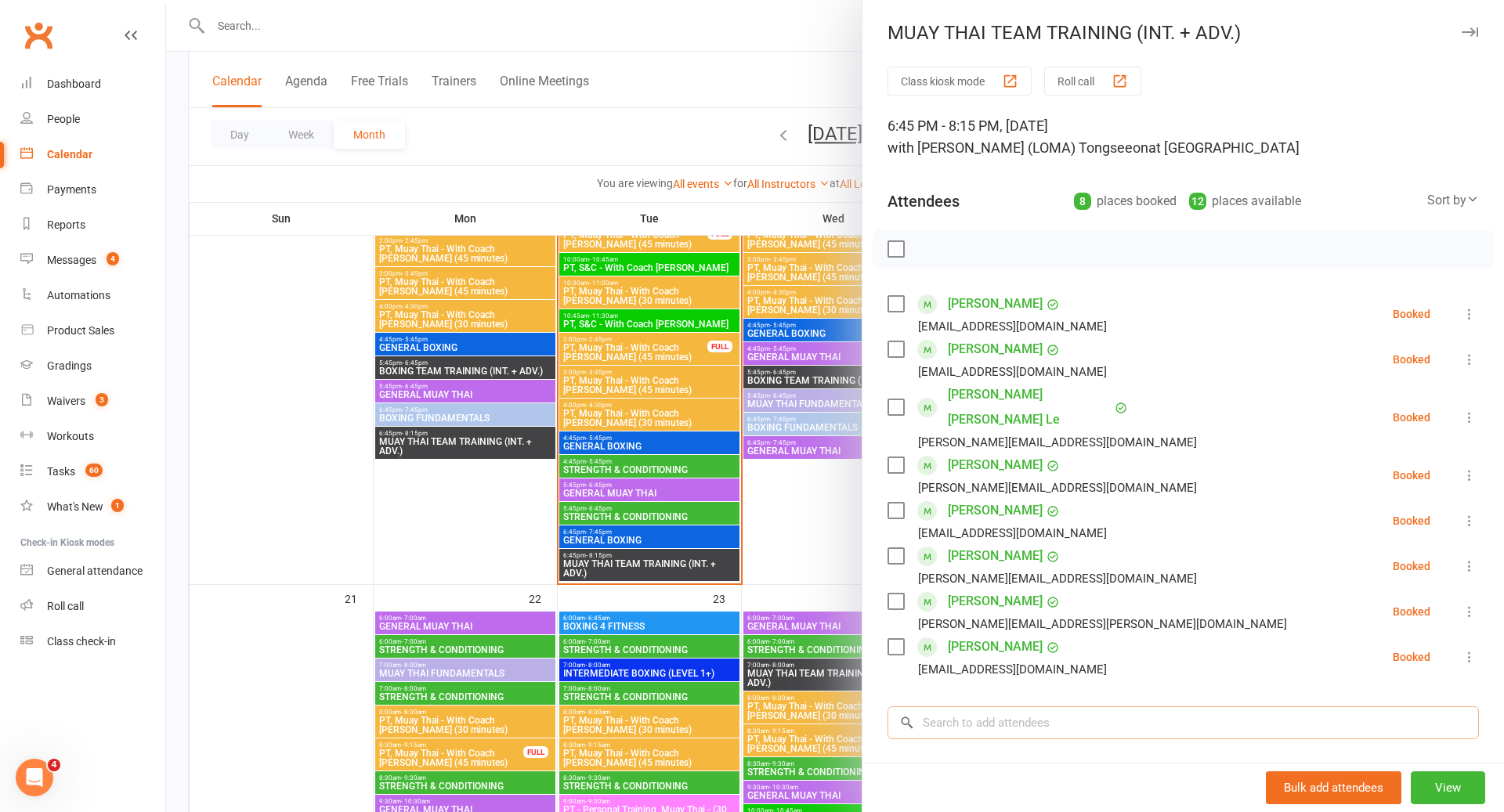
click at [993, 706] on input "search" at bounding box center [1182, 723] width 592 height 33
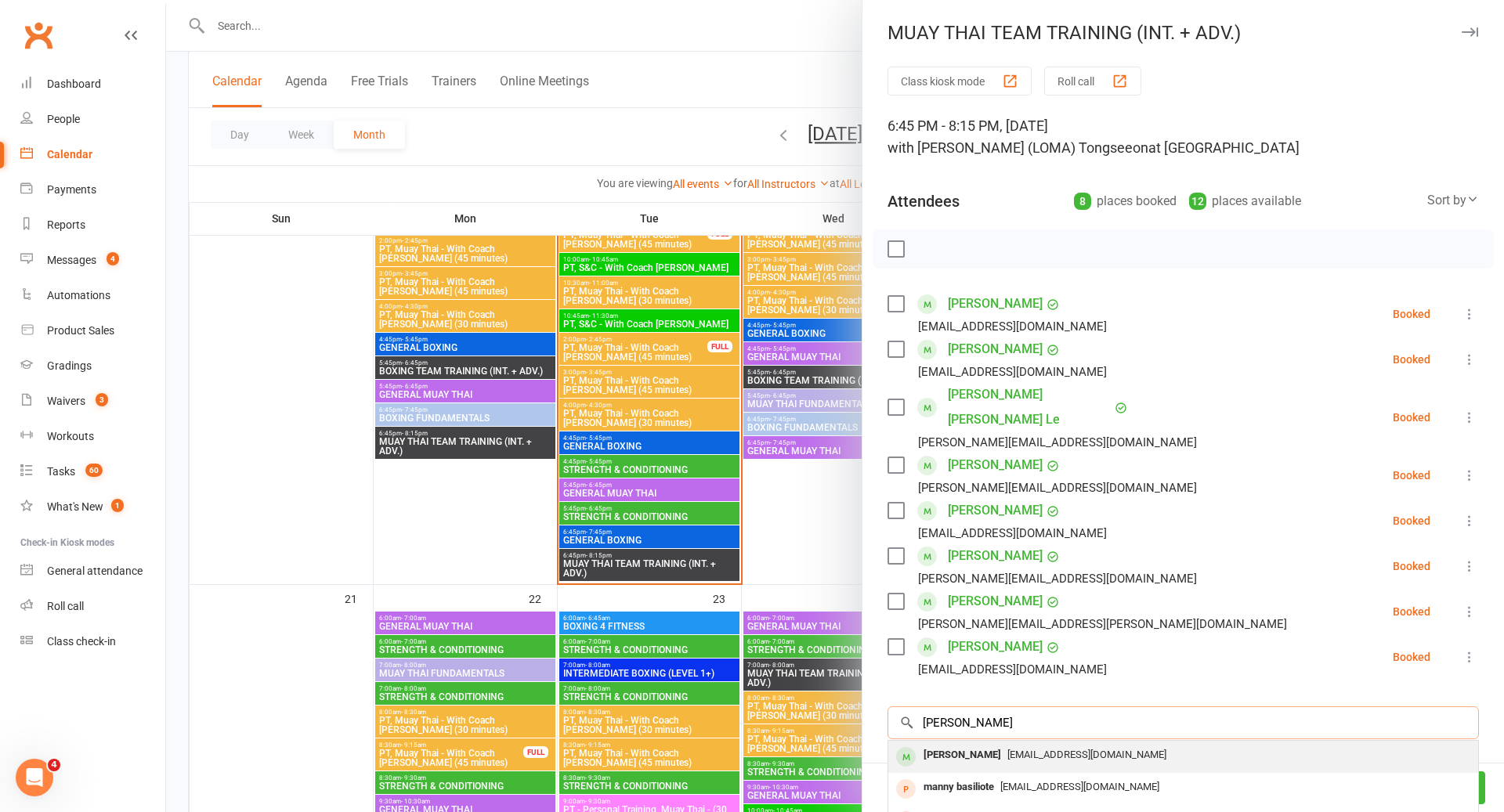
type input "[PERSON_NAME]"
click at [1007, 748] on span "[EMAIL_ADDRESS][DOMAIN_NAME]" at bounding box center [1086, 754] width 159 height 11
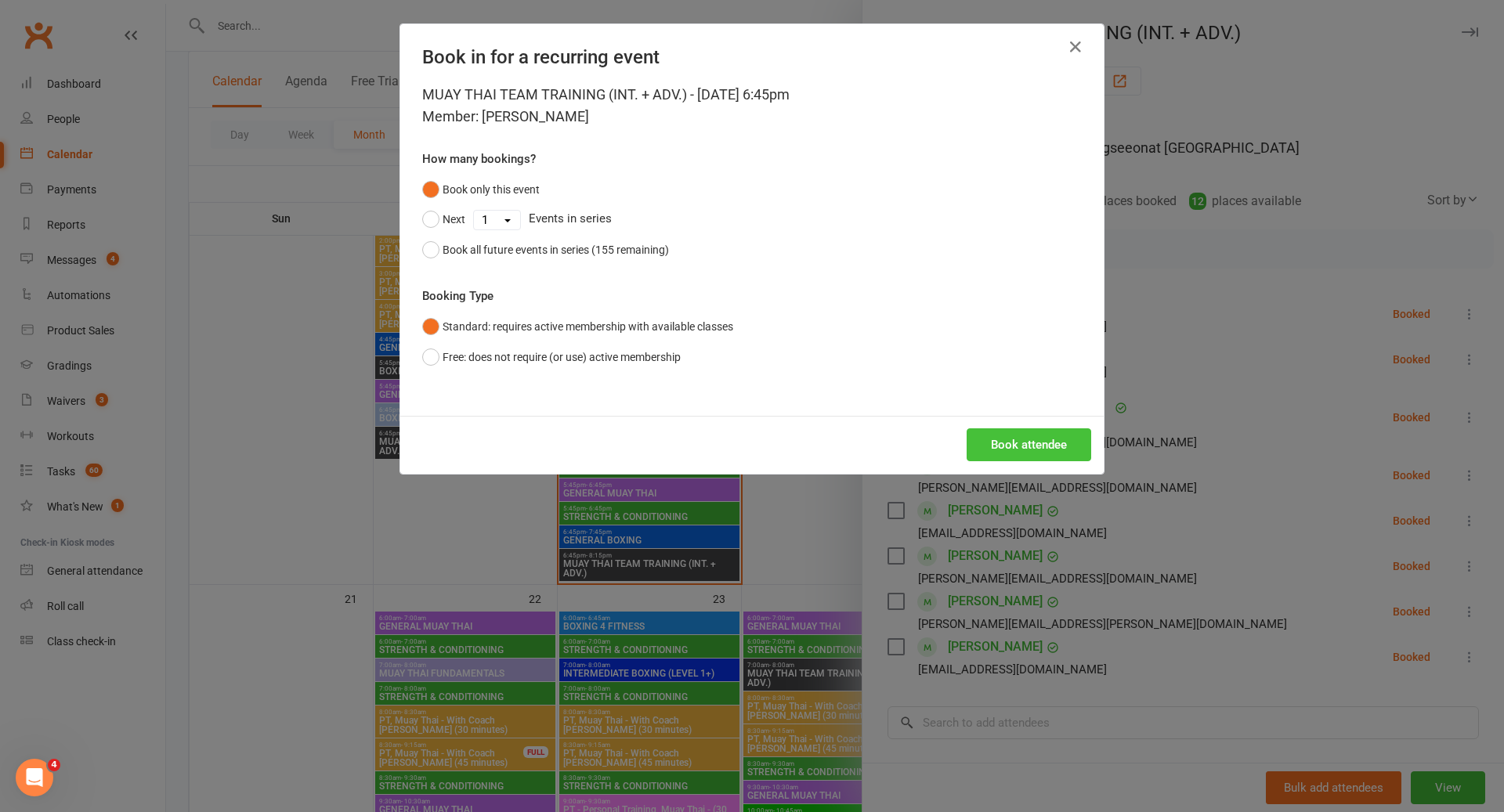
click at [1008, 450] on button "Book attendee" at bounding box center [1029, 445] width 125 height 33
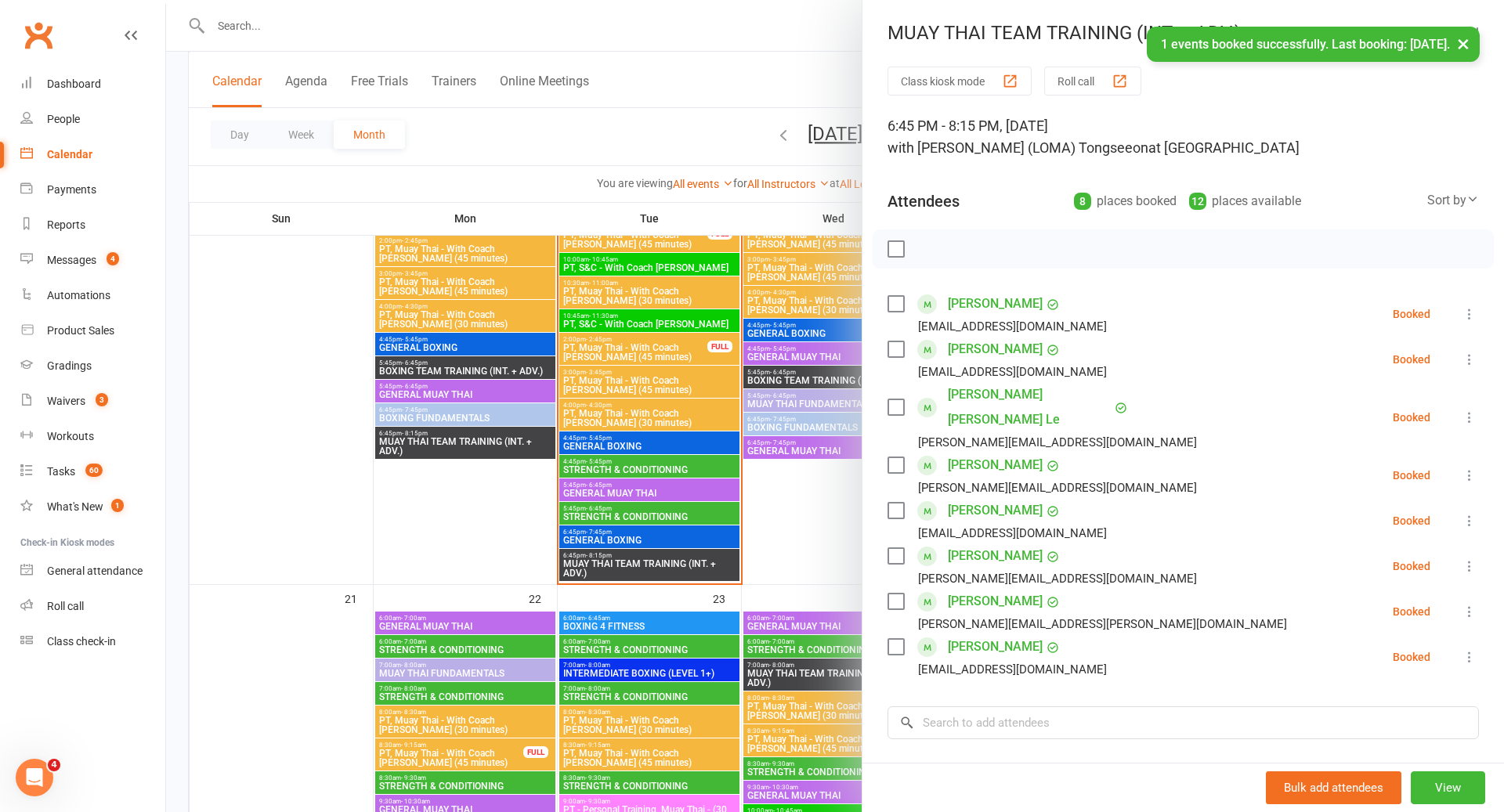
click at [747, 495] on div at bounding box center [834, 406] width 1337 height 812
